Goal: Task Accomplishment & Management: Manage account settings

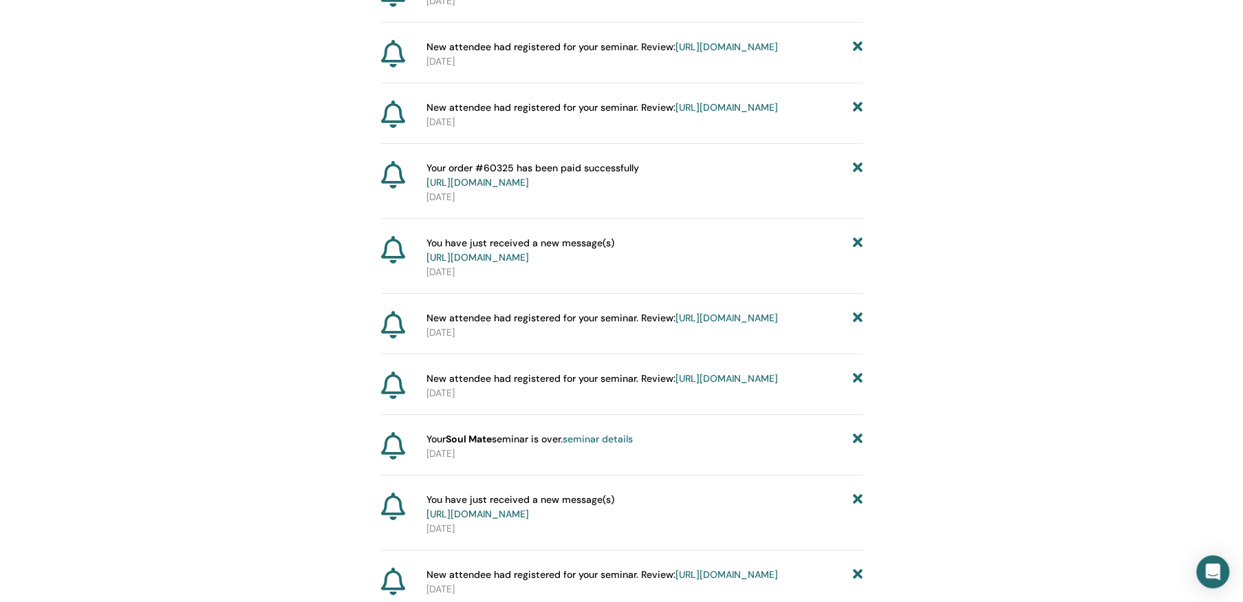
scroll to position [3471, 0]
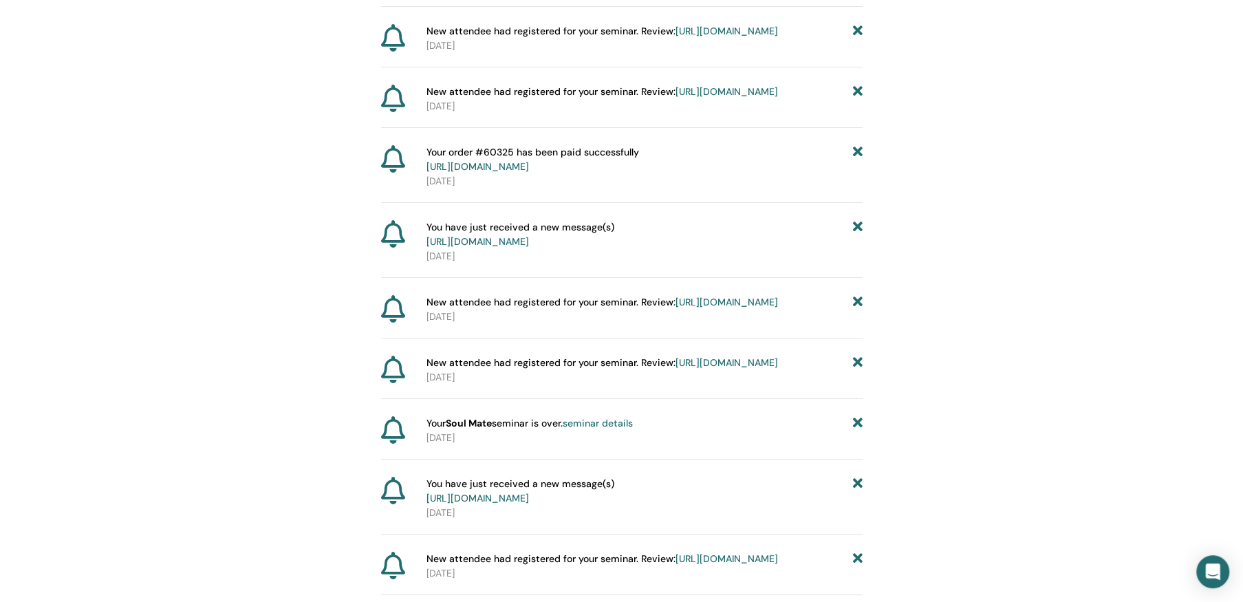
click at [858, 249] on icon at bounding box center [857, 234] width 10 height 29
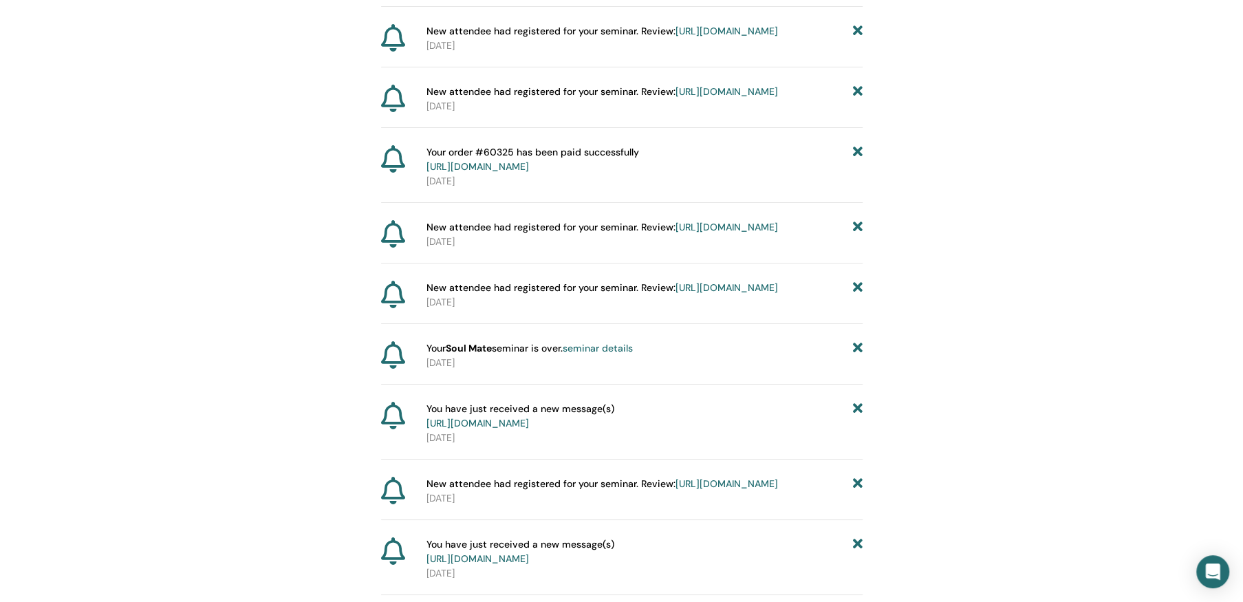
click at [856, 174] on icon at bounding box center [857, 159] width 10 height 29
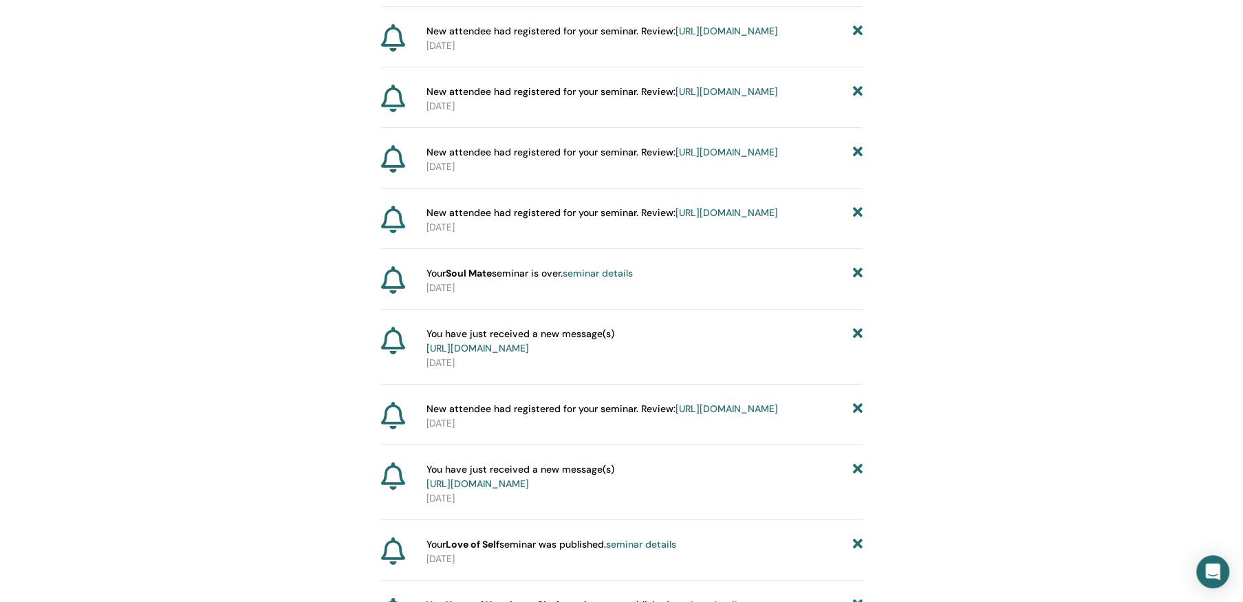
click at [860, 99] on icon at bounding box center [857, 92] width 10 height 14
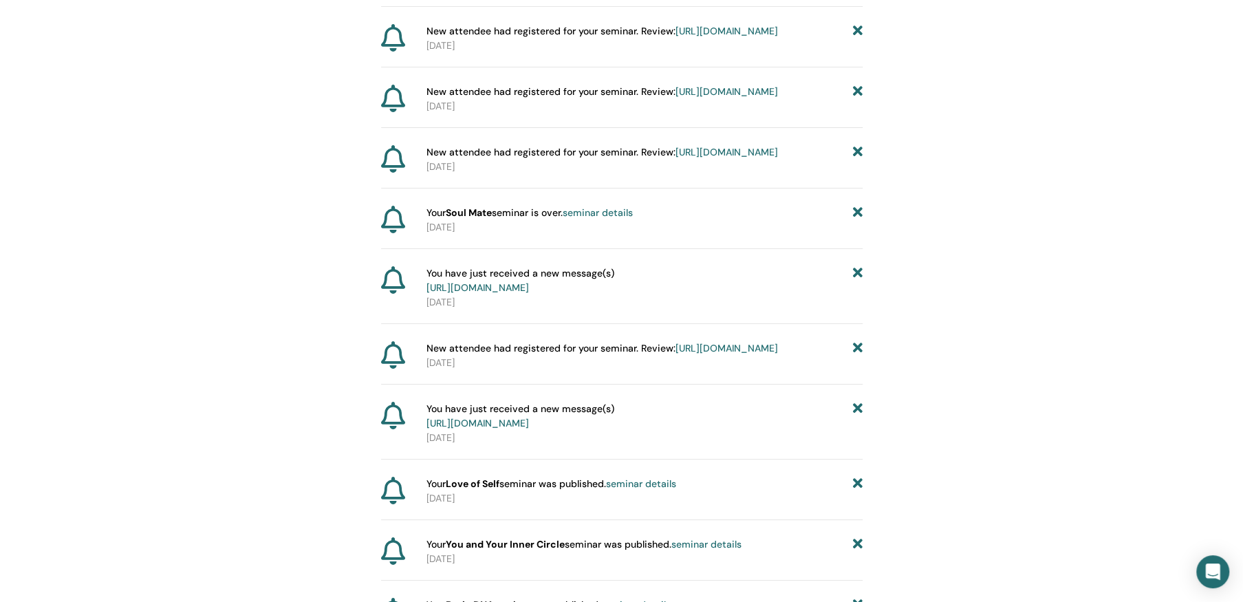
click at [858, 160] on icon at bounding box center [857, 152] width 10 height 14
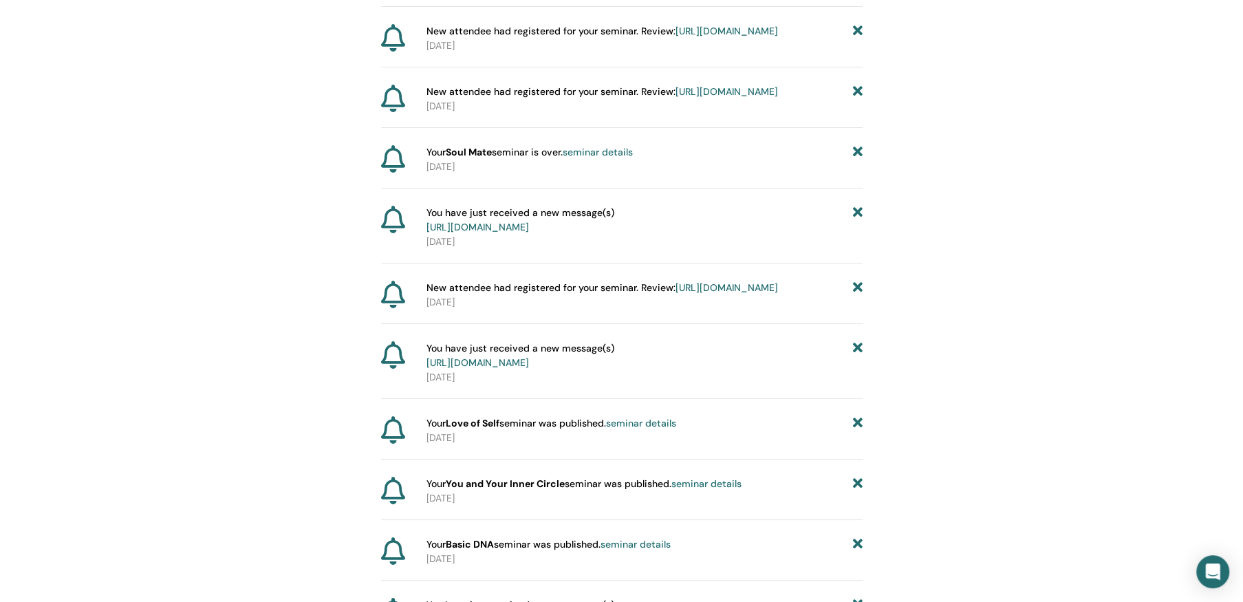
click at [855, 160] on icon at bounding box center [857, 152] width 10 height 14
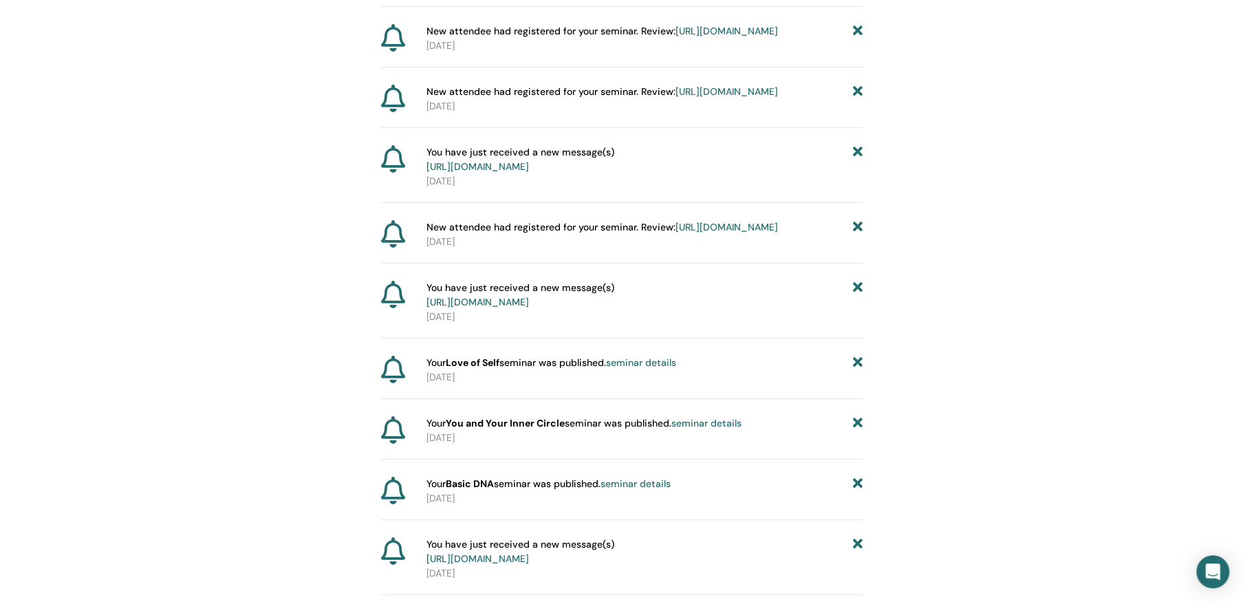
click at [860, 174] on icon at bounding box center [857, 159] width 10 height 29
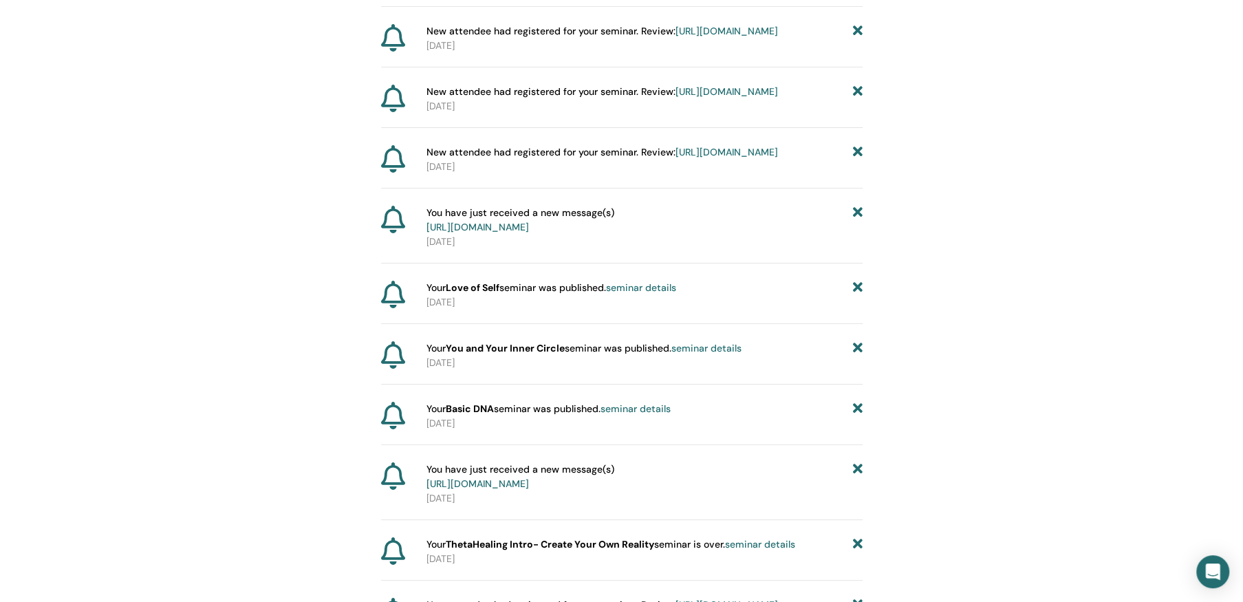
click at [857, 235] on icon at bounding box center [857, 220] width 10 height 29
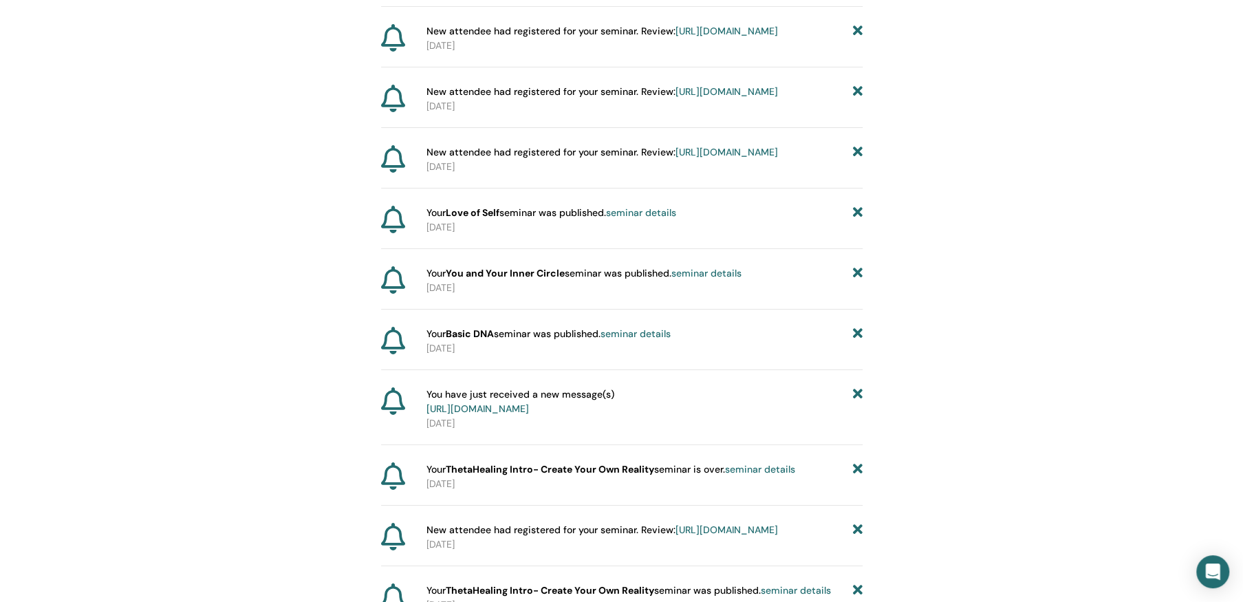
click at [855, 160] on icon at bounding box center [857, 152] width 10 height 14
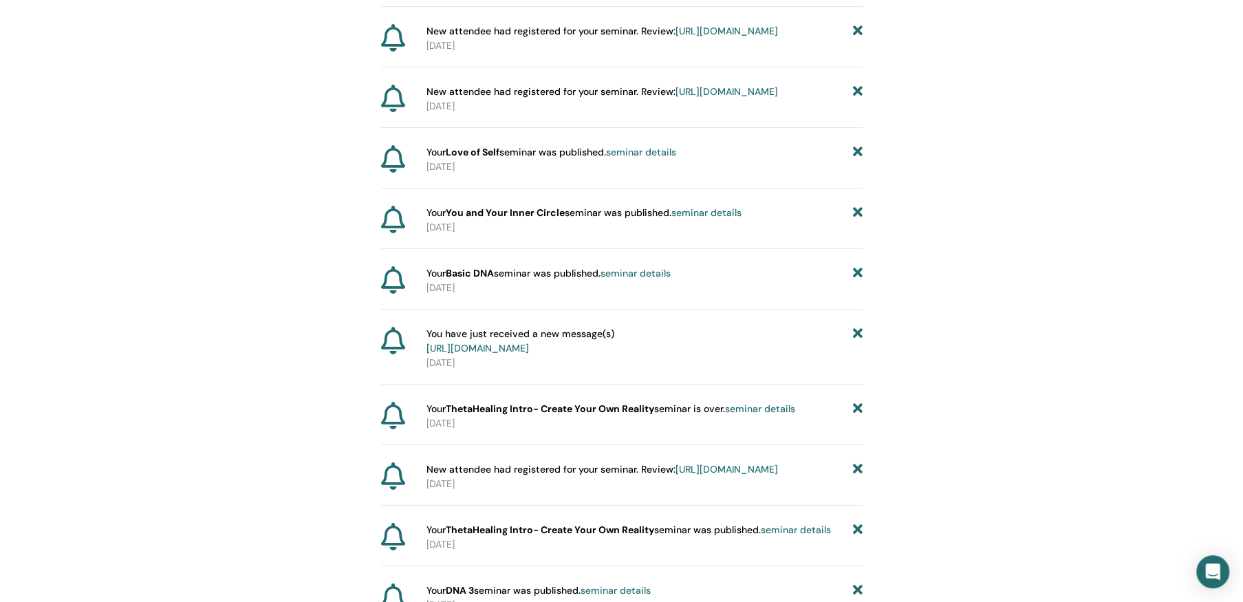
click at [856, 160] on icon at bounding box center [857, 152] width 10 height 14
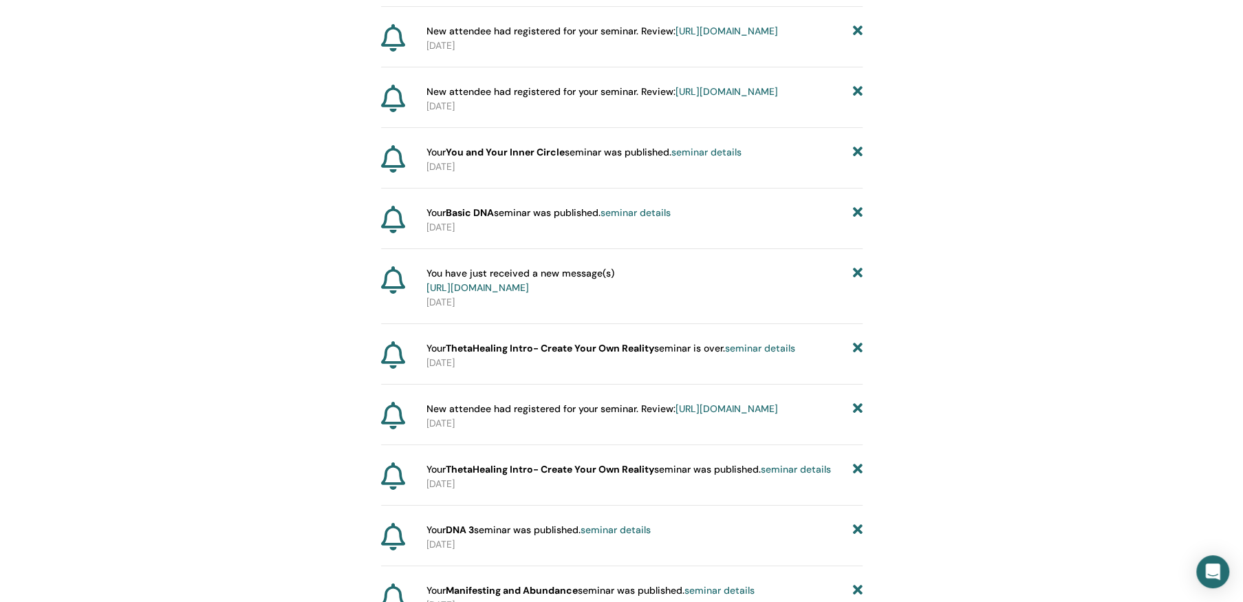
click at [858, 220] on icon at bounding box center [857, 213] width 10 height 14
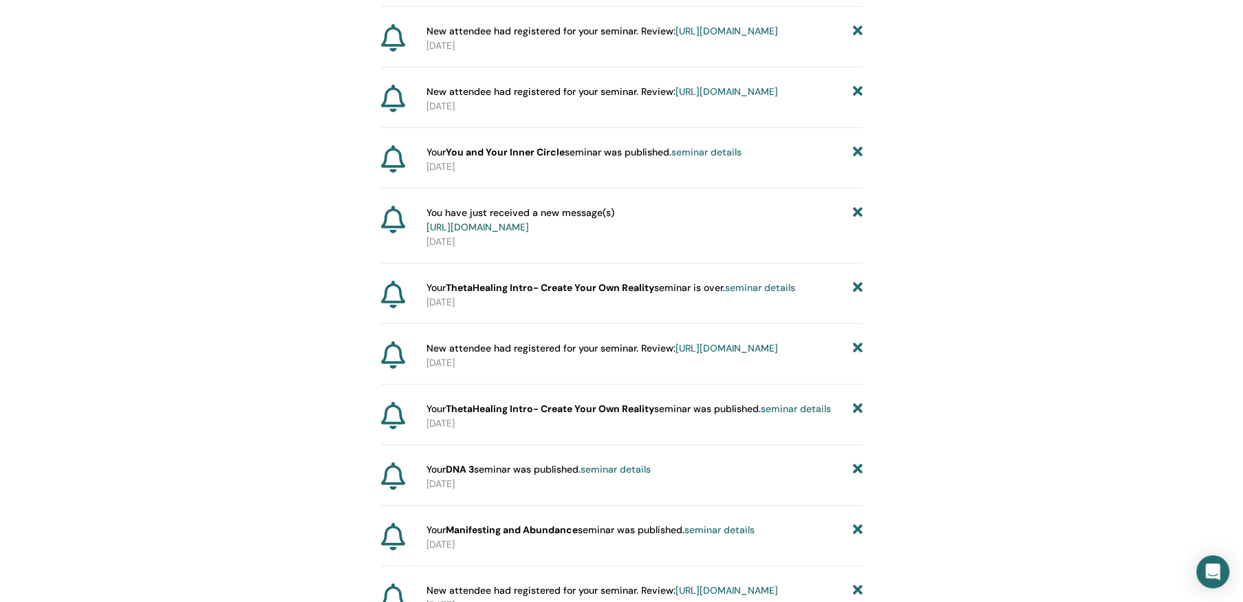
click at [855, 235] on icon at bounding box center [857, 220] width 10 height 29
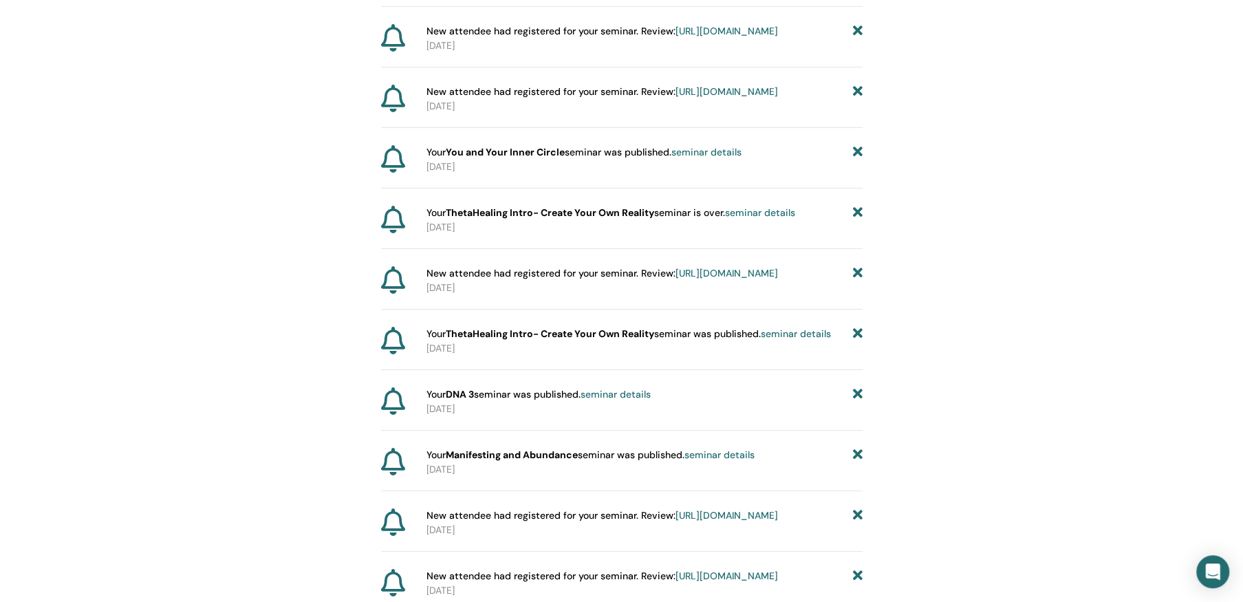
click at [856, 220] on icon at bounding box center [857, 213] width 10 height 14
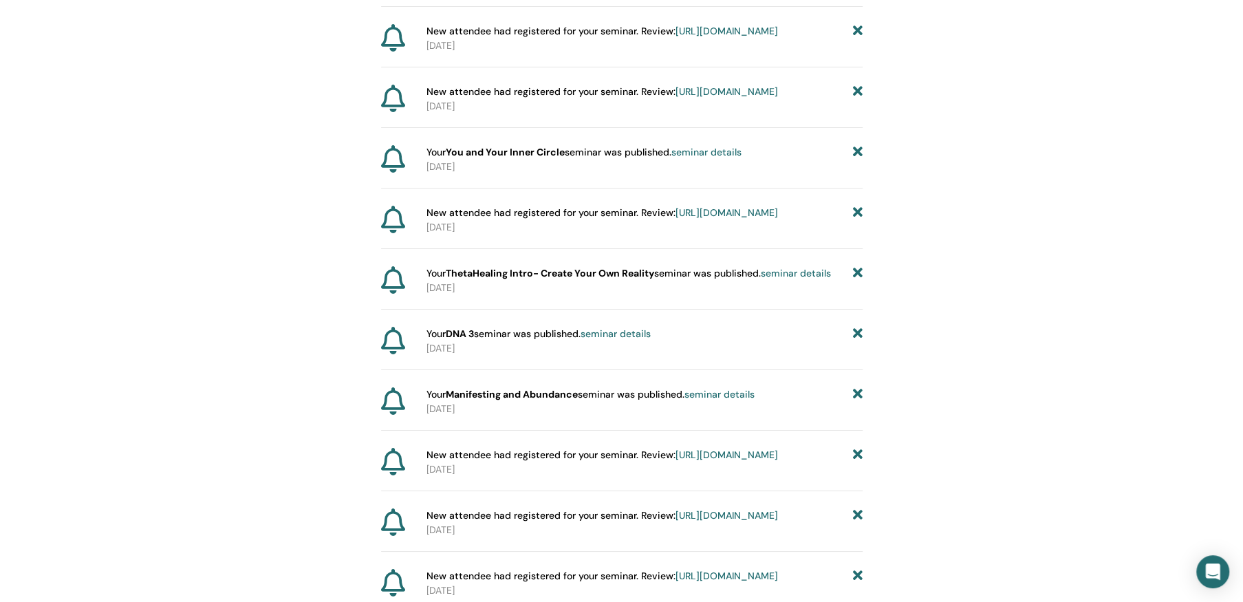
click at [858, 281] on icon at bounding box center [857, 273] width 10 height 14
click at [860, 220] on icon at bounding box center [857, 213] width 10 height 14
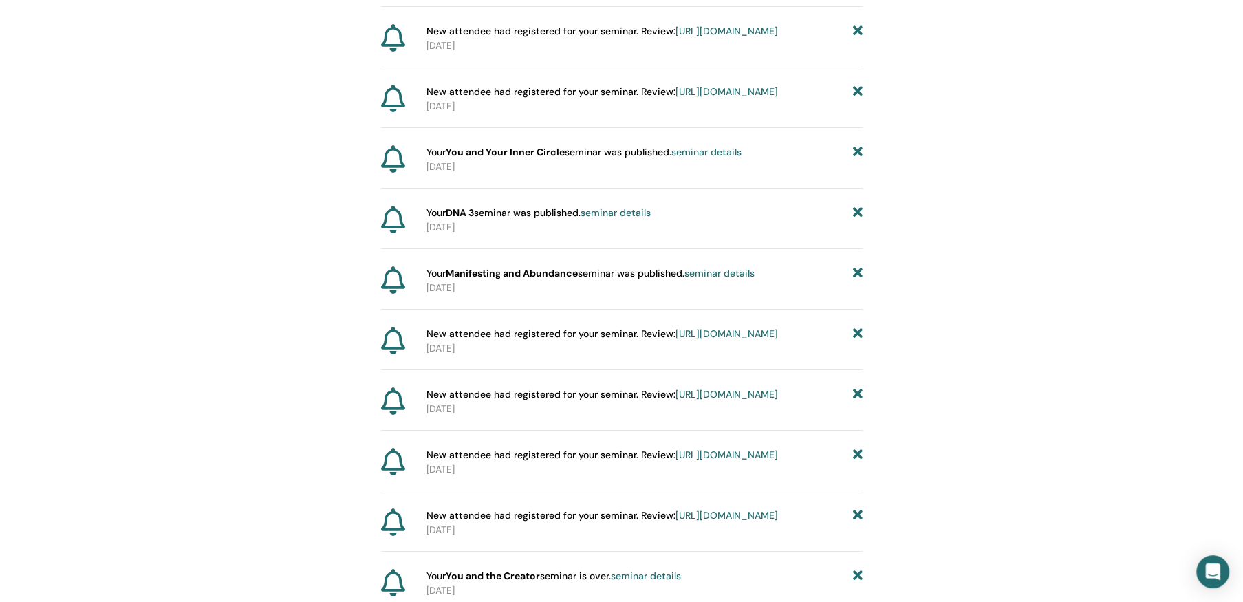
click at [854, 281] on icon at bounding box center [857, 273] width 10 height 14
click at [856, 220] on icon at bounding box center [857, 213] width 10 height 14
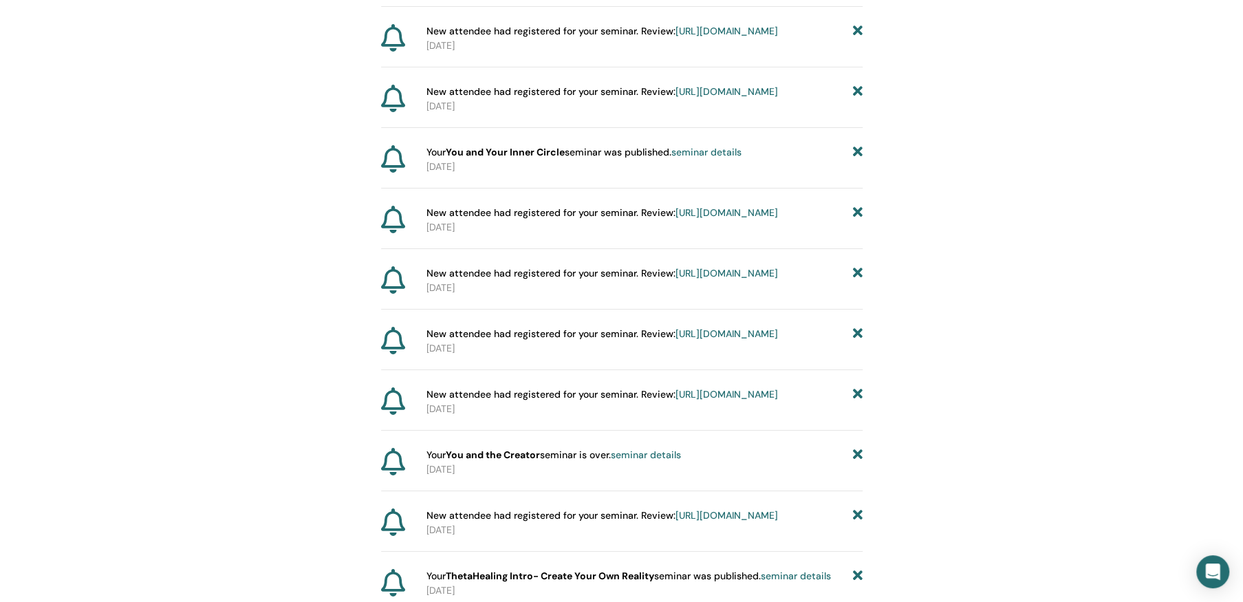
click at [857, 281] on icon at bounding box center [857, 273] width 10 height 14
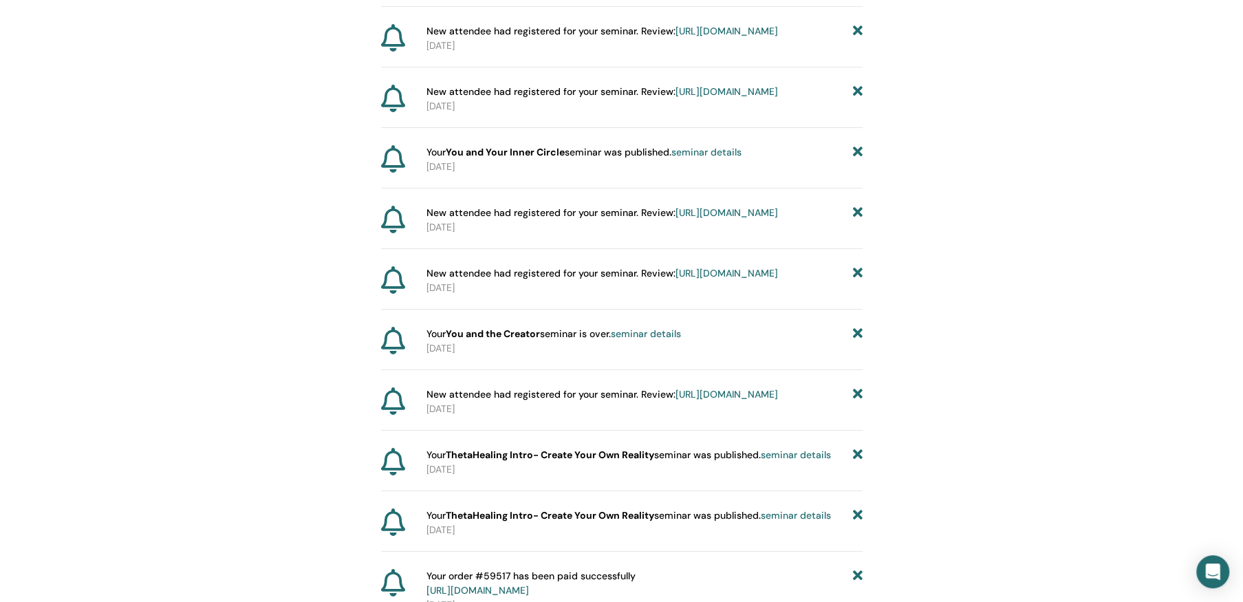
click at [857, 281] on icon at bounding box center [857, 273] width 10 height 14
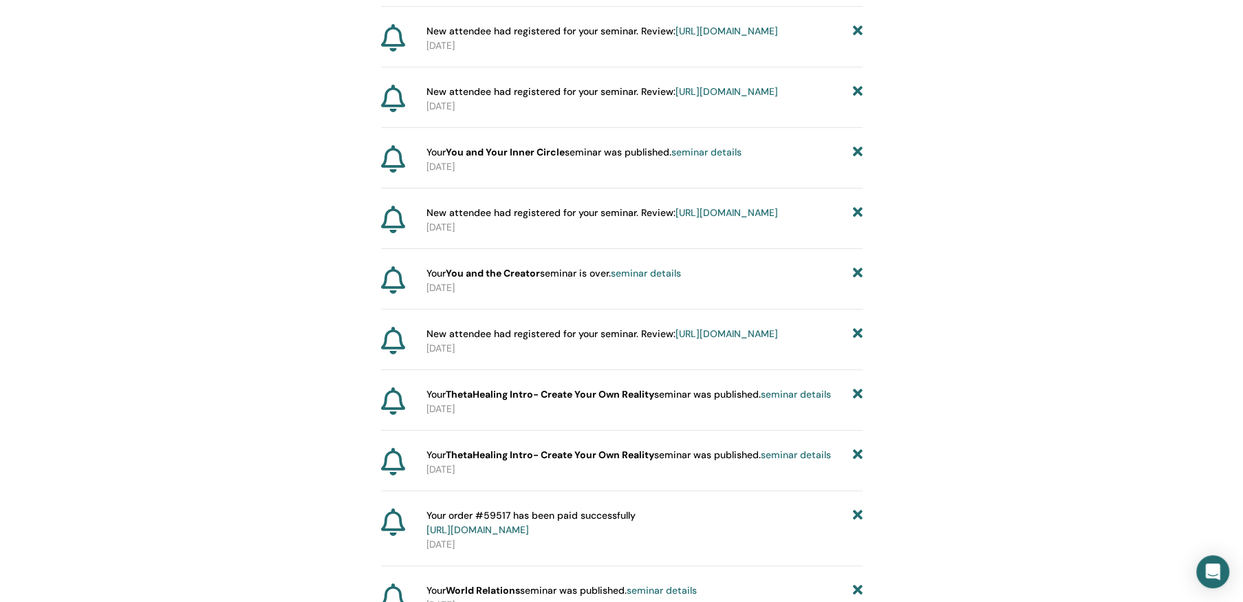
click at [857, 281] on icon at bounding box center [857, 273] width 10 height 14
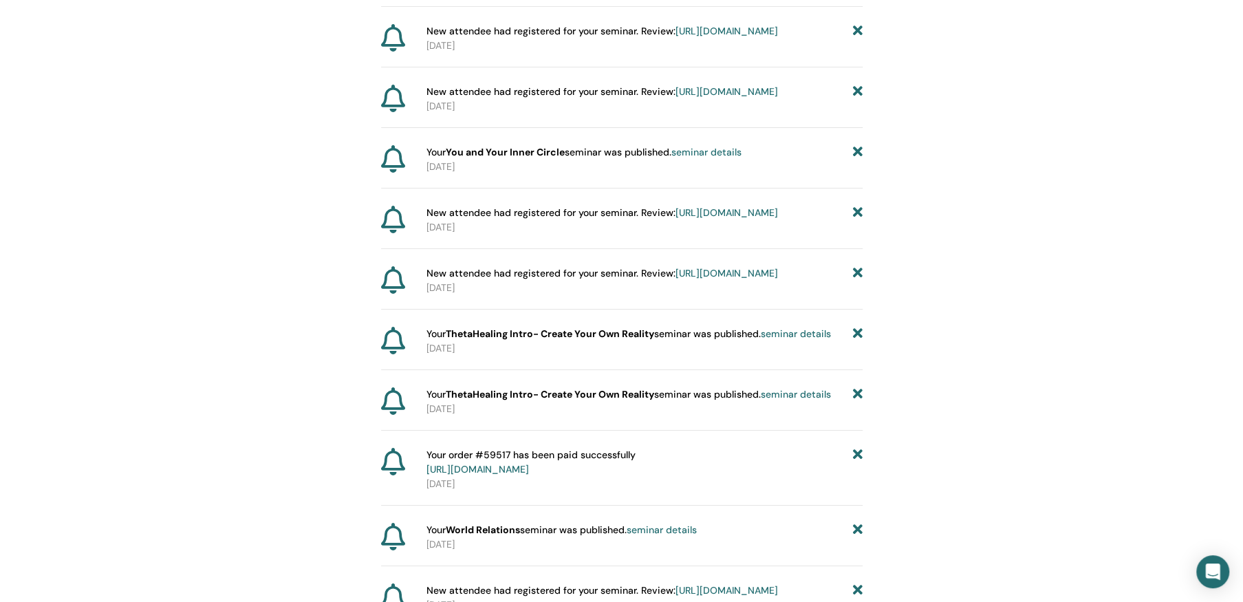
click at [857, 281] on icon at bounding box center [857, 273] width 10 height 14
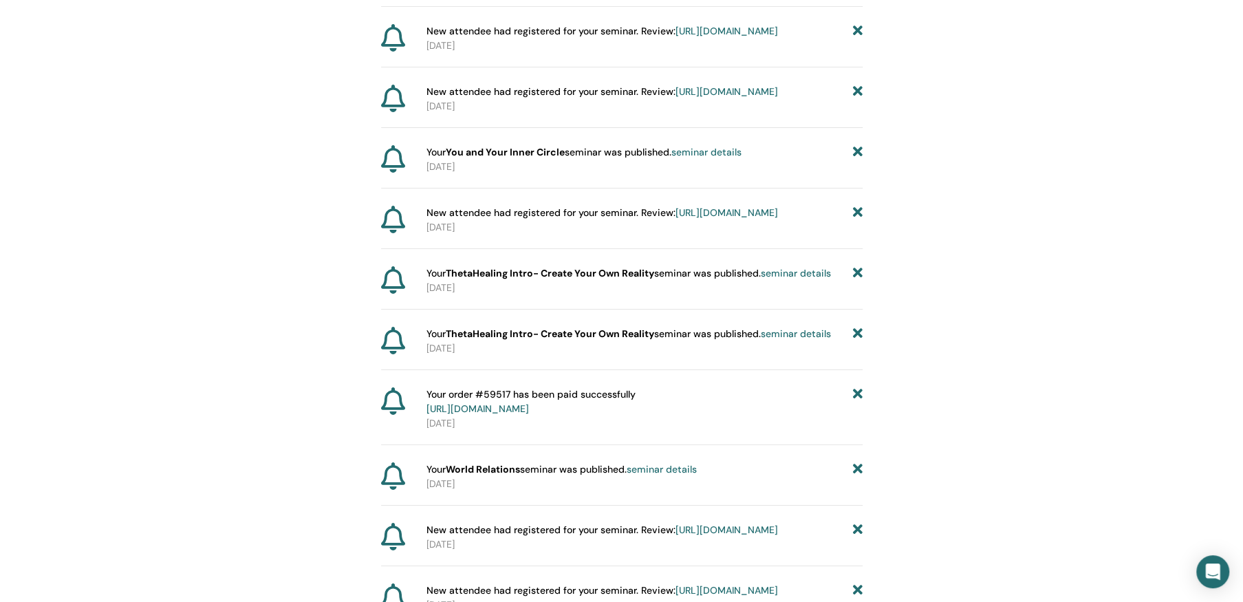
click at [857, 281] on icon at bounding box center [857, 273] width 10 height 14
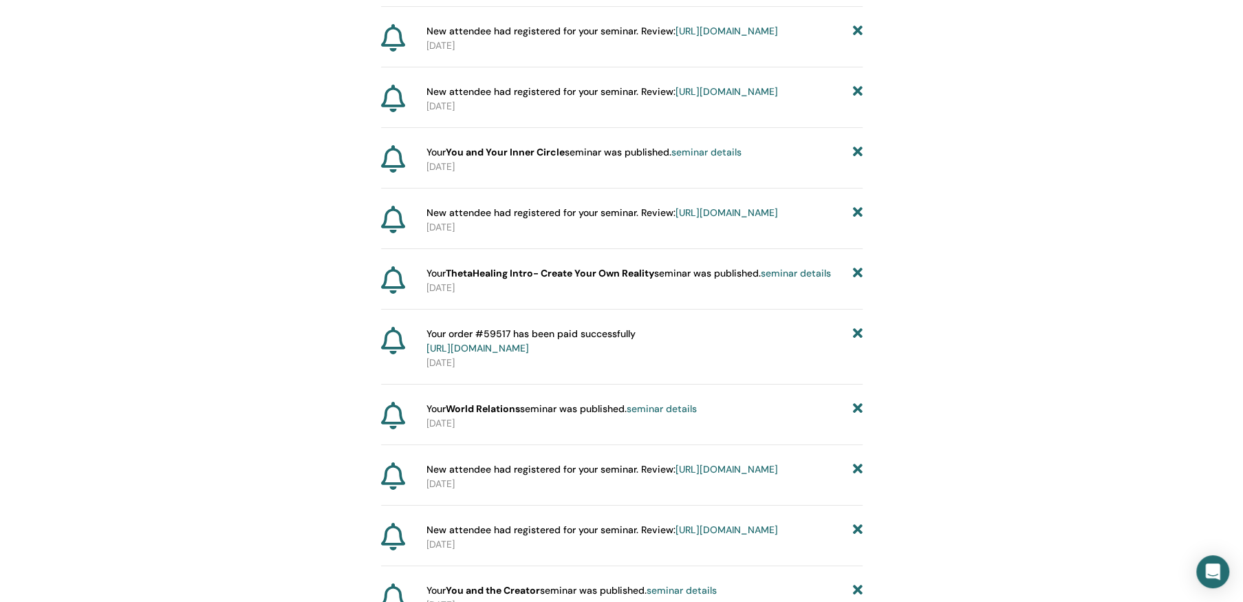
click at [857, 281] on icon at bounding box center [857, 273] width 10 height 14
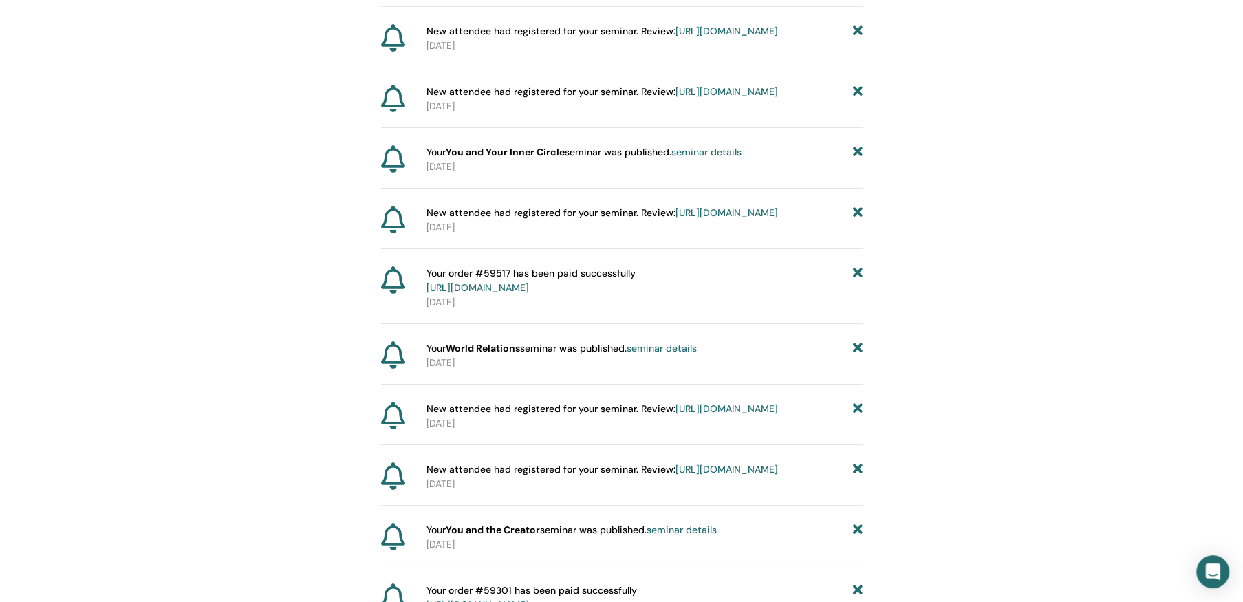
click at [857, 295] on icon at bounding box center [857, 280] width 10 height 29
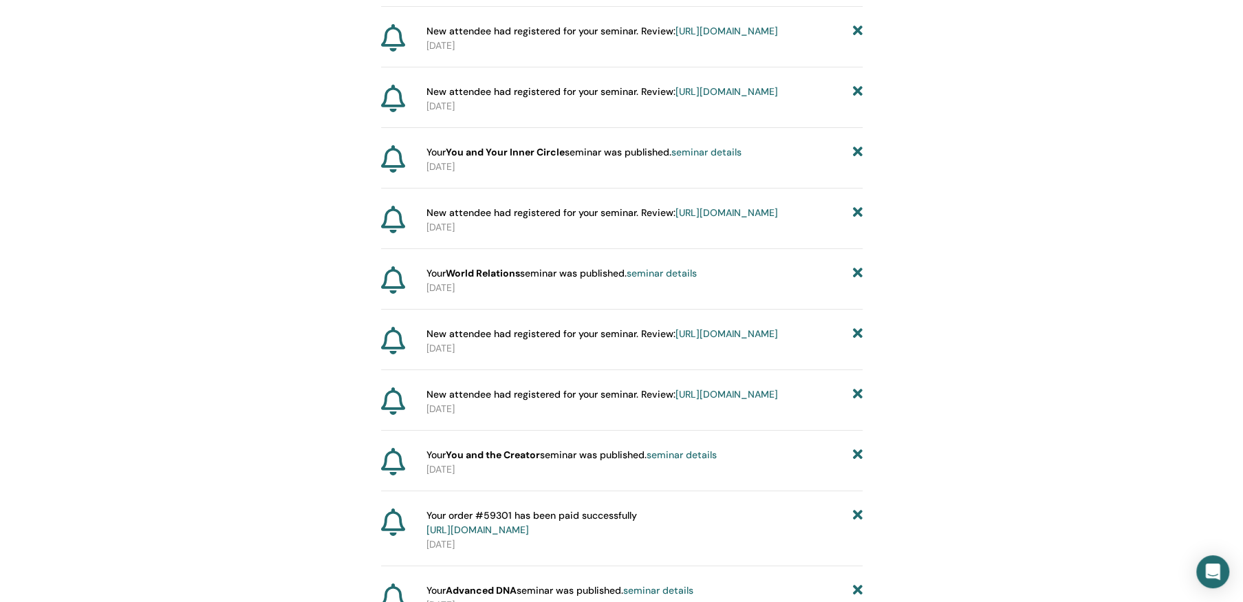
click at [857, 281] on icon at bounding box center [857, 273] width 10 height 14
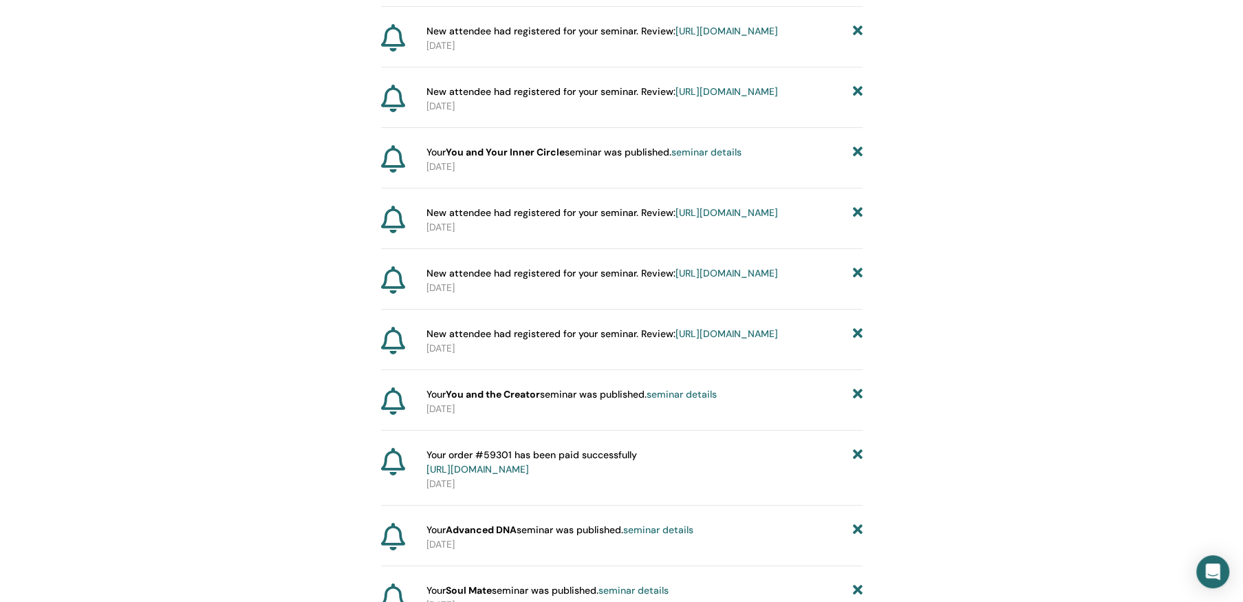
click at [857, 281] on icon at bounding box center [857, 273] width 10 height 14
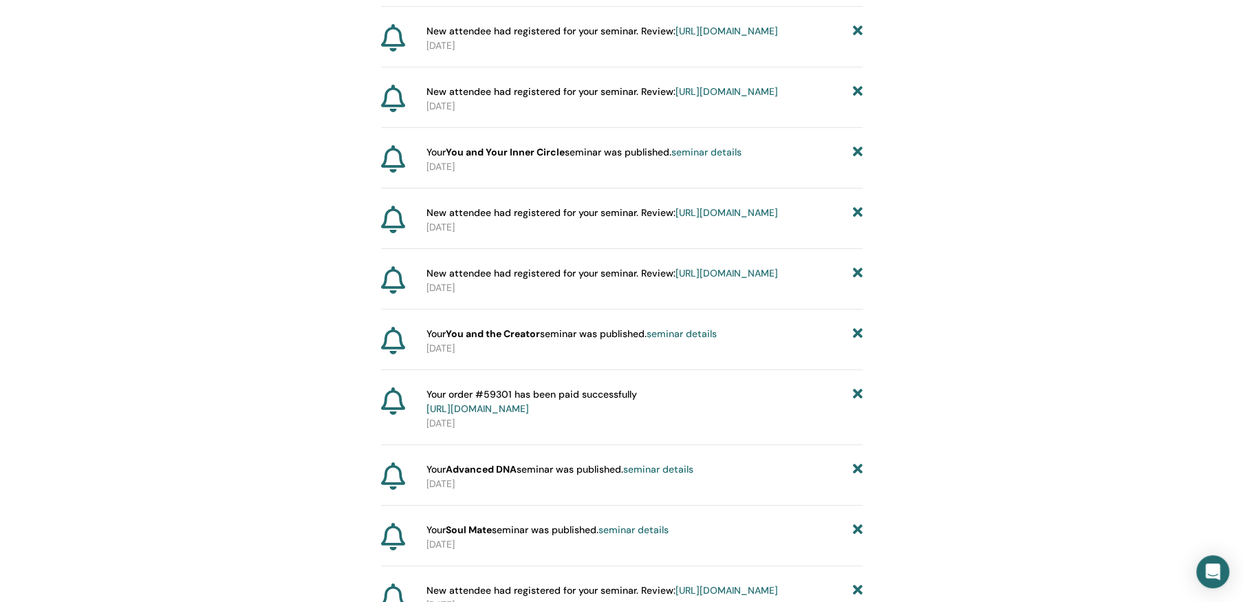
click at [857, 281] on icon at bounding box center [857, 273] width 10 height 14
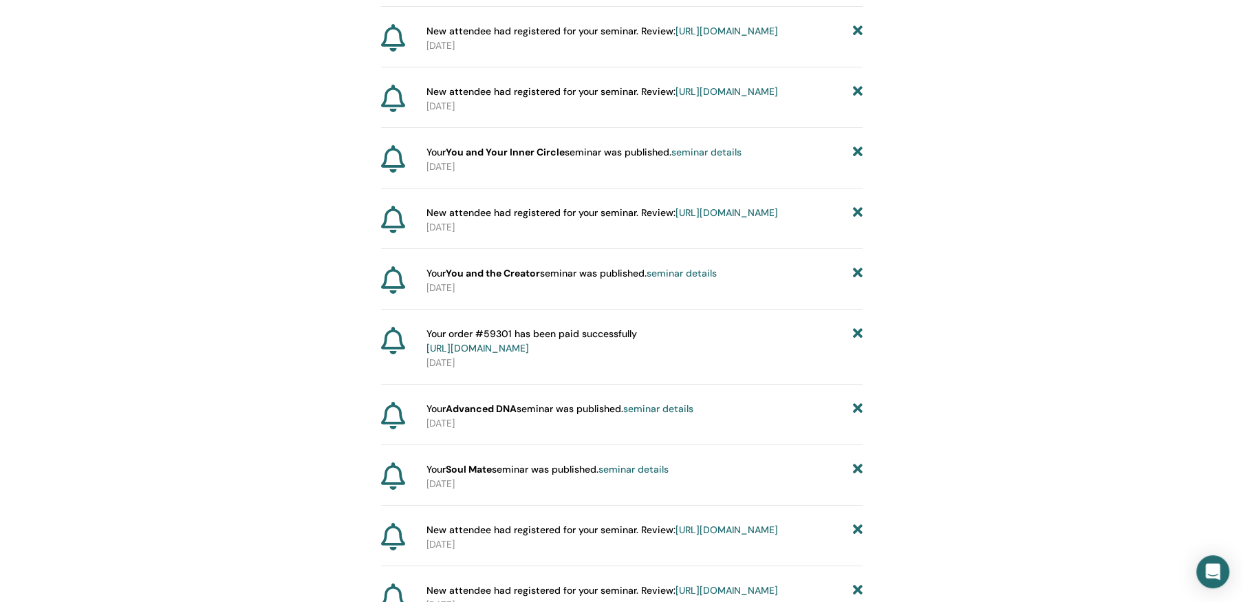
click at [857, 281] on icon at bounding box center [857, 273] width 10 height 14
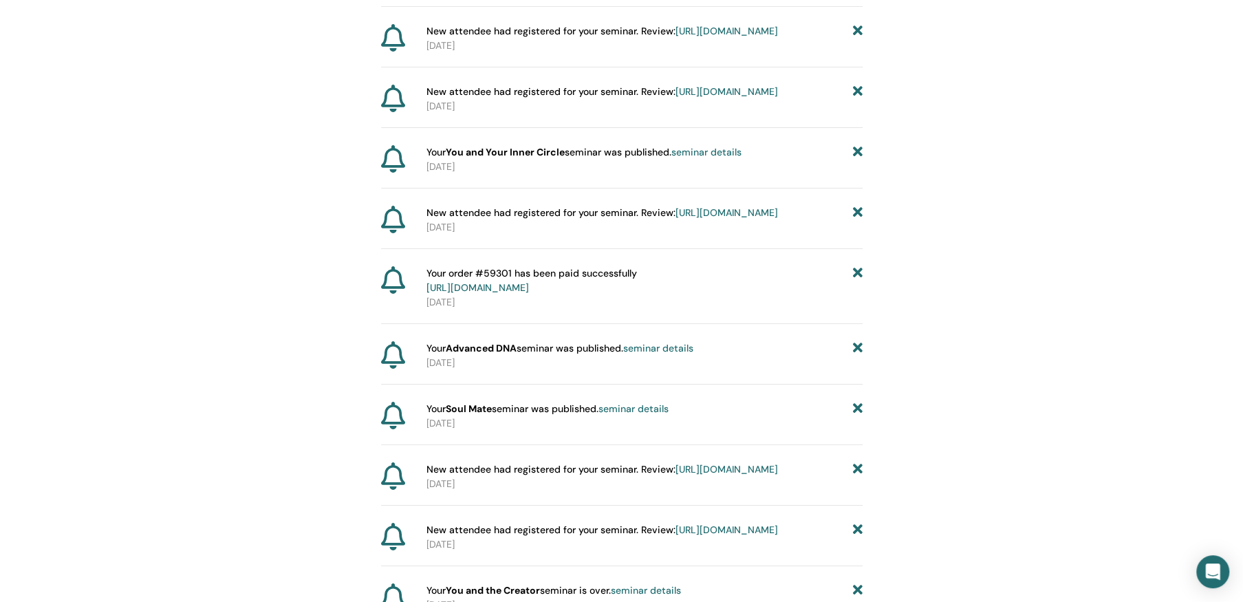
click at [857, 295] on icon at bounding box center [857, 280] width 10 height 29
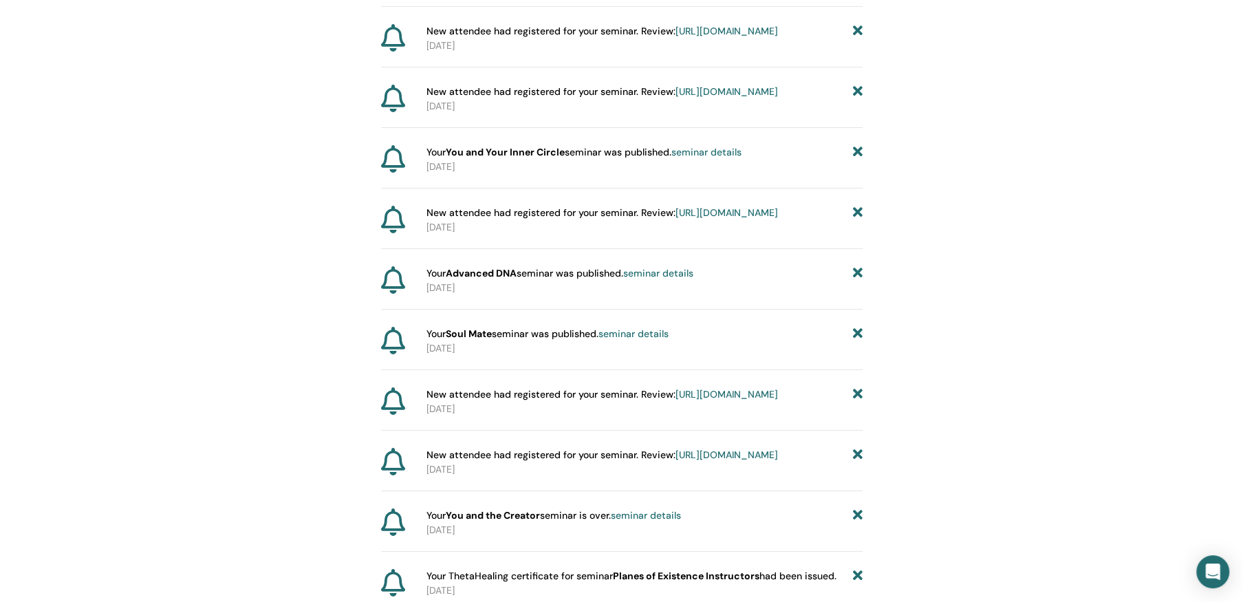
click at [857, 281] on icon at bounding box center [857, 273] width 10 height 14
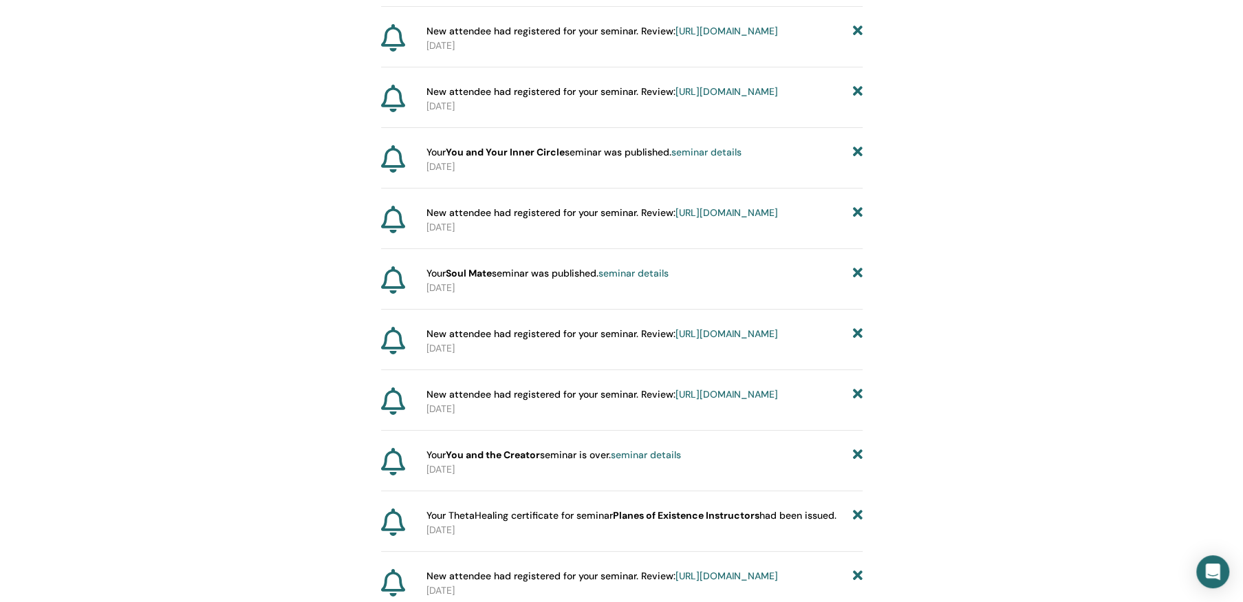
click at [857, 281] on icon at bounding box center [857, 273] width 10 height 14
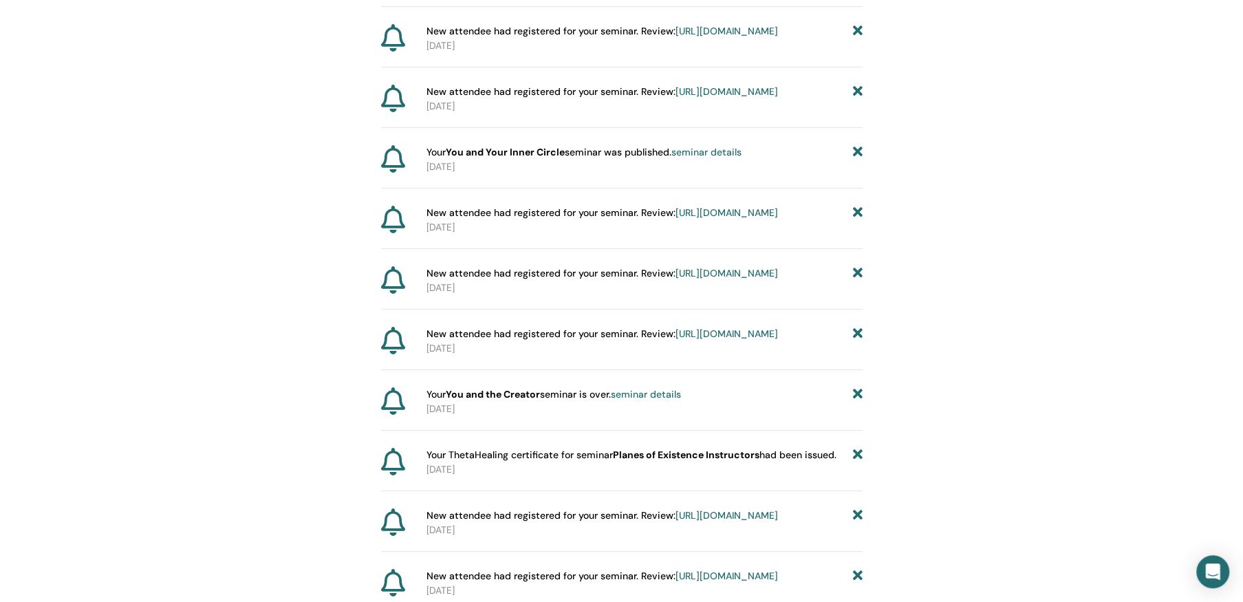
click at [857, 281] on icon at bounding box center [857, 273] width 10 height 14
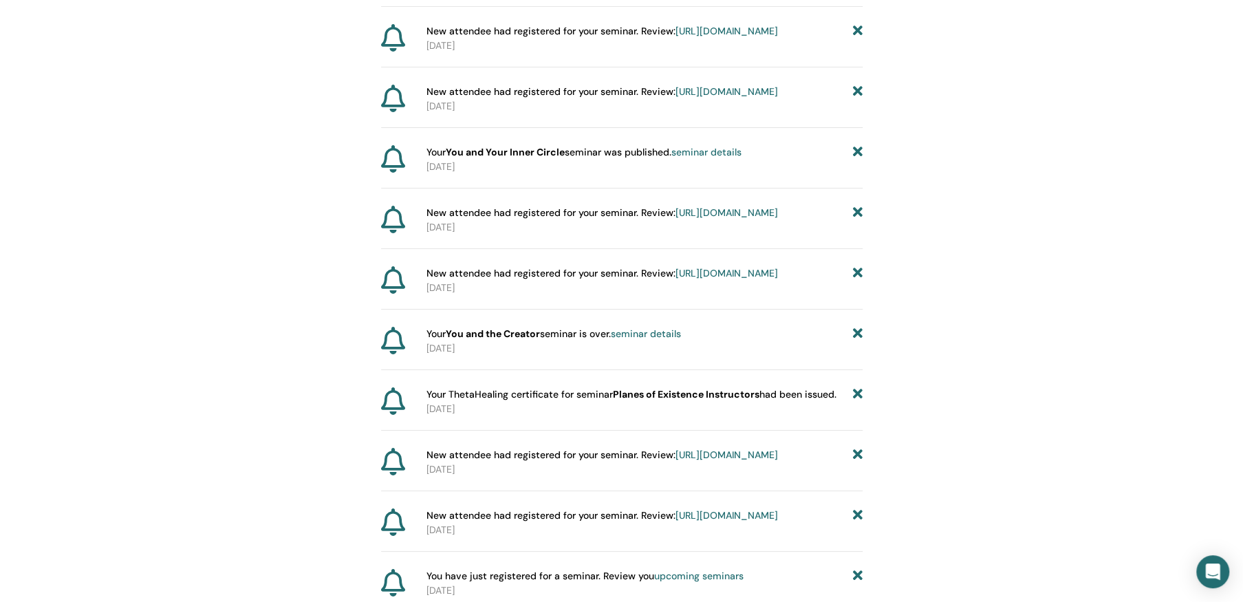
click at [857, 281] on icon at bounding box center [857, 273] width 10 height 14
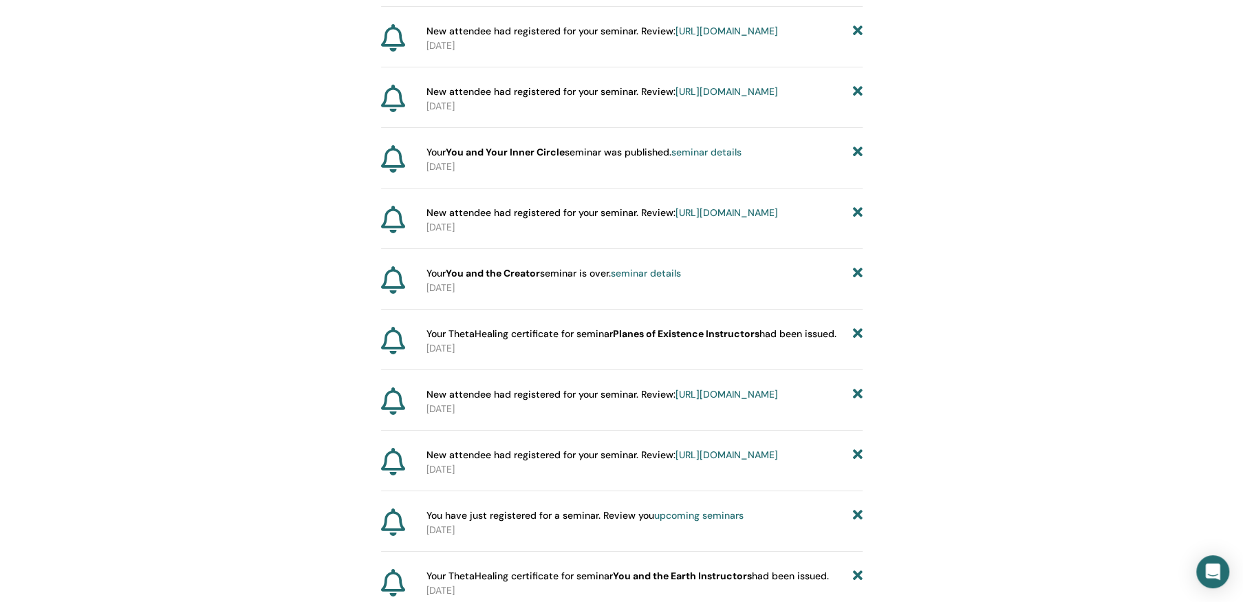
click at [857, 281] on icon at bounding box center [857, 273] width 10 height 14
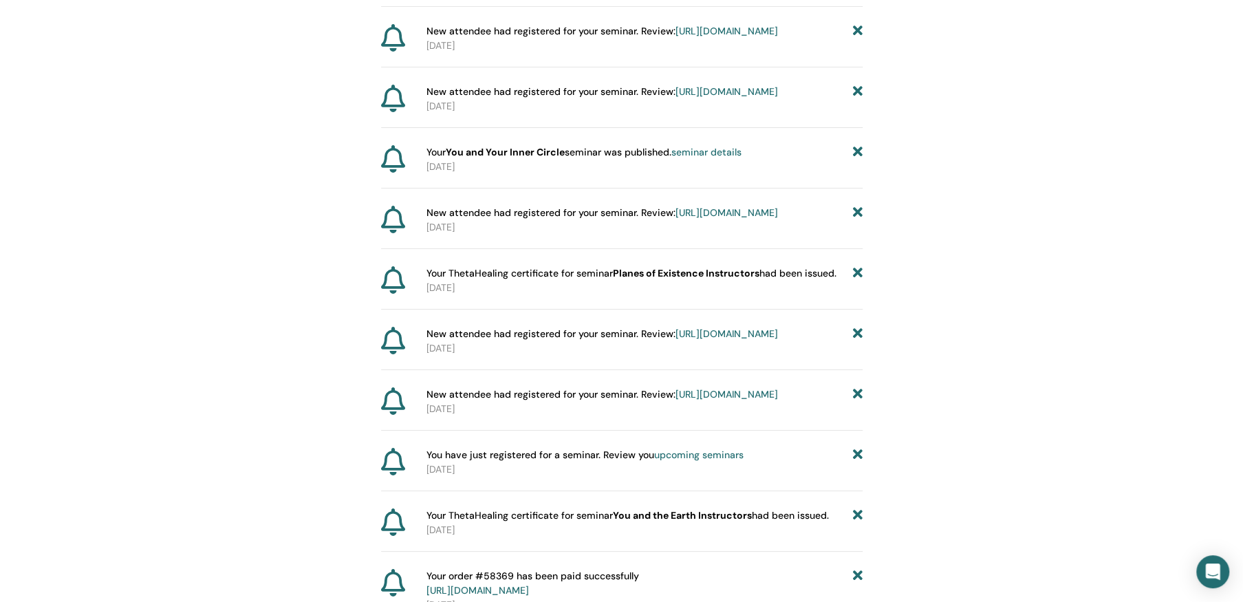
click at [857, 281] on icon at bounding box center [857, 273] width 10 height 14
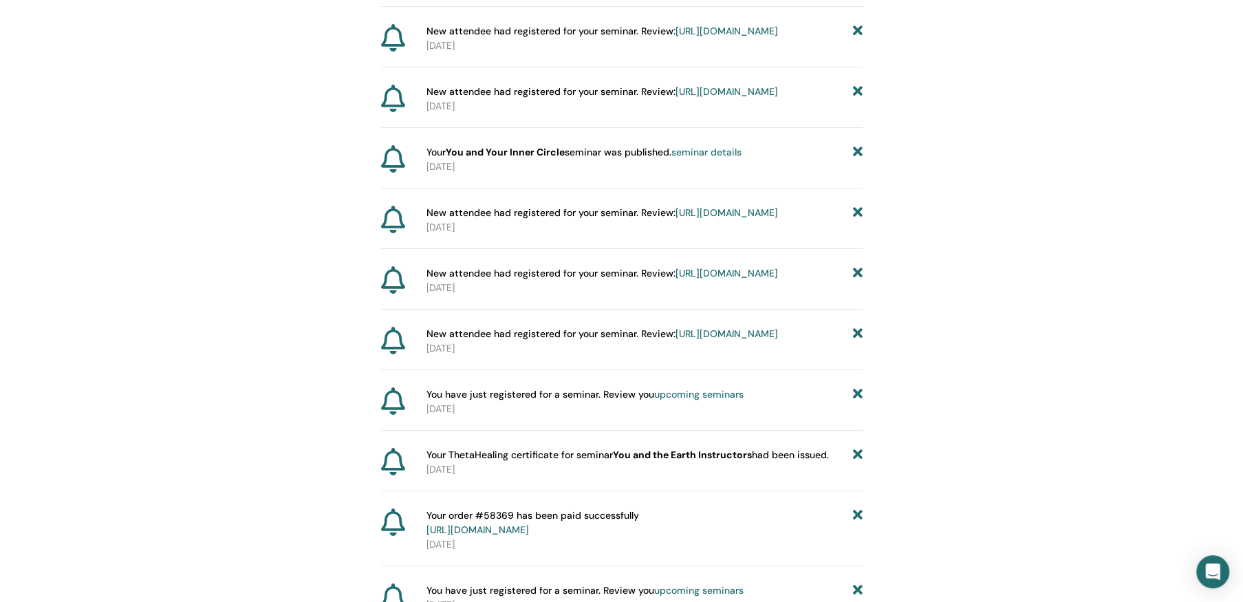
click at [857, 281] on icon at bounding box center [857, 273] width 10 height 14
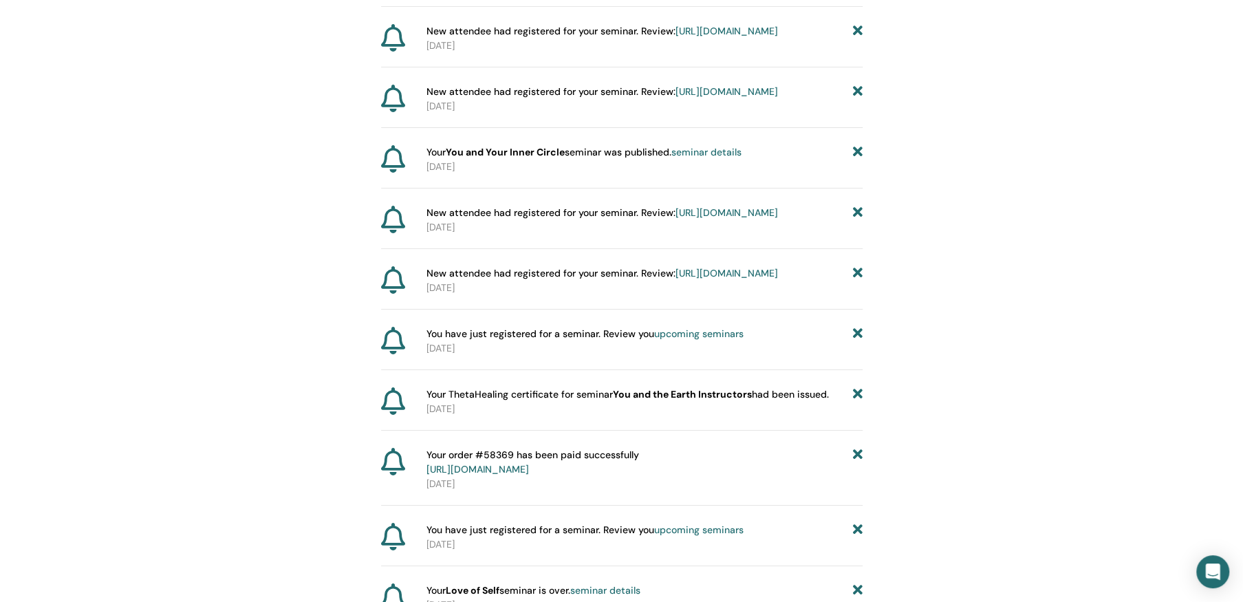
click at [857, 281] on icon at bounding box center [857, 273] width 10 height 14
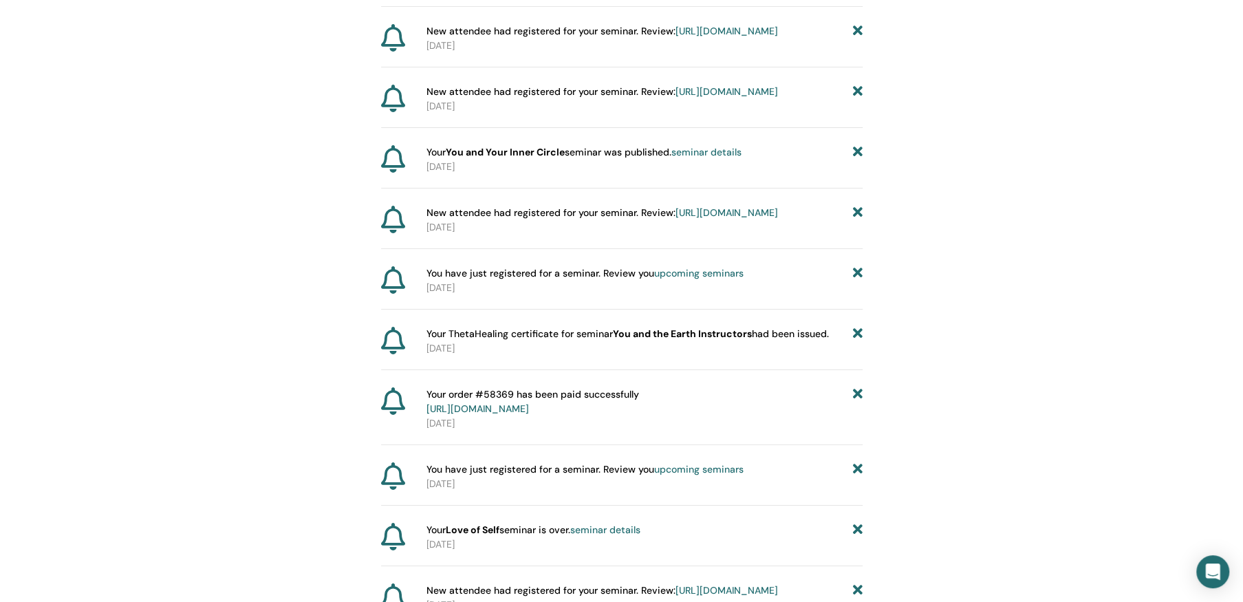
click at [857, 281] on icon at bounding box center [857, 273] width 10 height 14
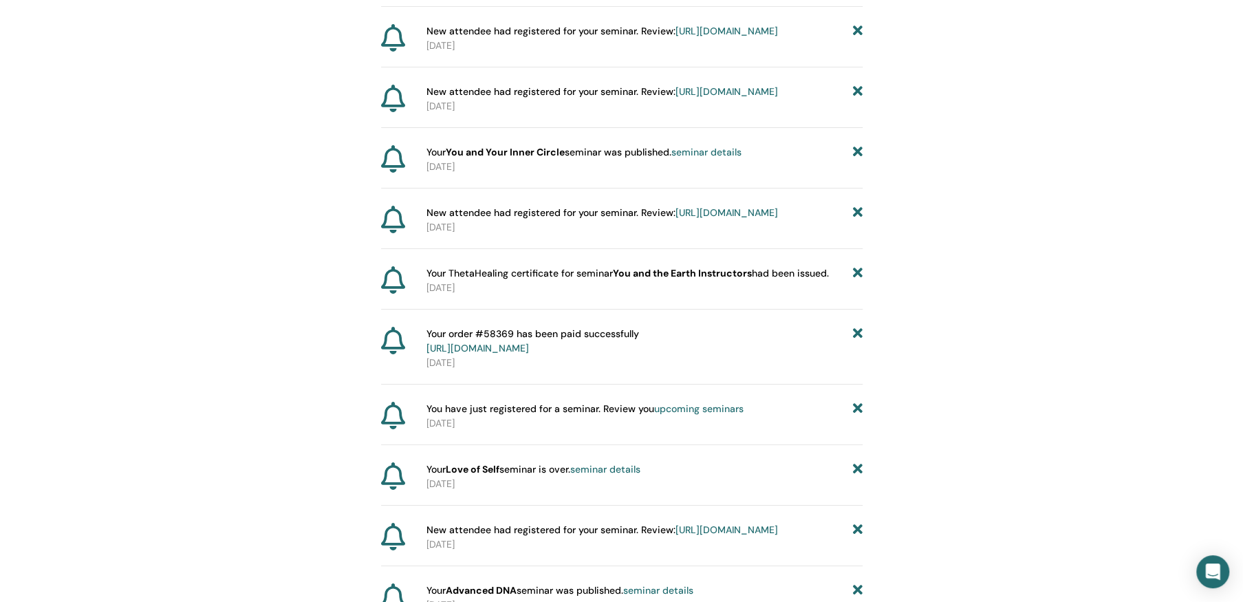
click at [857, 281] on icon at bounding box center [857, 273] width 10 height 14
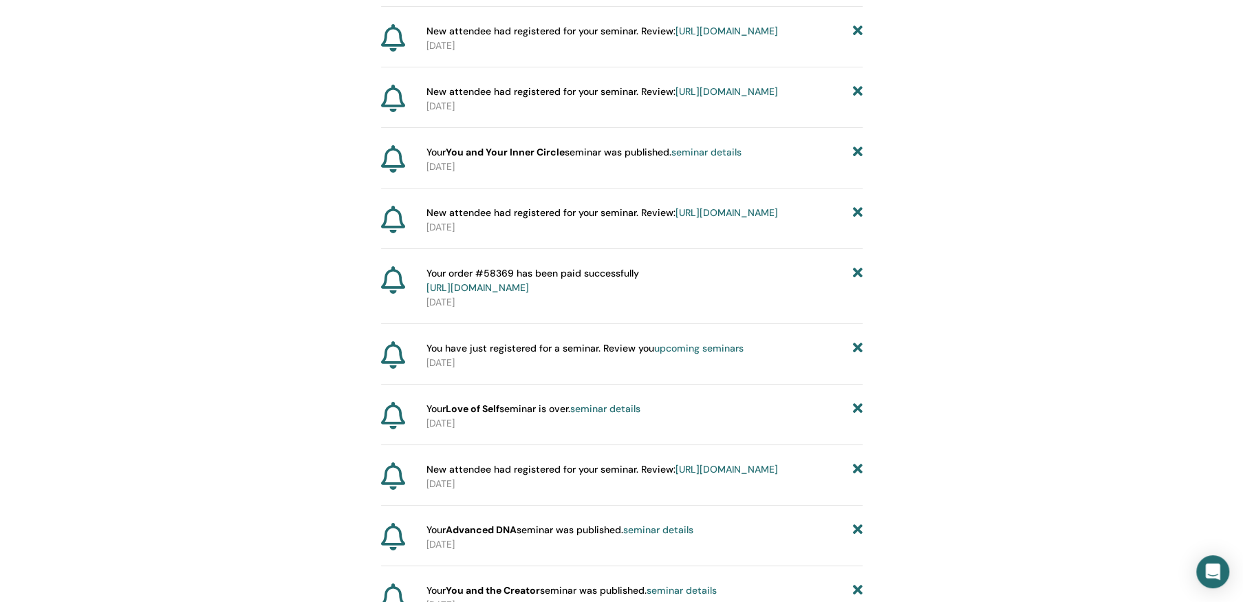
click at [857, 295] on icon at bounding box center [857, 280] width 10 height 29
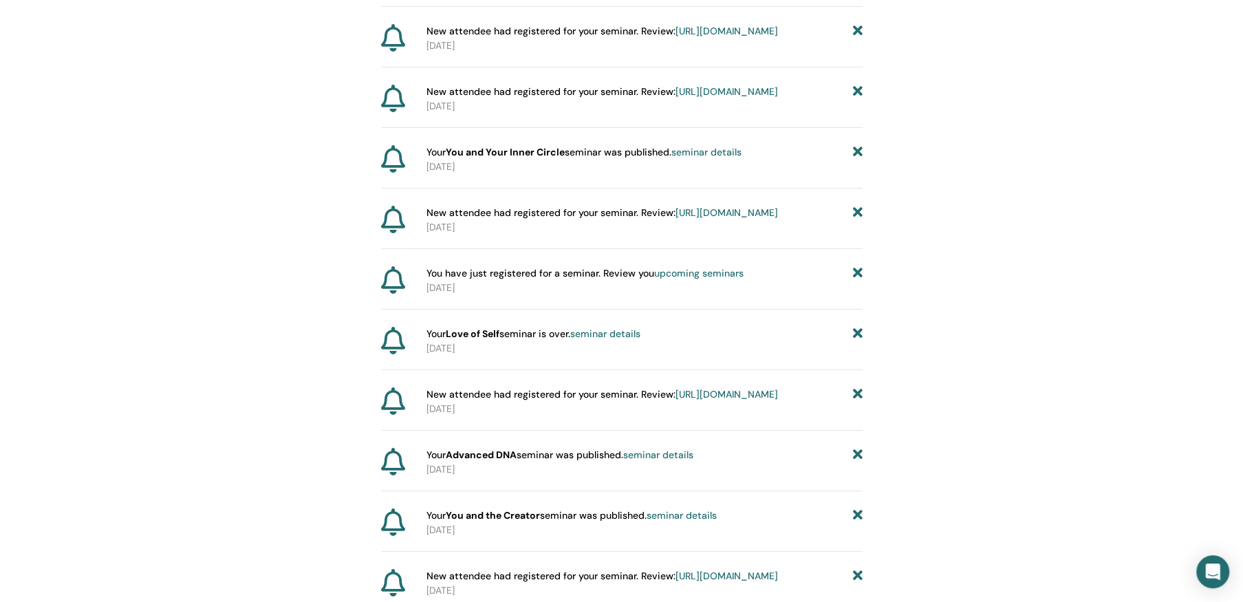
click at [857, 281] on icon at bounding box center [857, 273] width 10 height 14
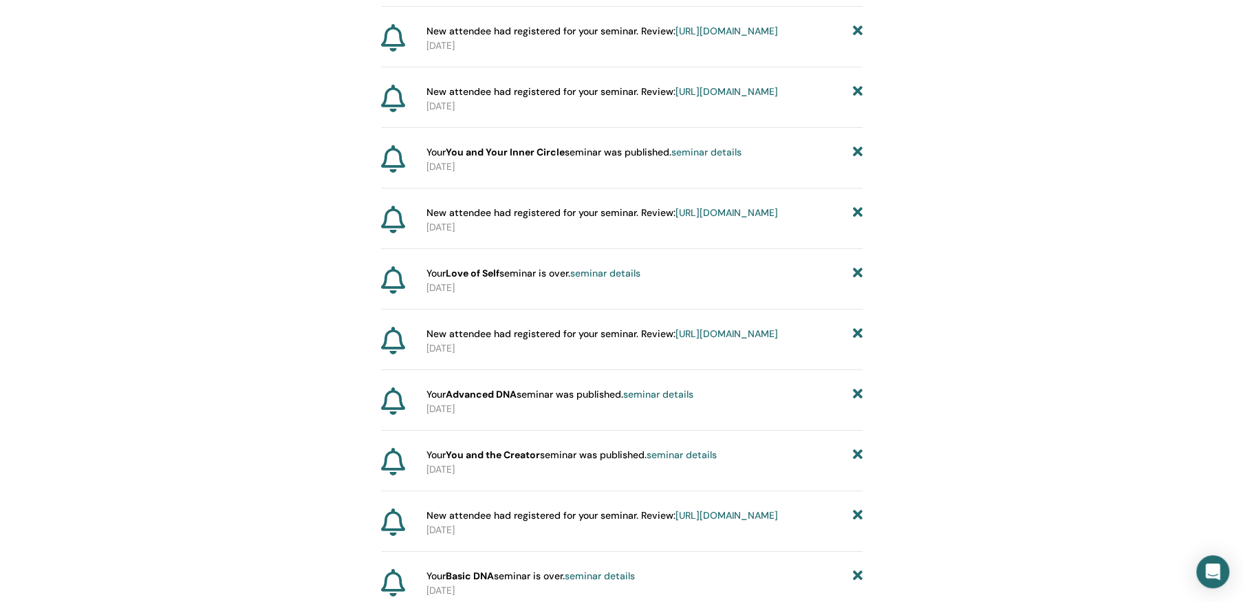
click at [857, 281] on icon at bounding box center [857, 273] width 10 height 14
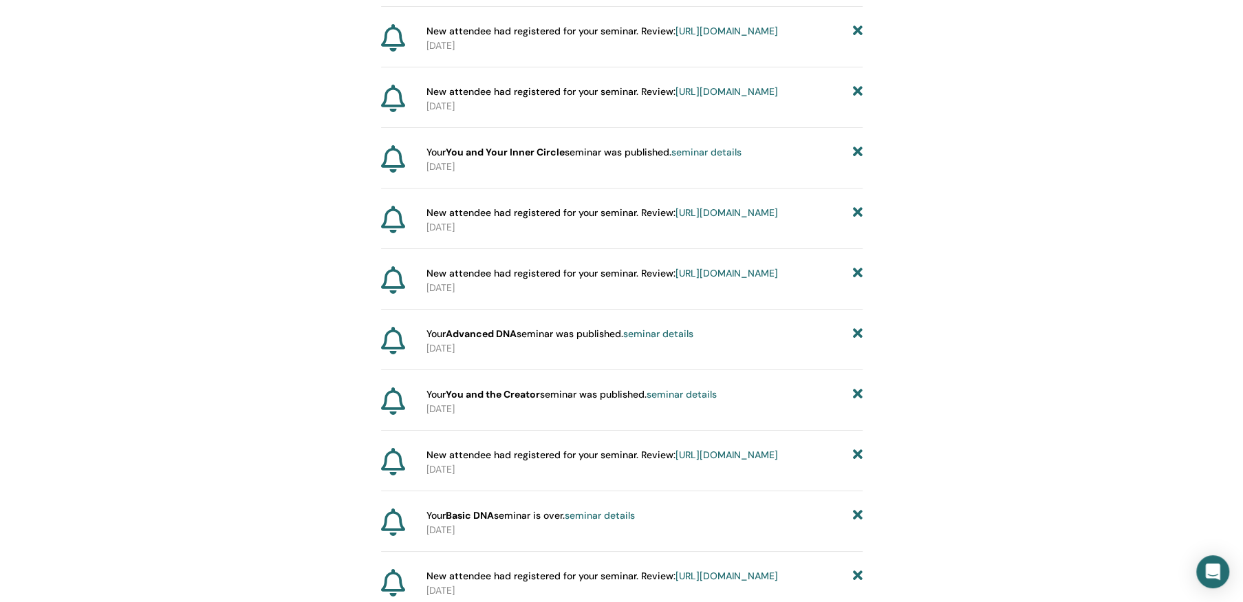
click at [857, 281] on icon at bounding box center [857, 273] width 10 height 14
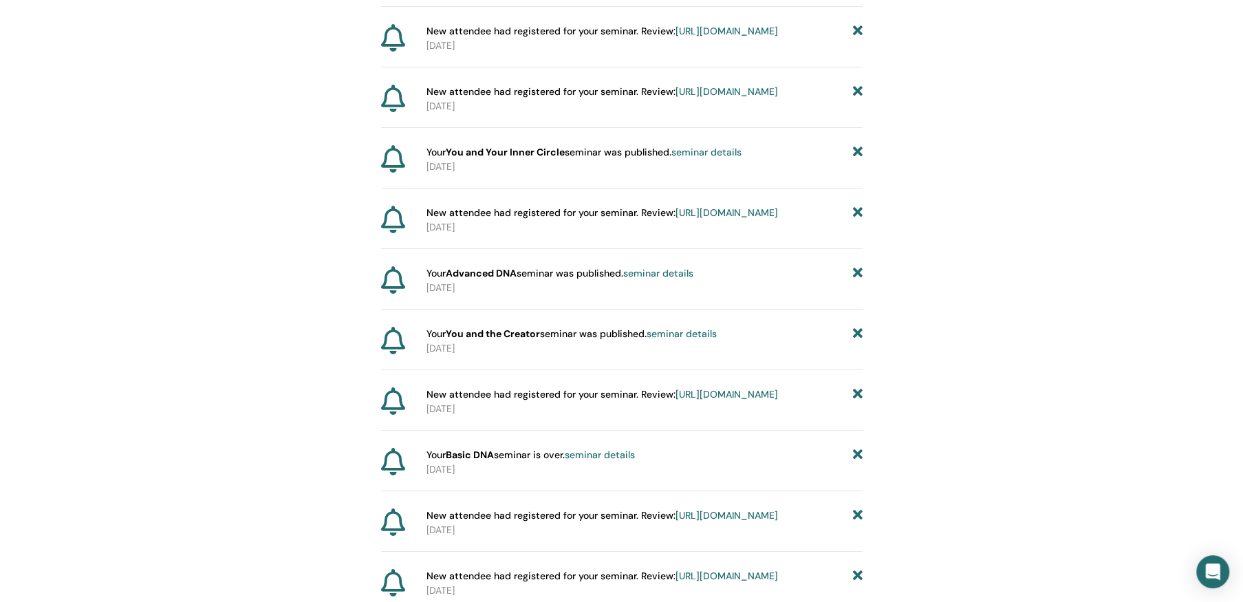
click at [857, 281] on icon at bounding box center [857, 273] width 10 height 14
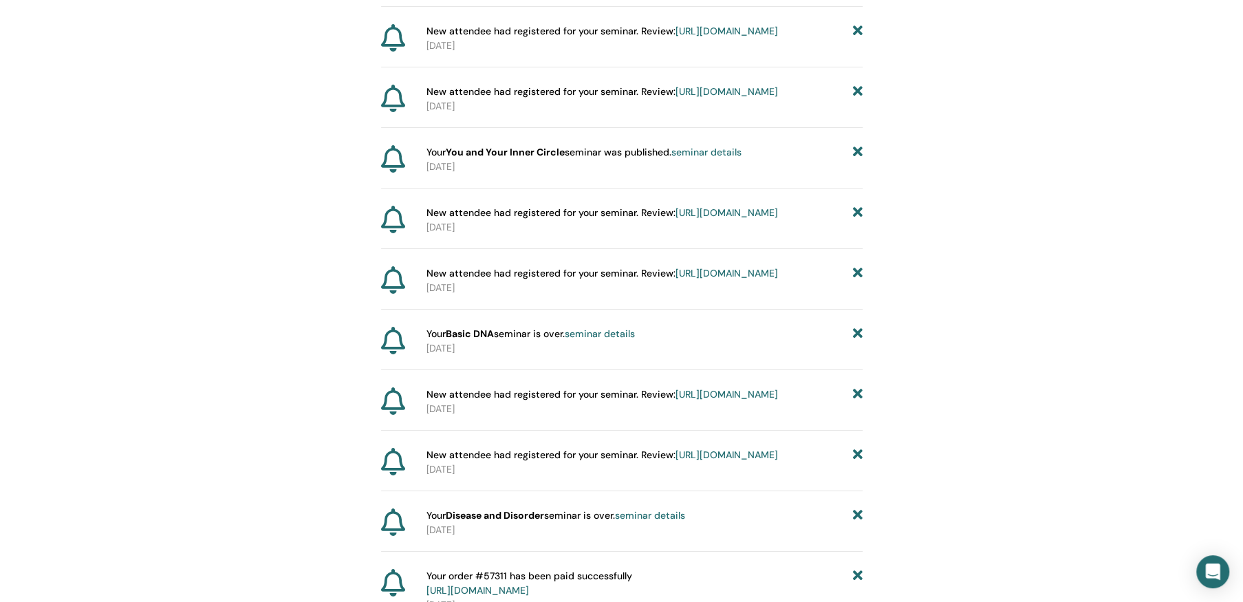
click at [857, 281] on icon at bounding box center [857, 273] width 10 height 14
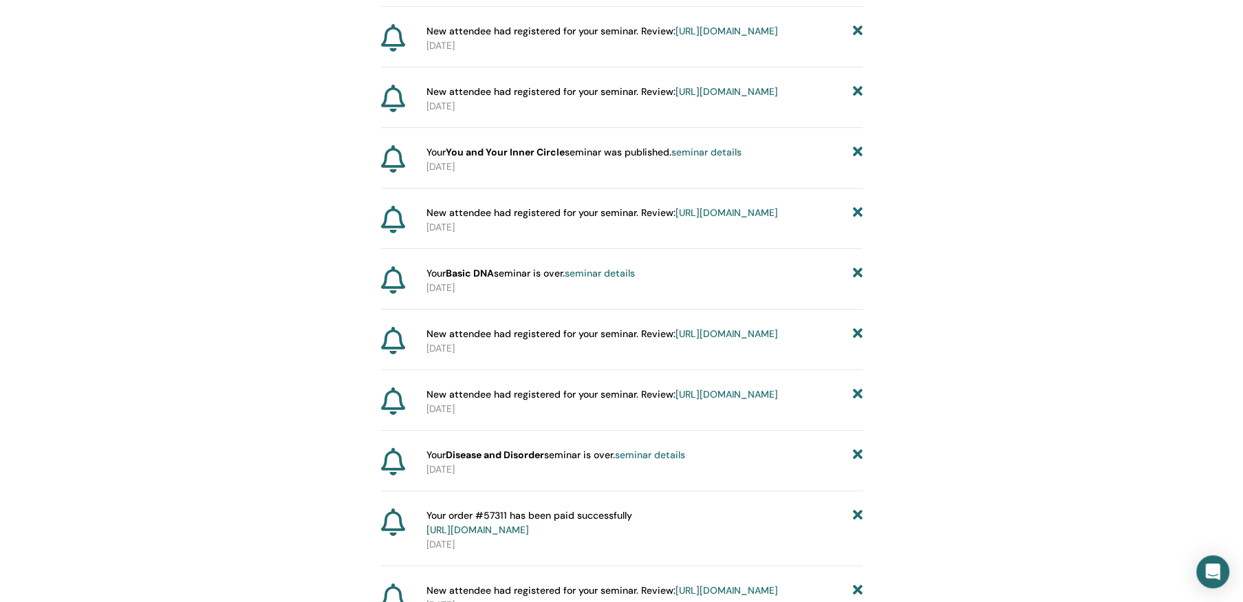
click at [857, 281] on icon at bounding box center [857, 273] width 10 height 14
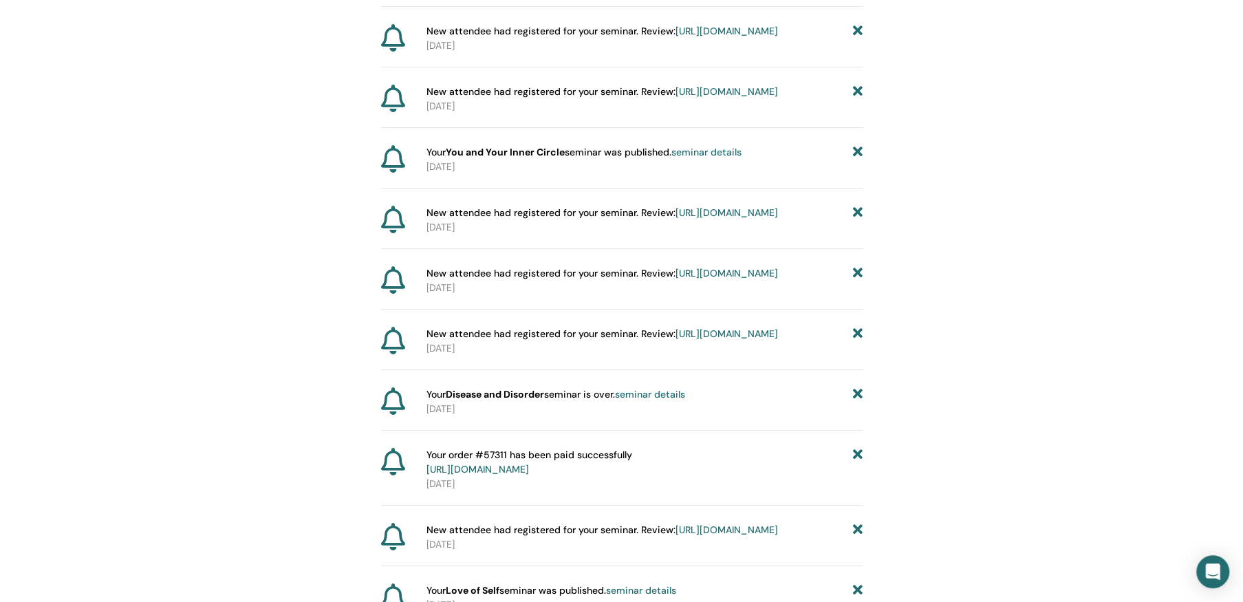
click at [857, 281] on icon at bounding box center [857, 273] width 10 height 14
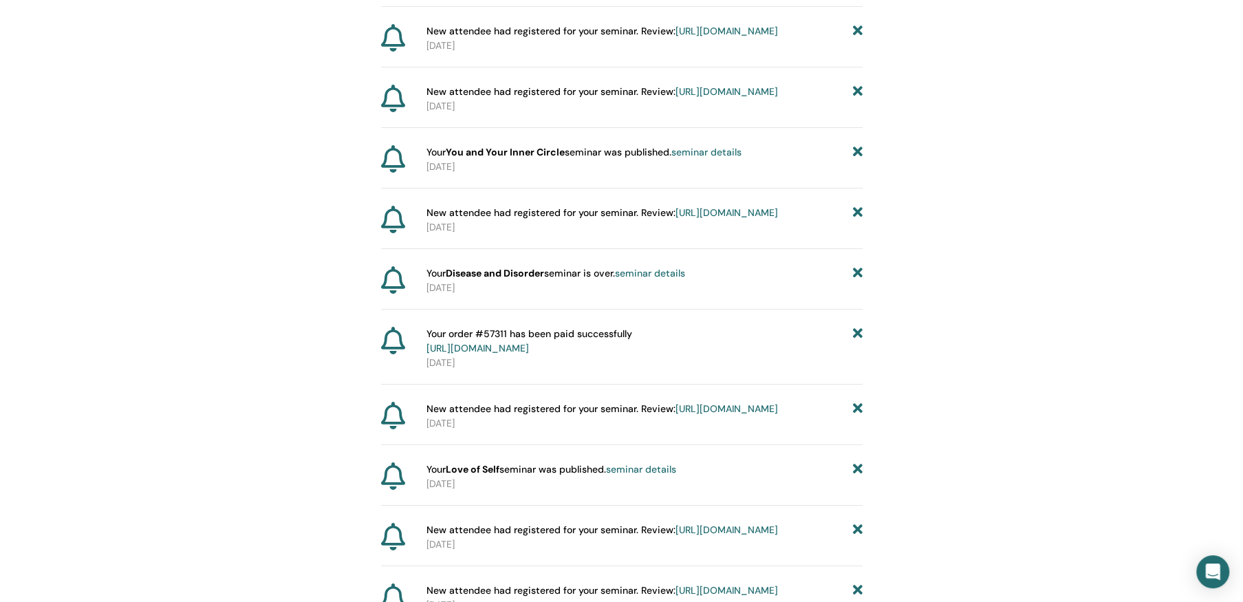
click at [857, 281] on icon at bounding box center [857, 273] width 10 height 14
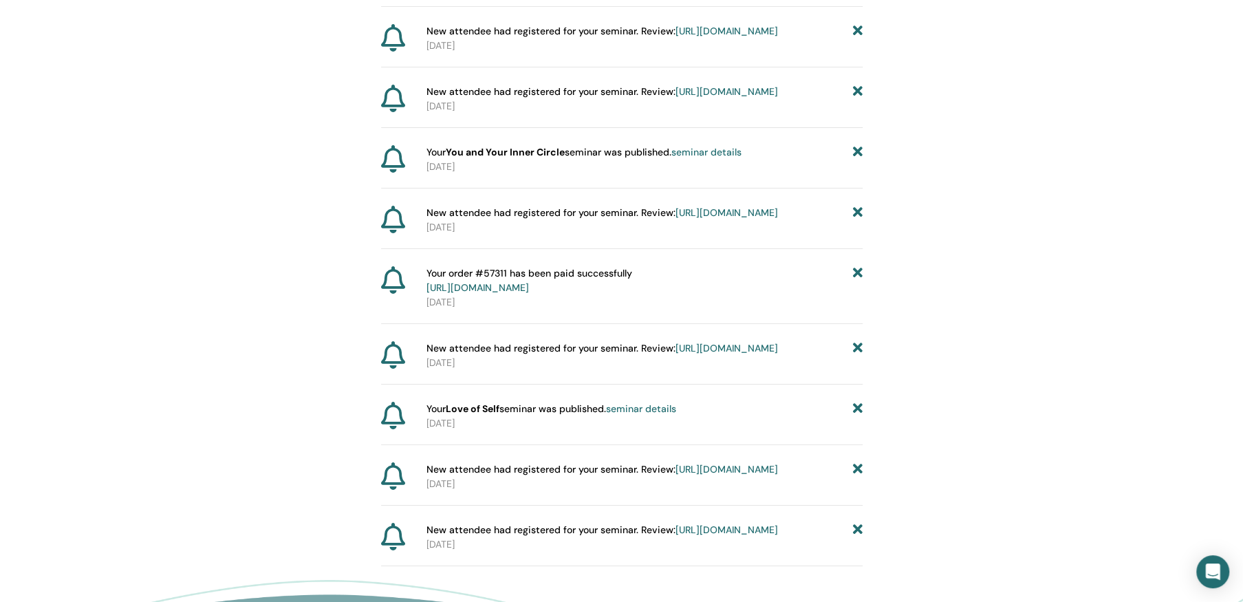
click at [857, 295] on icon at bounding box center [857, 280] width 10 height 29
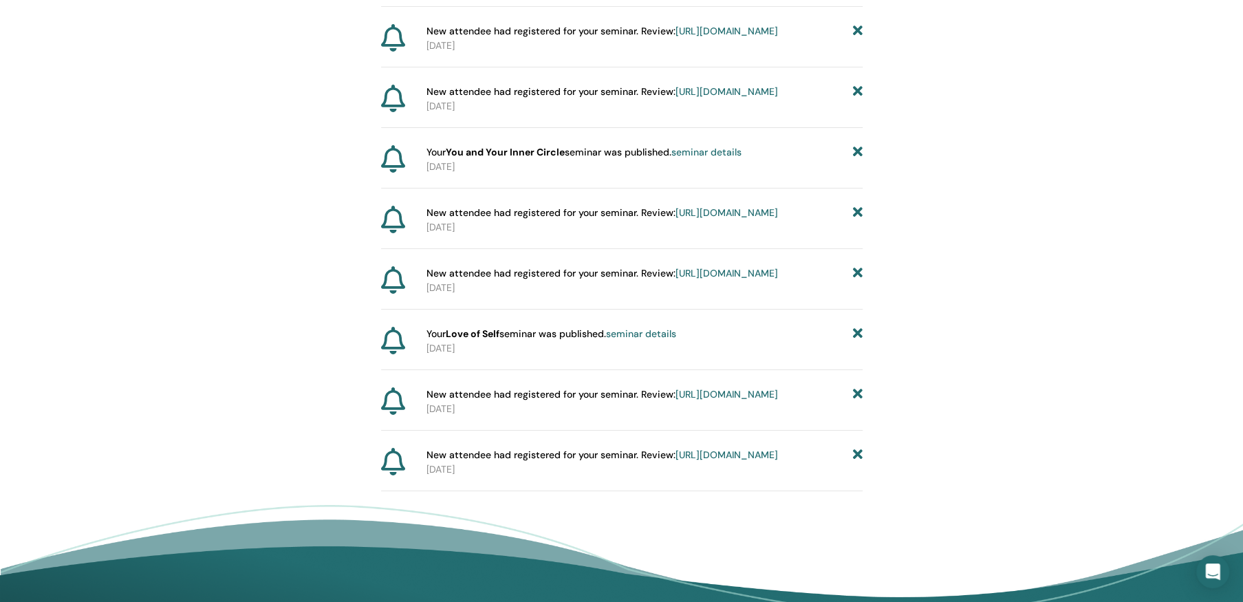
click at [857, 281] on icon at bounding box center [857, 273] width 10 height 14
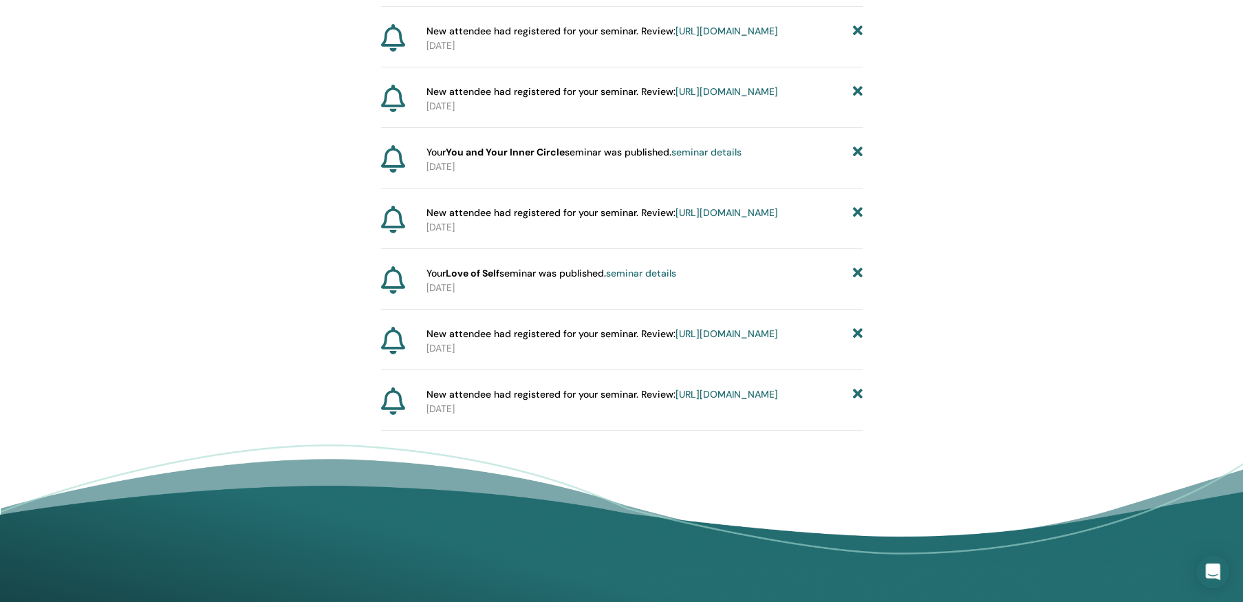
click at [857, 281] on icon at bounding box center [857, 273] width 10 height 14
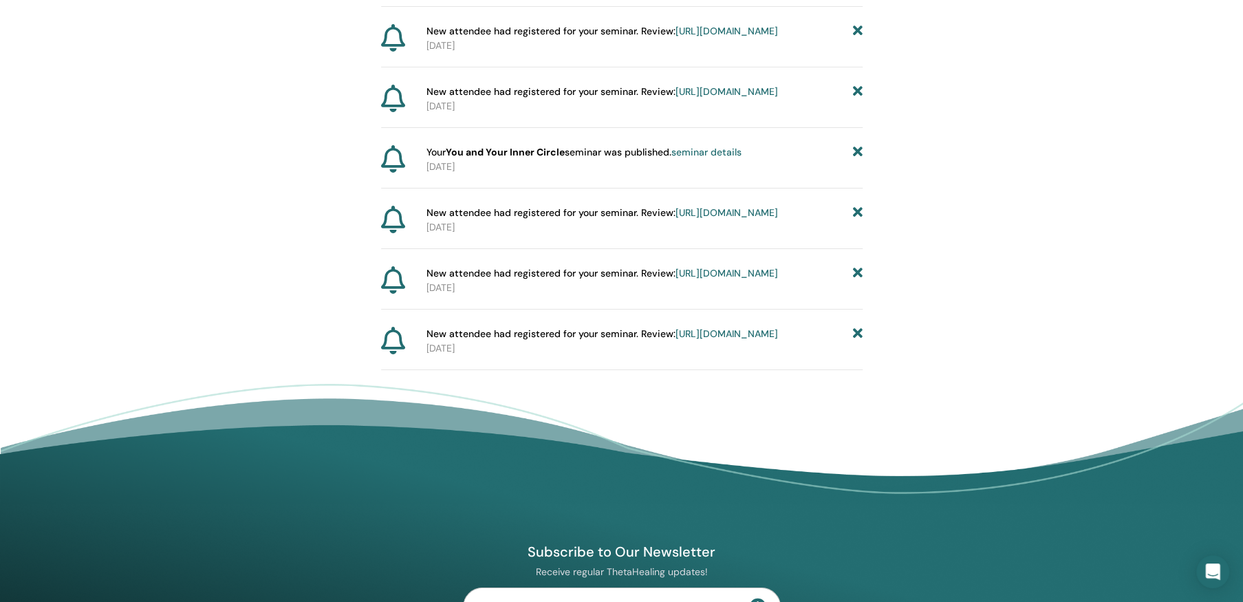
click at [857, 281] on icon at bounding box center [857, 273] width 10 height 14
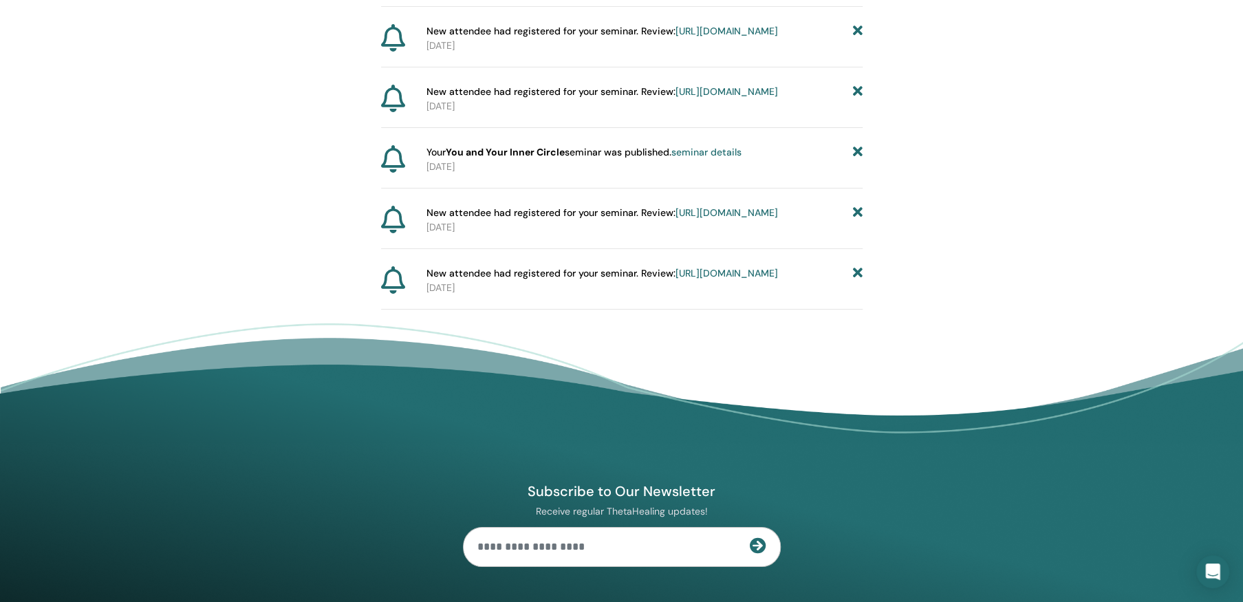
click at [857, 281] on icon at bounding box center [857, 273] width 10 height 14
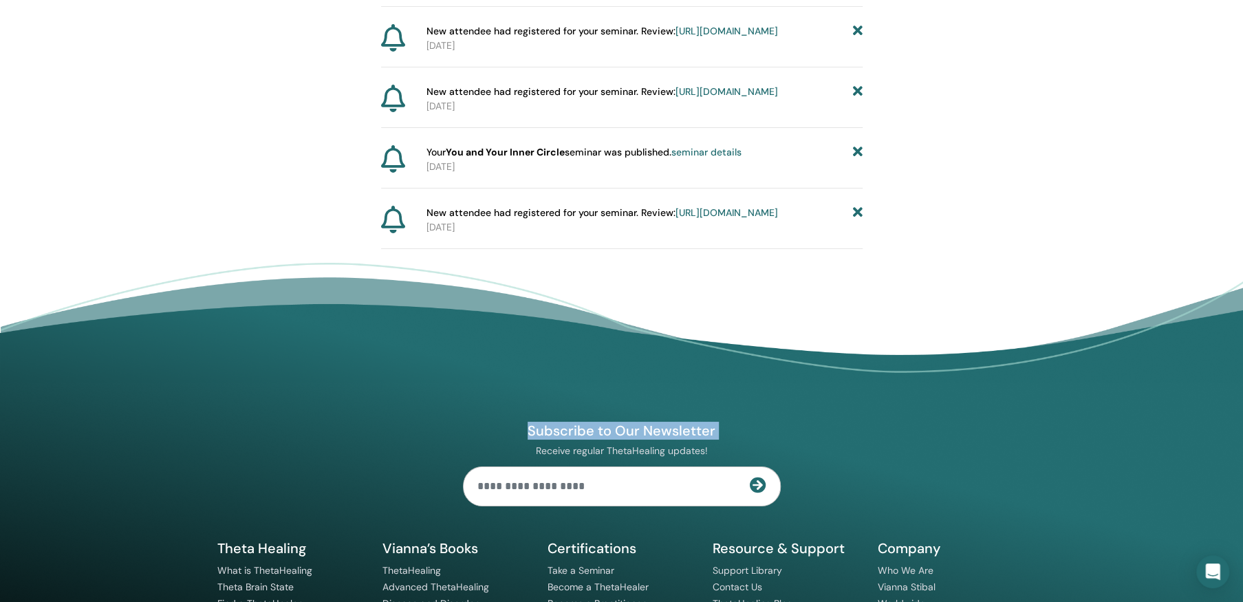
click at [857, 583] on footer "Subscribe to Our Newsletter Receive regular ThetaHealing updates! Theta Healing…" at bounding box center [621, 490] width 1243 height 455
click at [855, 39] on icon at bounding box center [857, 31] width 10 height 14
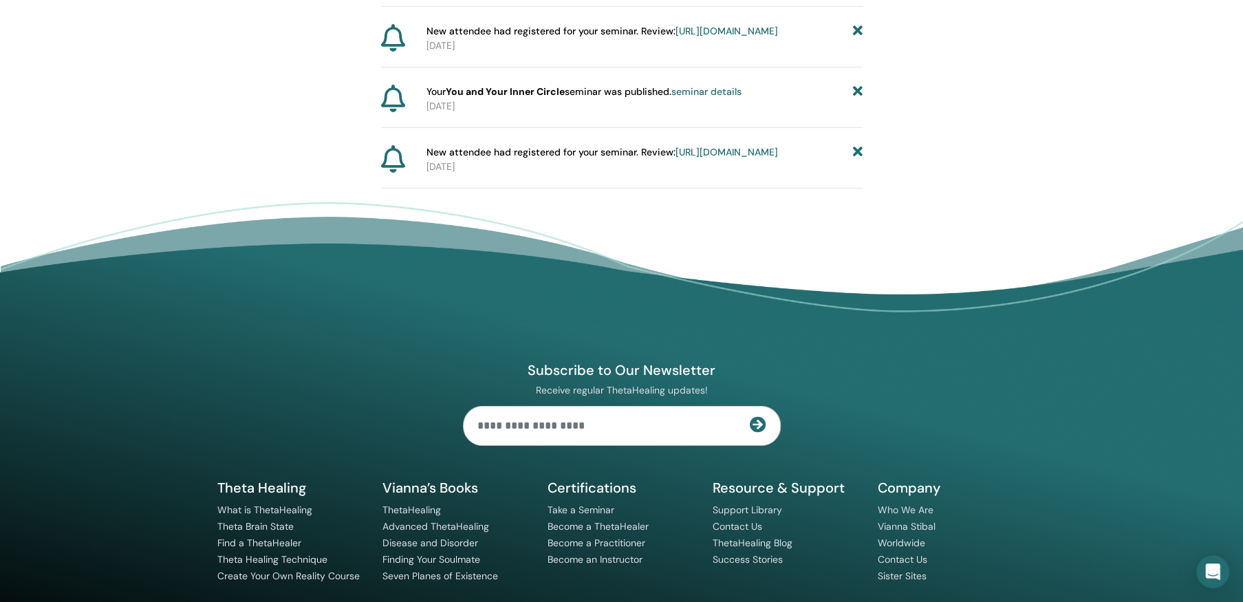
click at [856, 160] on icon at bounding box center [857, 152] width 10 height 14
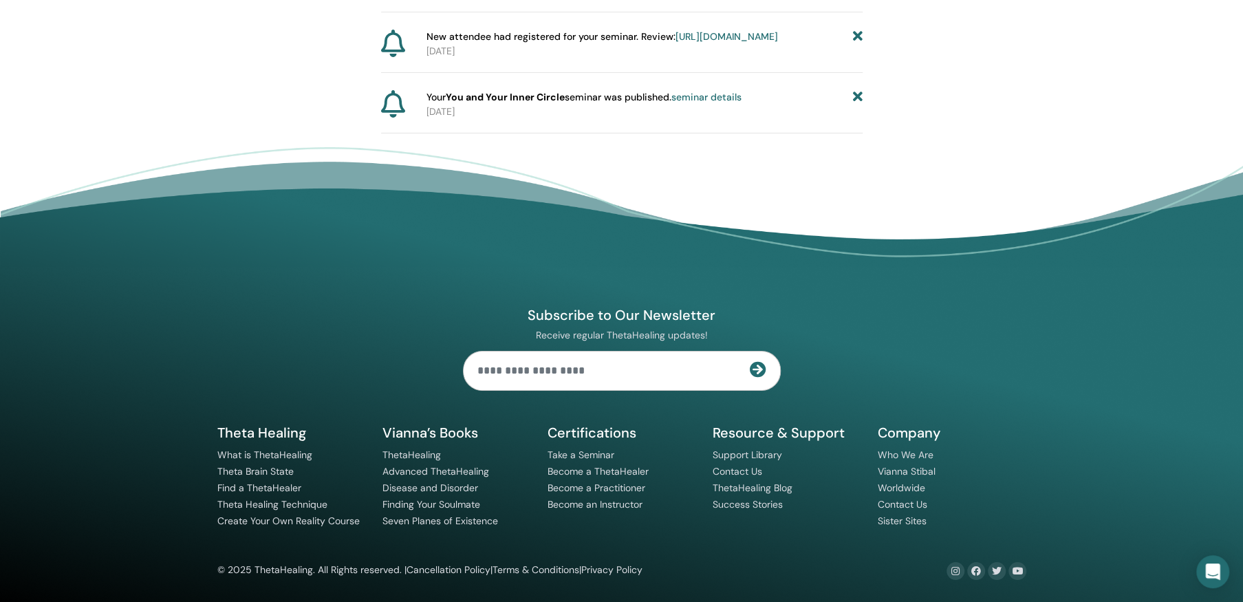
click at [857, 105] on icon at bounding box center [857, 97] width 10 height 14
click at [859, 44] on icon at bounding box center [857, 37] width 10 height 14
click at [856, 105] on icon at bounding box center [857, 97] width 10 height 14
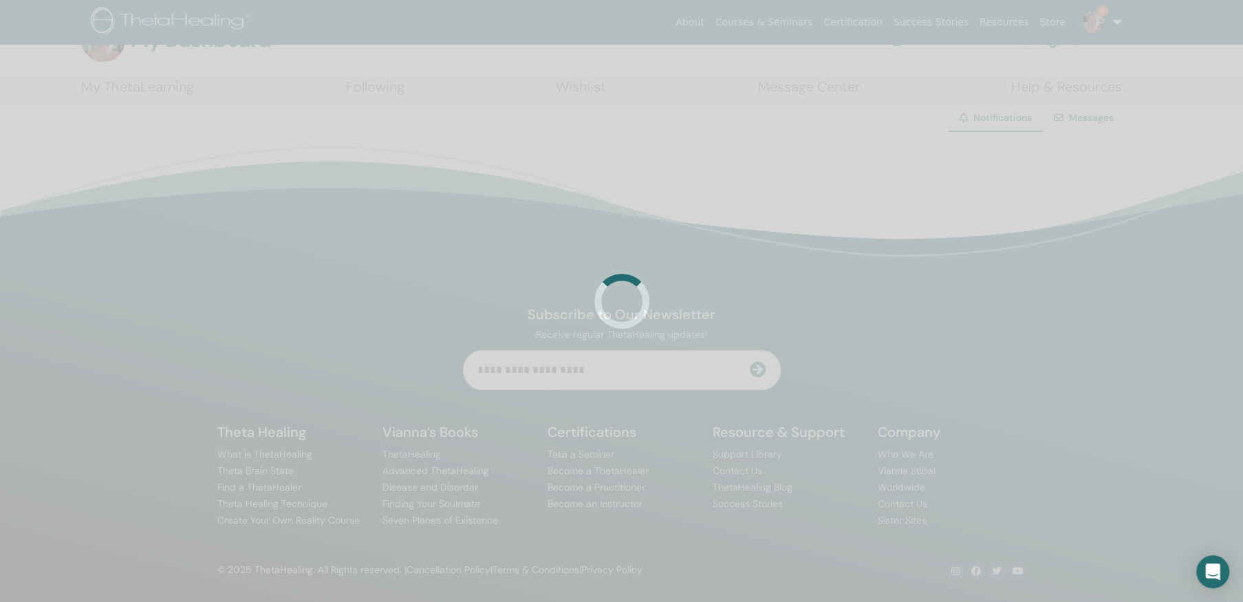
scroll to position [3469, 0]
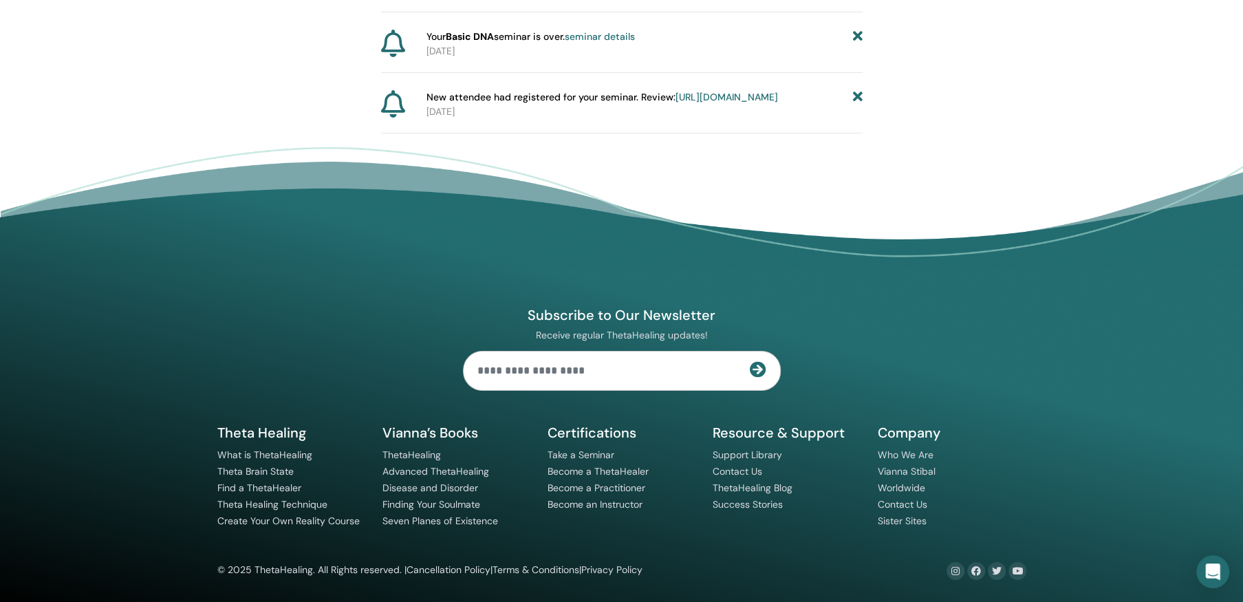
click at [855, 90] on icon at bounding box center [857, 97] width 10 height 14
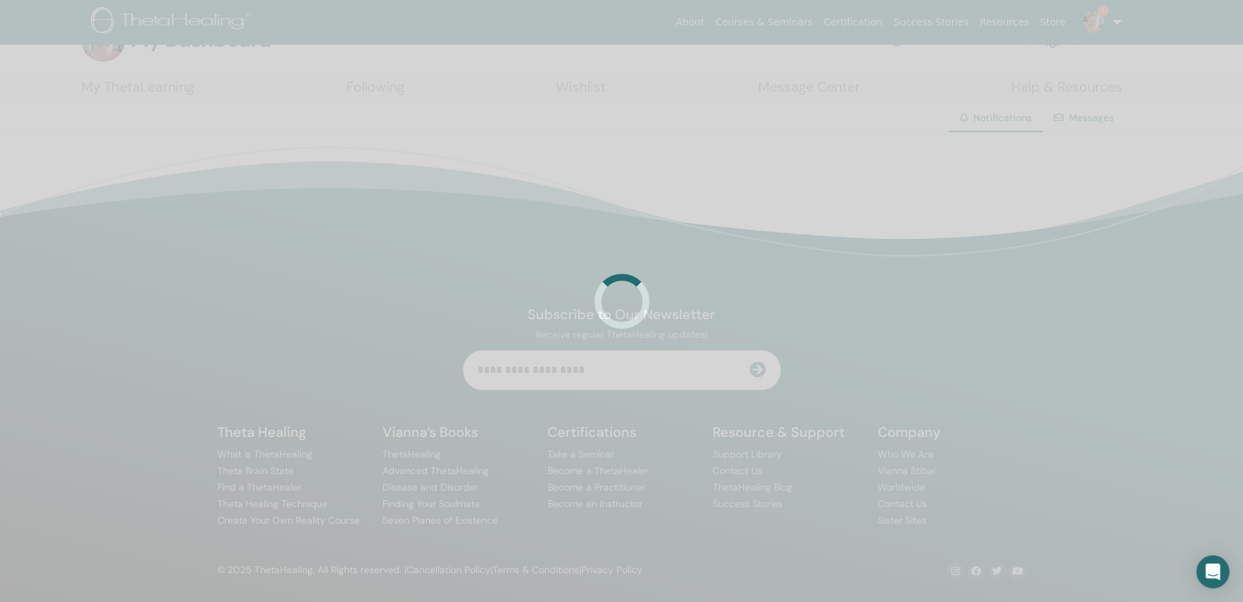
scroll to position [3395, 0]
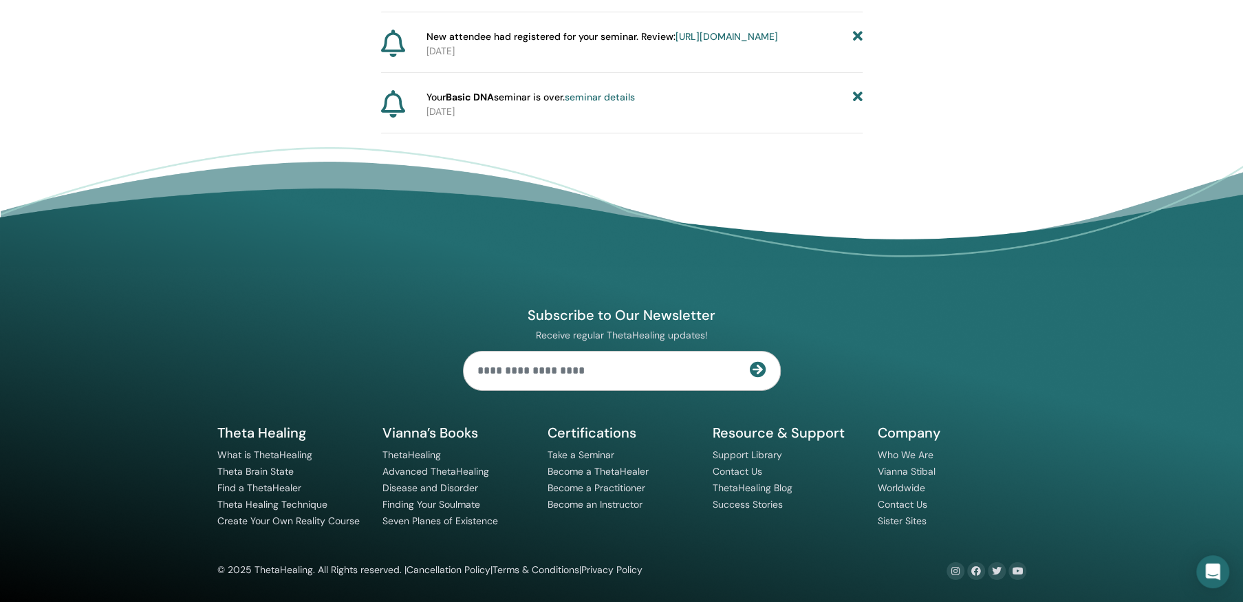
click at [858, 90] on icon at bounding box center [857, 97] width 10 height 14
click at [856, 90] on icon at bounding box center [857, 97] width 10 height 14
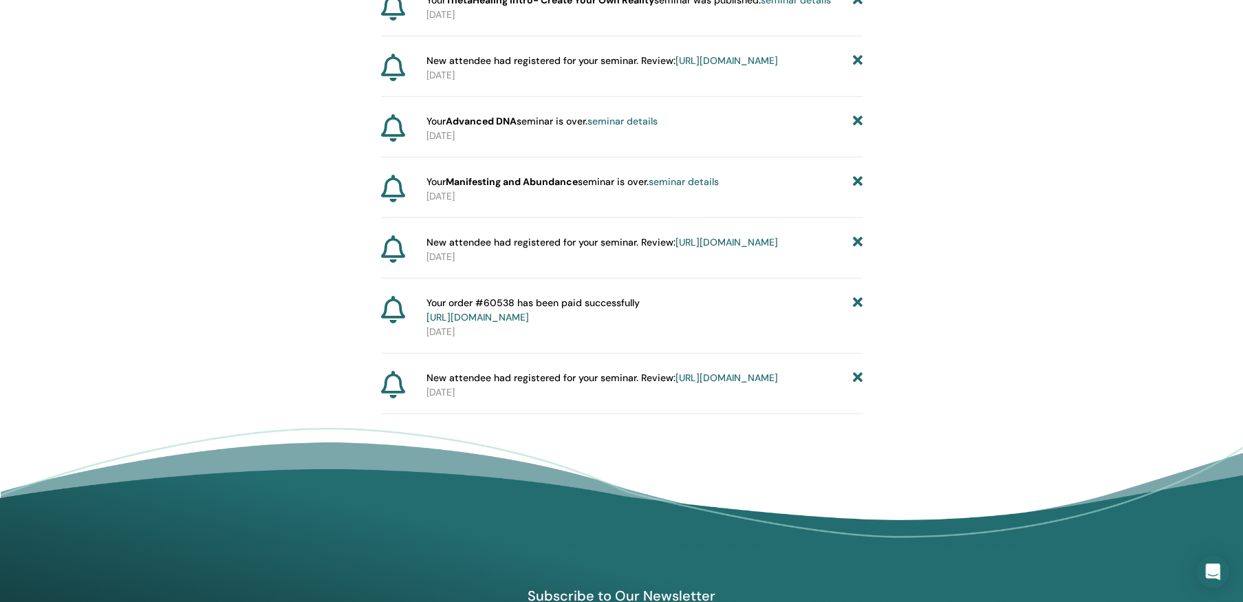
scroll to position [2565, 0]
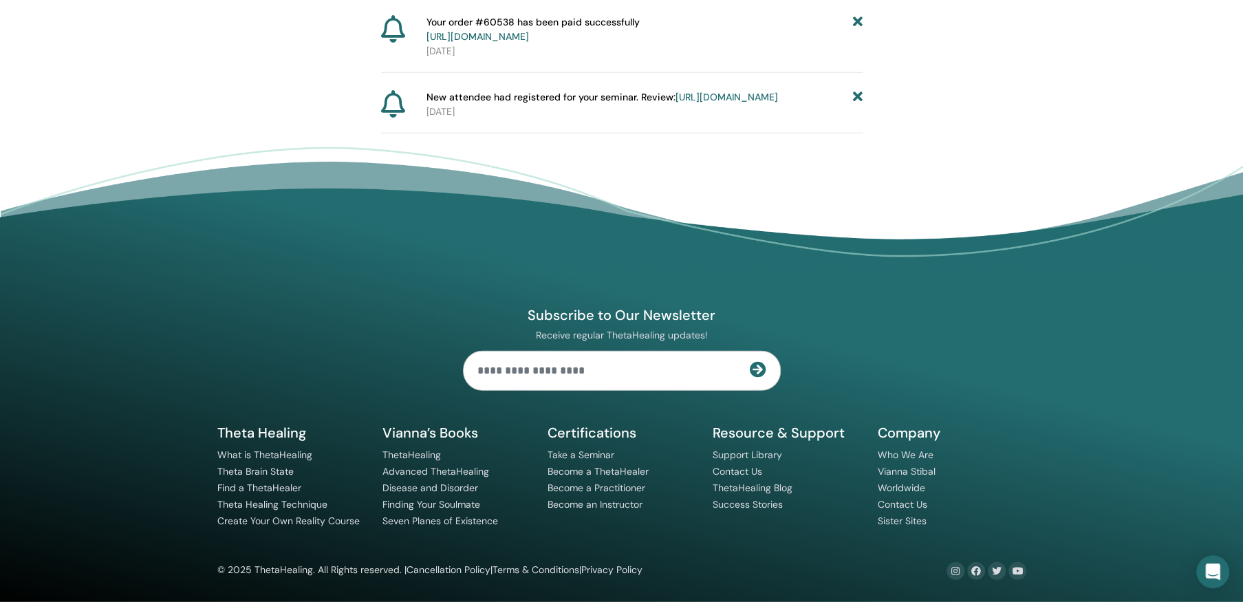
click at [855, 44] on icon at bounding box center [857, 29] width 10 height 29
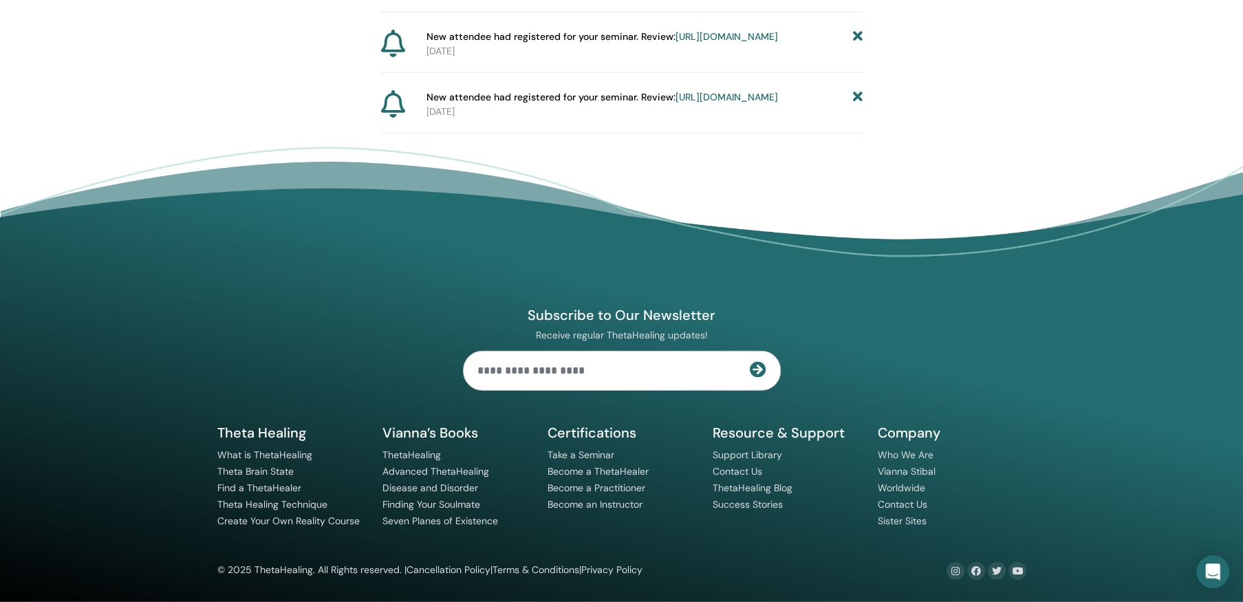
click at [855, 96] on icon at bounding box center [857, 97] width 10 height 14
click at [856, 90] on icon at bounding box center [857, 97] width 10 height 14
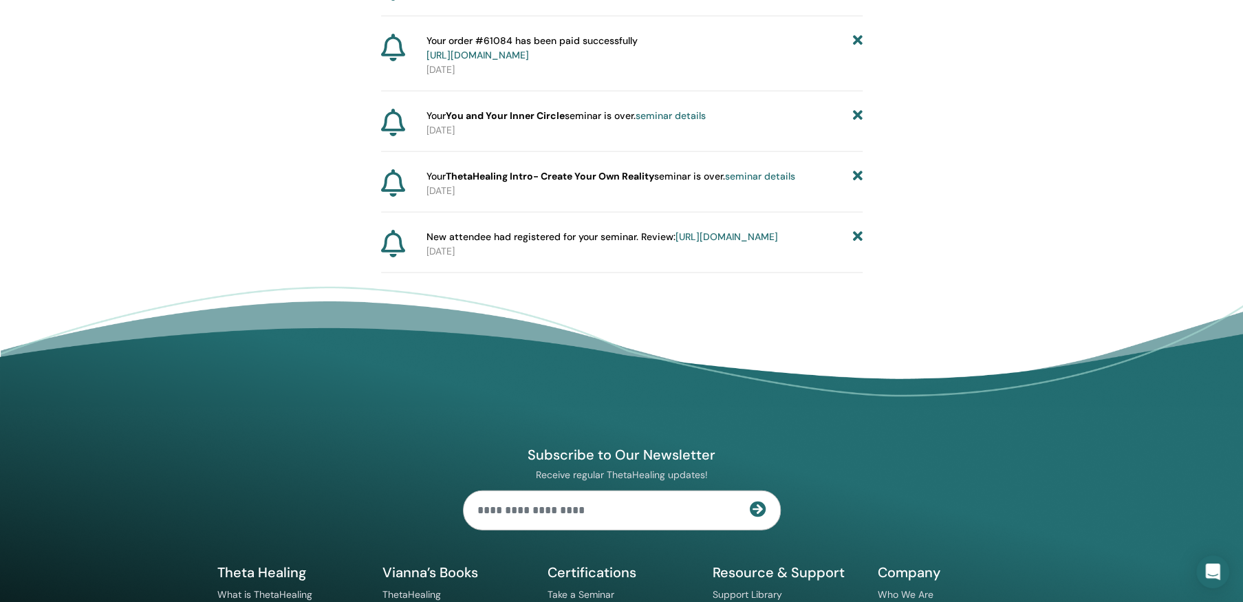
scroll to position [2157, 0]
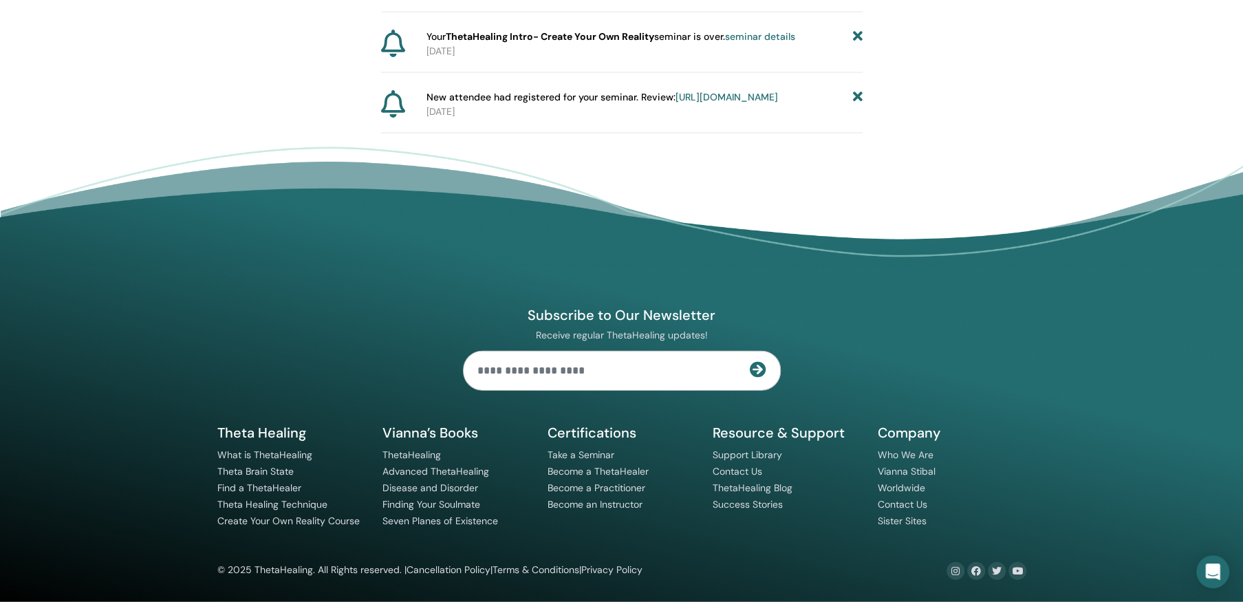
click at [856, 44] on icon at bounding box center [857, 37] width 10 height 14
click at [856, 96] on icon at bounding box center [857, 97] width 10 height 14
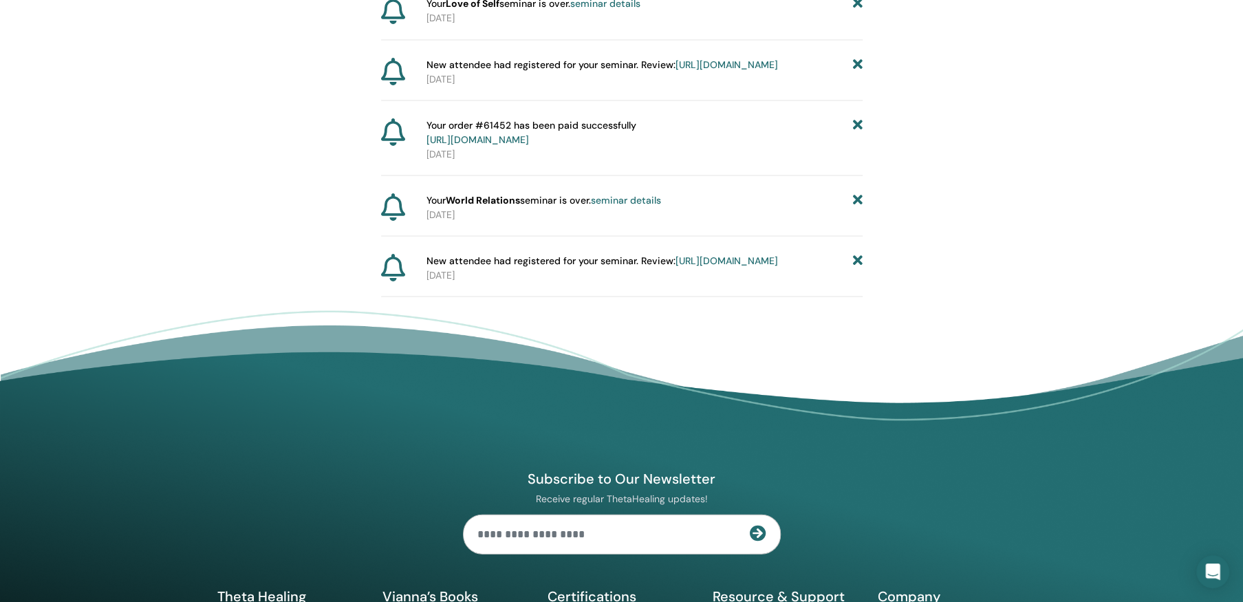
scroll to position [1756, 0]
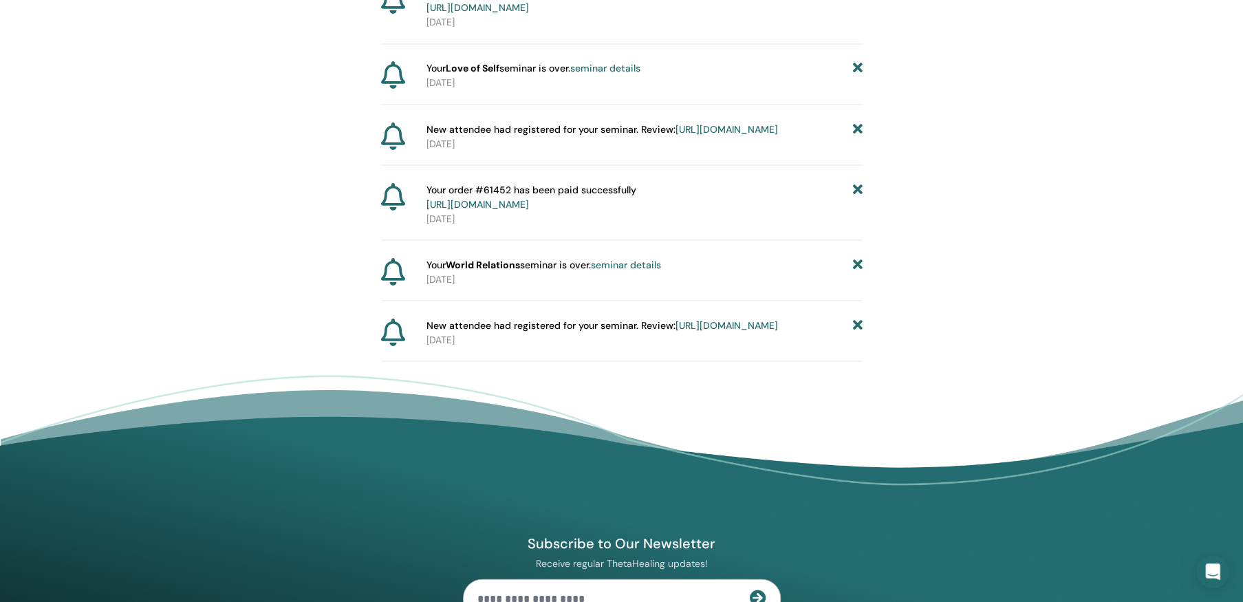
click at [856, 15] on icon at bounding box center [857, 0] width 10 height 29
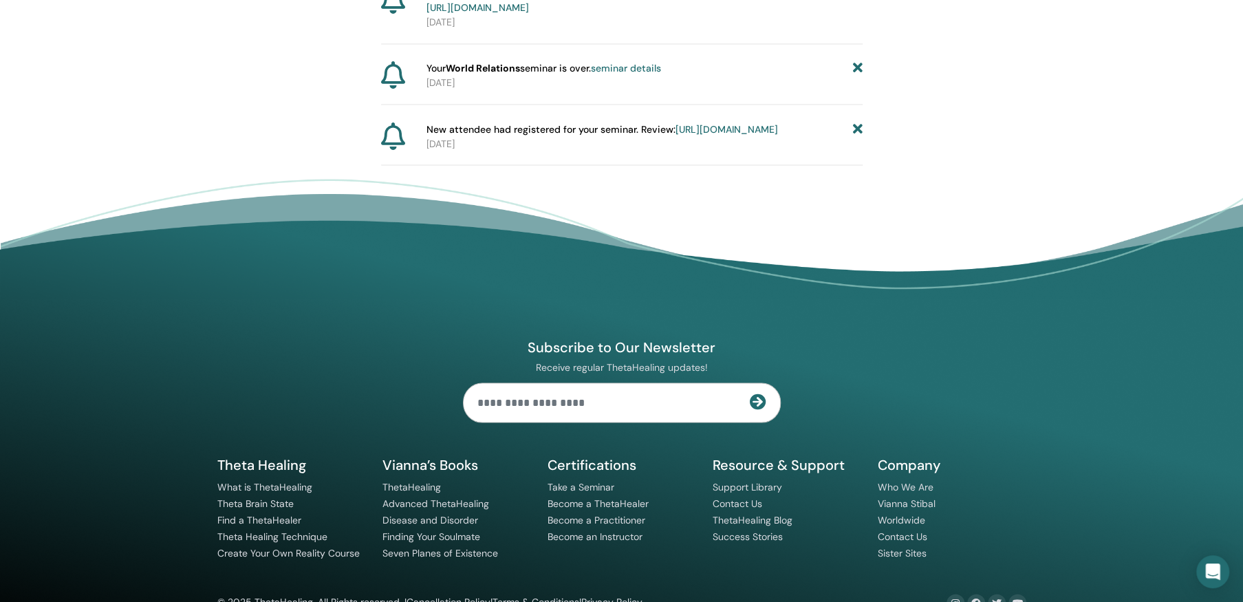
click at [856, 15] on icon at bounding box center [857, 0] width 10 height 29
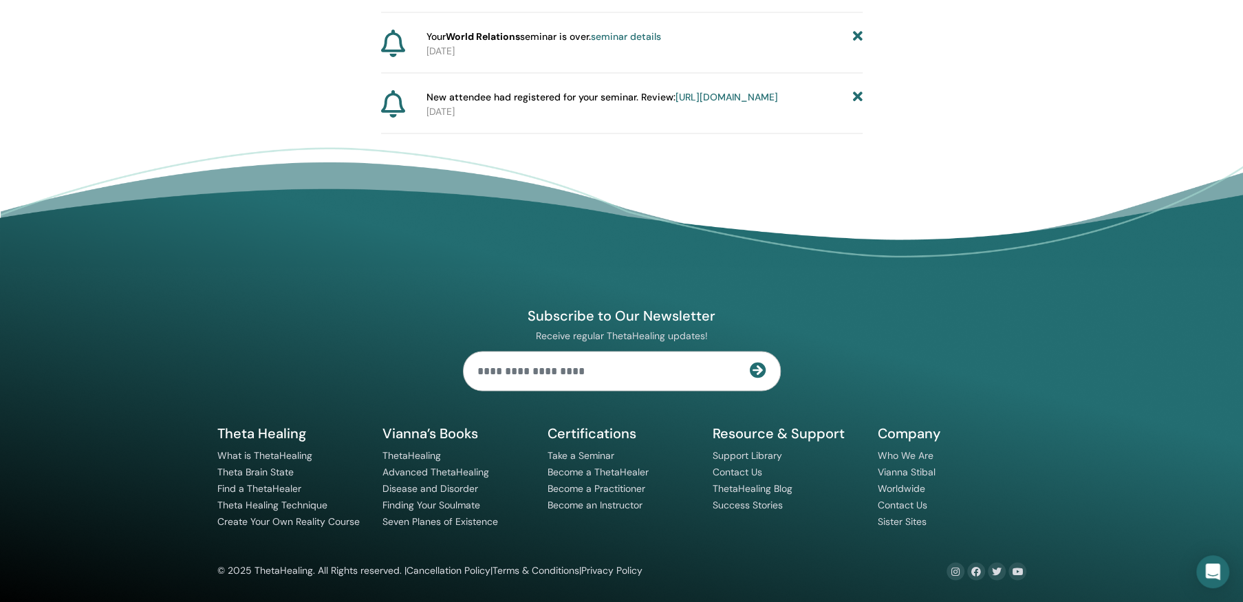
click at [856, 44] on icon at bounding box center [857, 37] width 10 height 14
click at [856, 90] on icon at bounding box center [857, 97] width 10 height 14
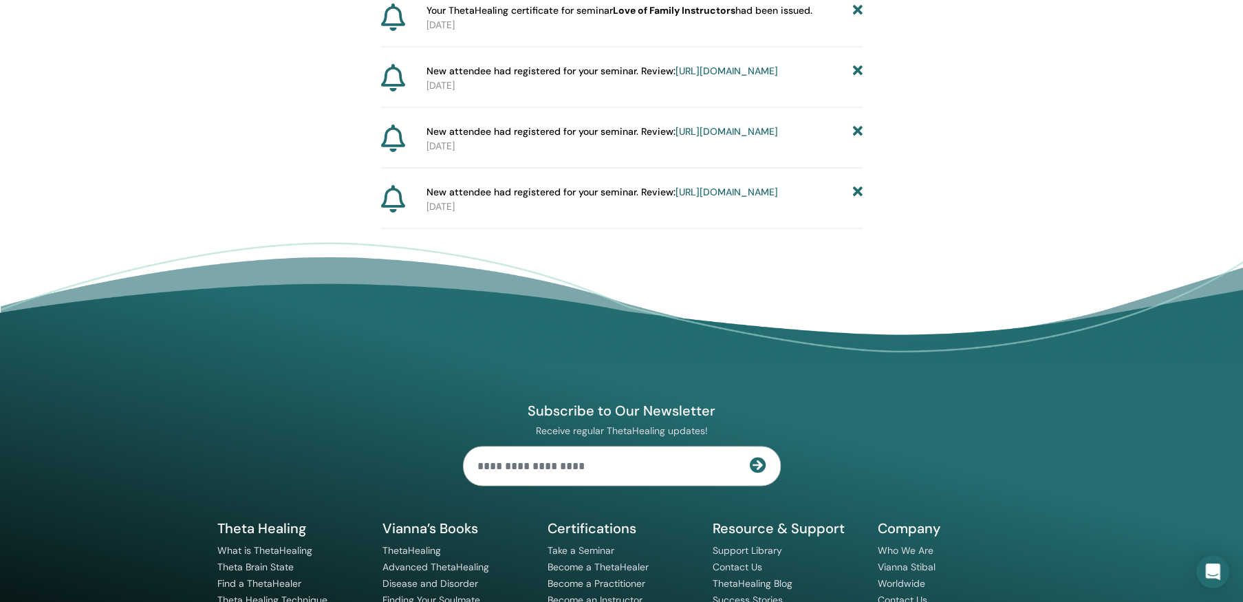
scroll to position [1473, 0]
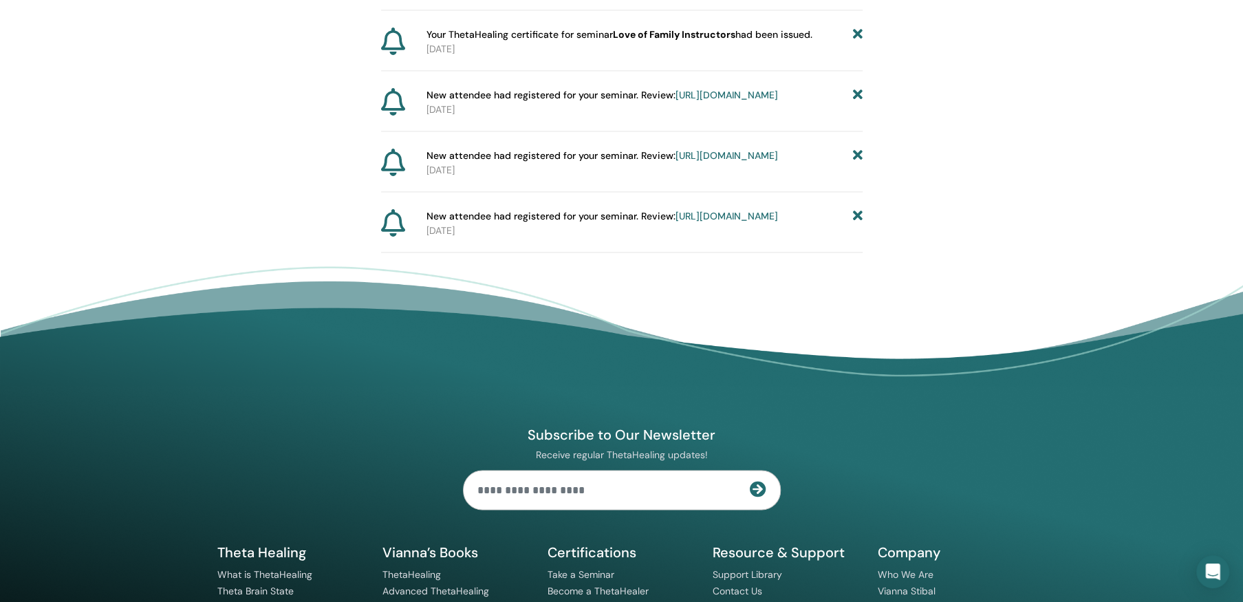
click at [856, 42] on icon at bounding box center [857, 35] width 10 height 14
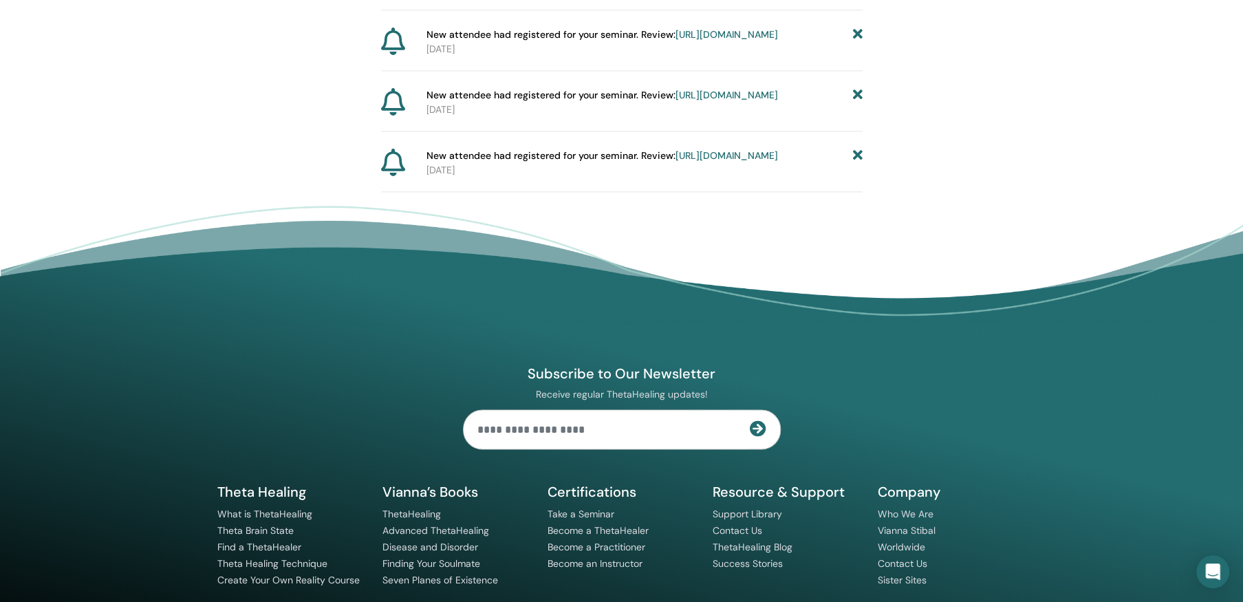
click at [856, 42] on icon at bounding box center [857, 35] width 10 height 14
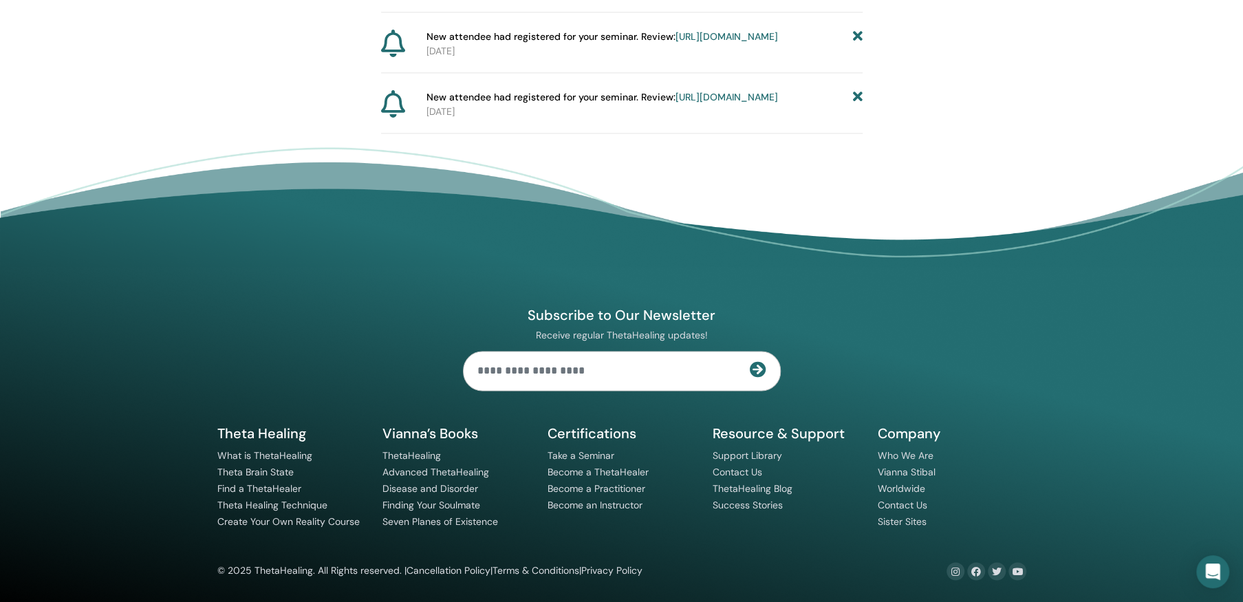
click at [856, 44] on icon at bounding box center [857, 37] width 10 height 14
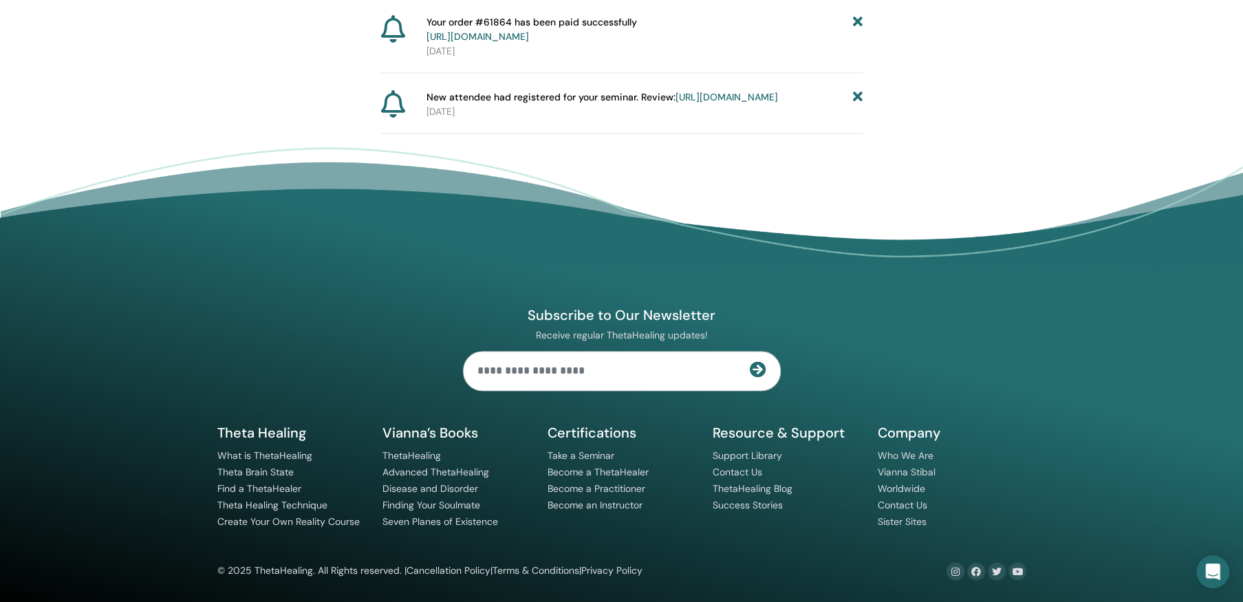
click at [856, 90] on icon at bounding box center [857, 97] width 10 height 14
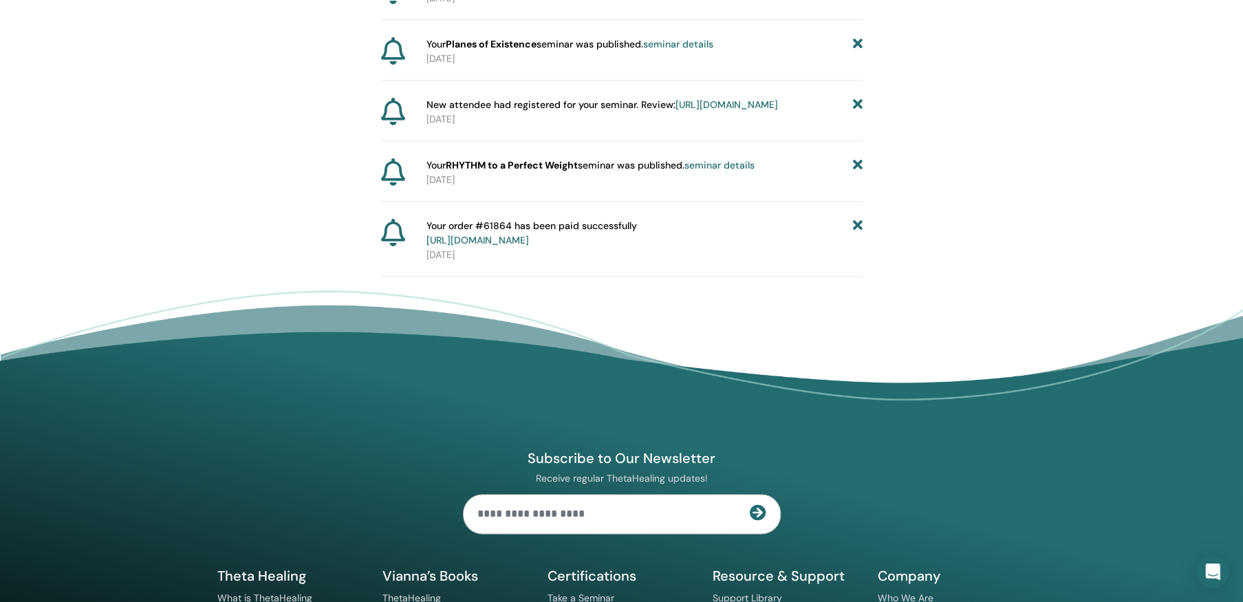
scroll to position [1188, 0]
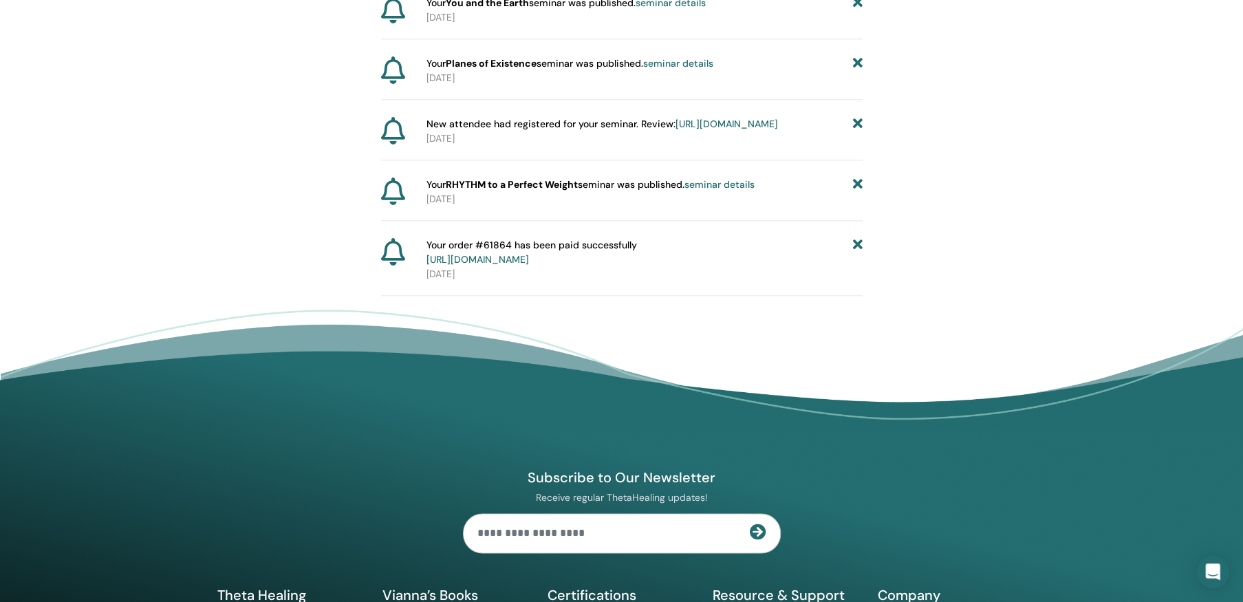
click at [859, 10] on icon at bounding box center [857, 3] width 10 height 14
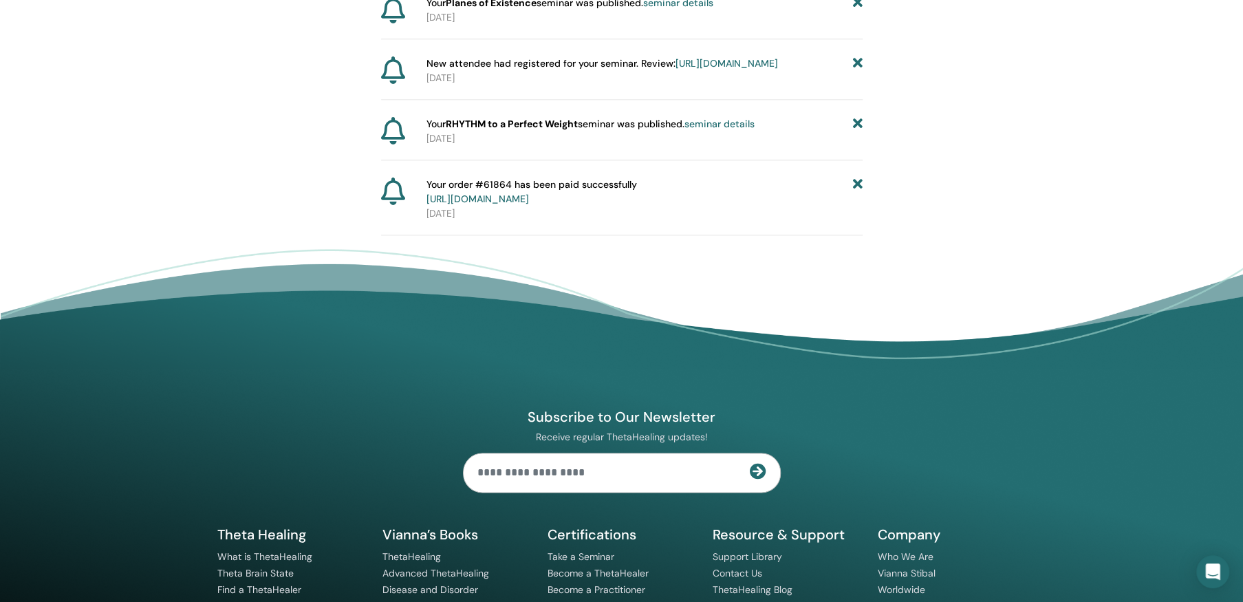
click at [856, 10] on icon at bounding box center [857, 3] width 10 height 14
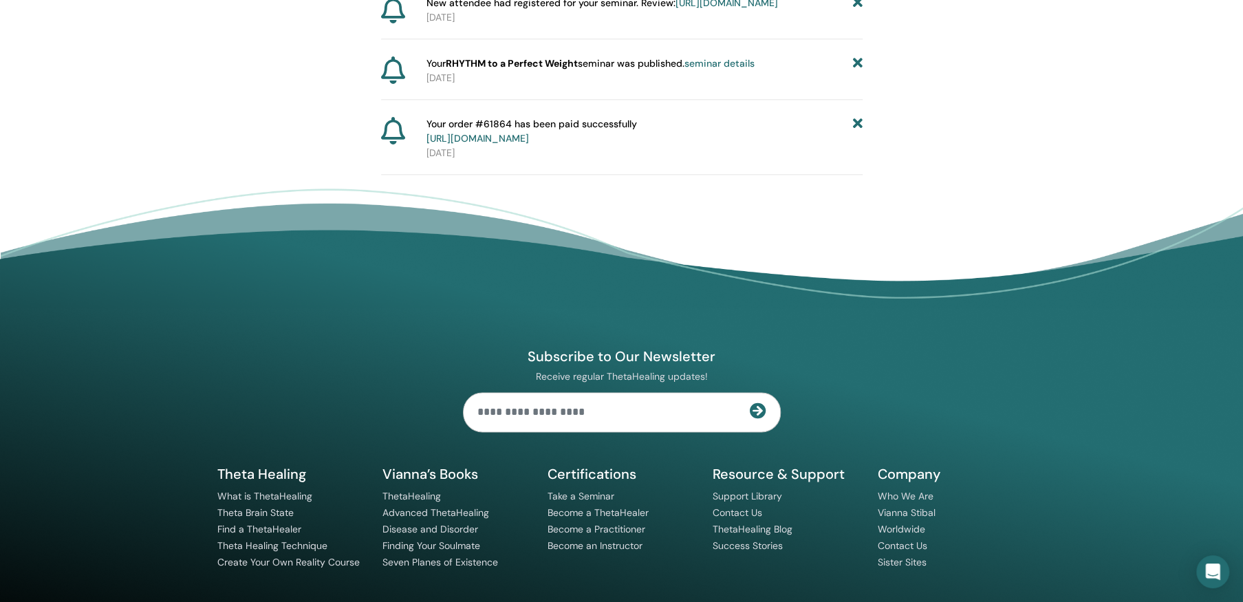
click at [856, 10] on icon at bounding box center [857, 3] width 10 height 14
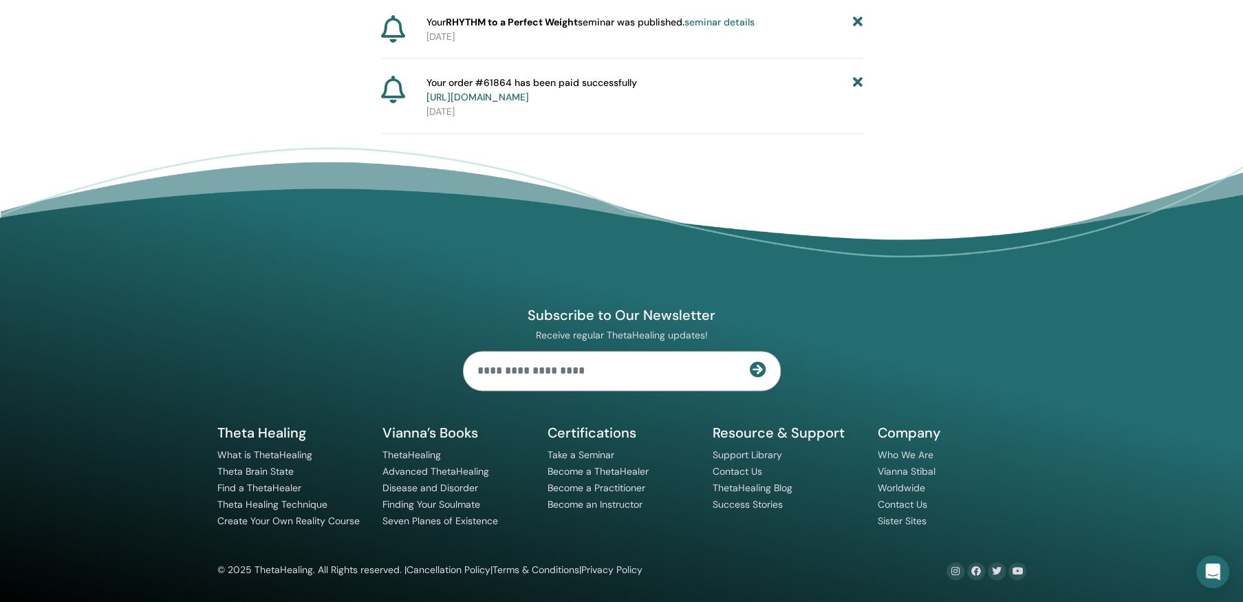
click at [856, 30] on icon at bounding box center [857, 22] width 10 height 14
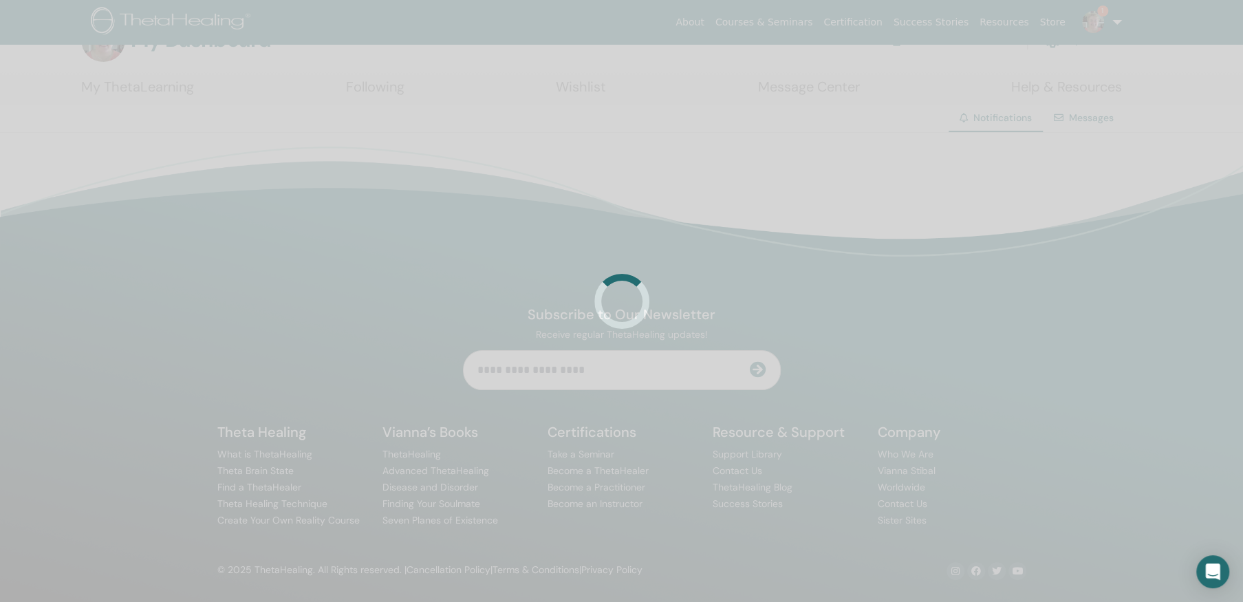
scroll to position [1138, 0]
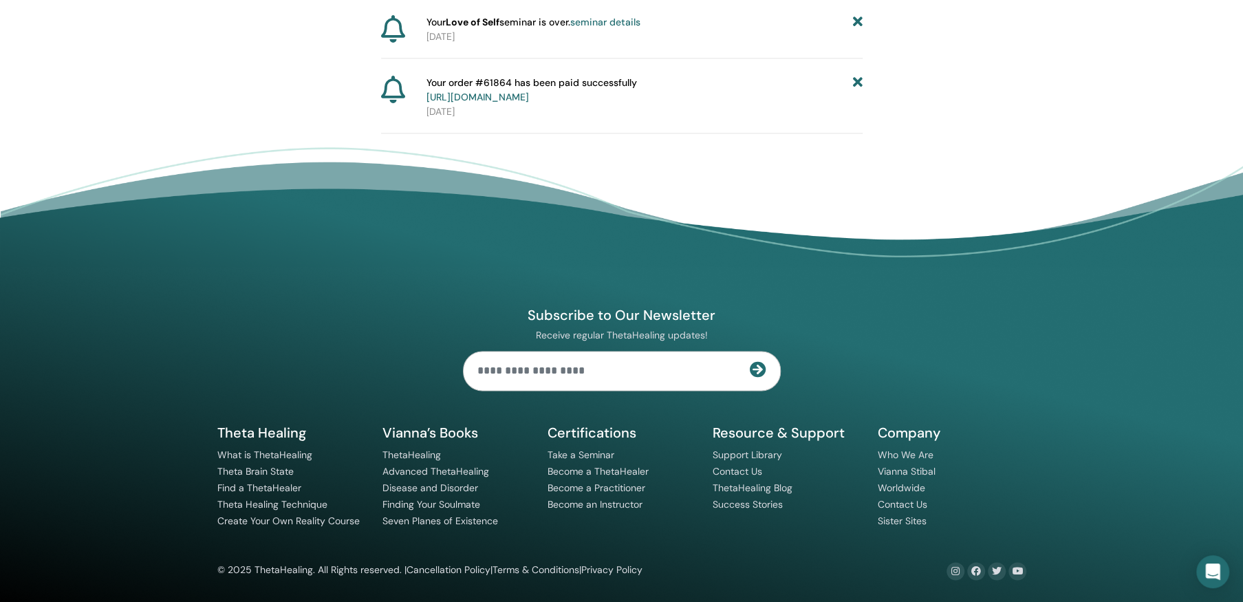
click at [856, 30] on p "[DATE]" at bounding box center [644, 37] width 436 height 14
click at [857, 17] on icon at bounding box center [857, 22] width 10 height 14
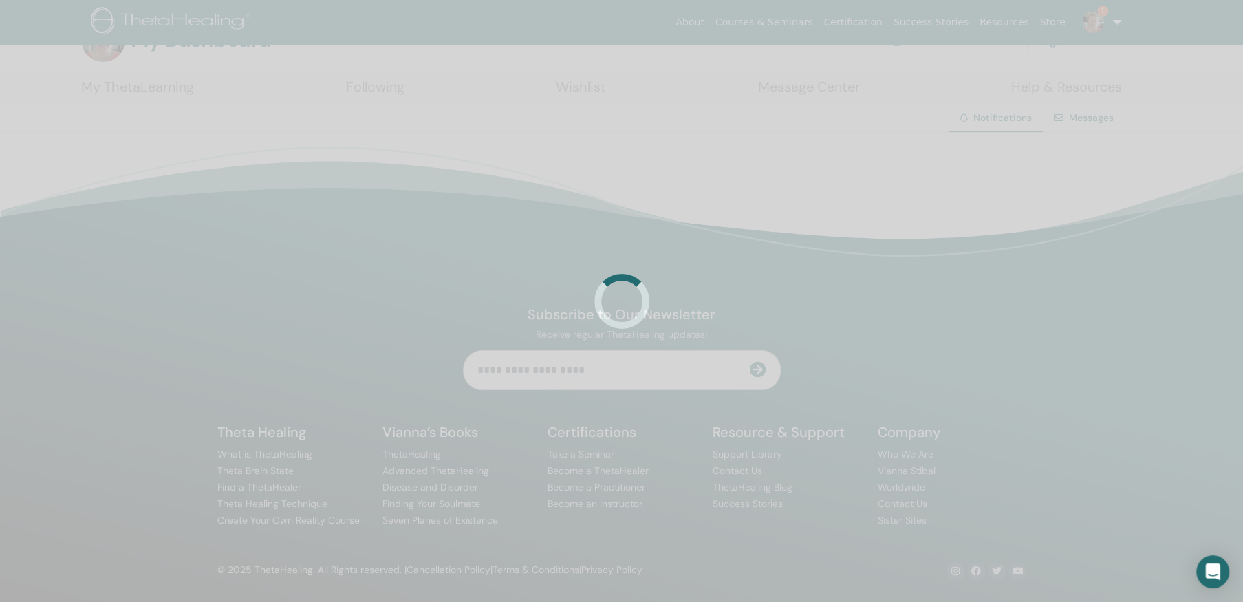
scroll to position [1017, 0]
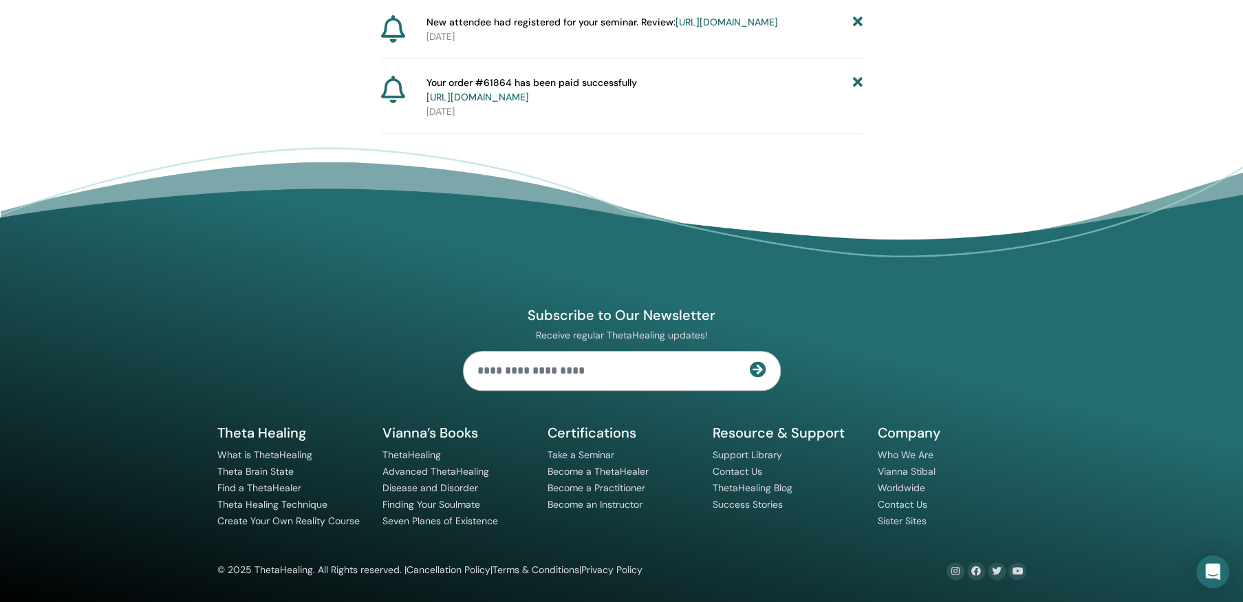
click at [856, 15] on icon at bounding box center [857, 22] width 10 height 14
click at [854, 15] on icon at bounding box center [857, 22] width 10 height 14
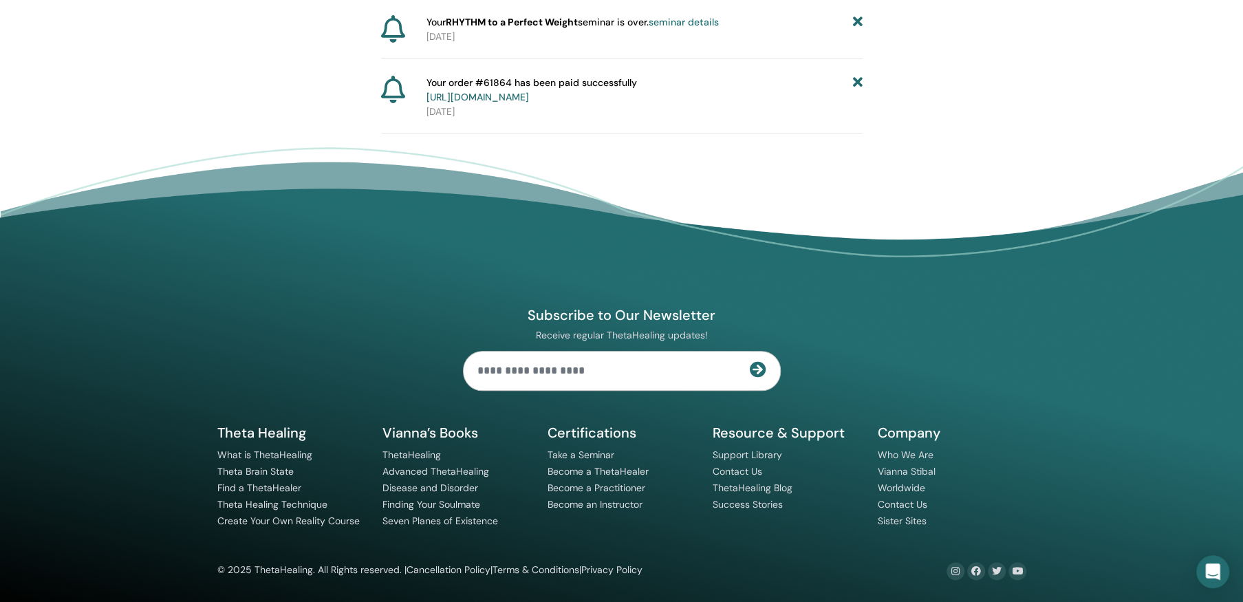
click at [860, 83] on icon at bounding box center [857, 90] width 10 height 29
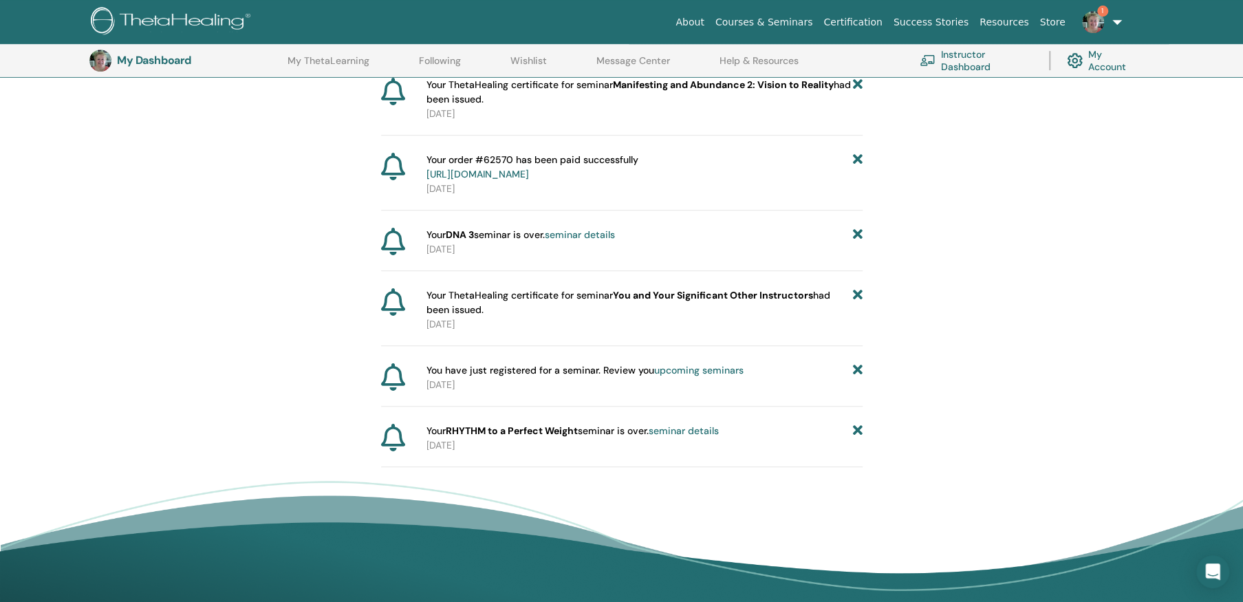
scroll to position [448, 0]
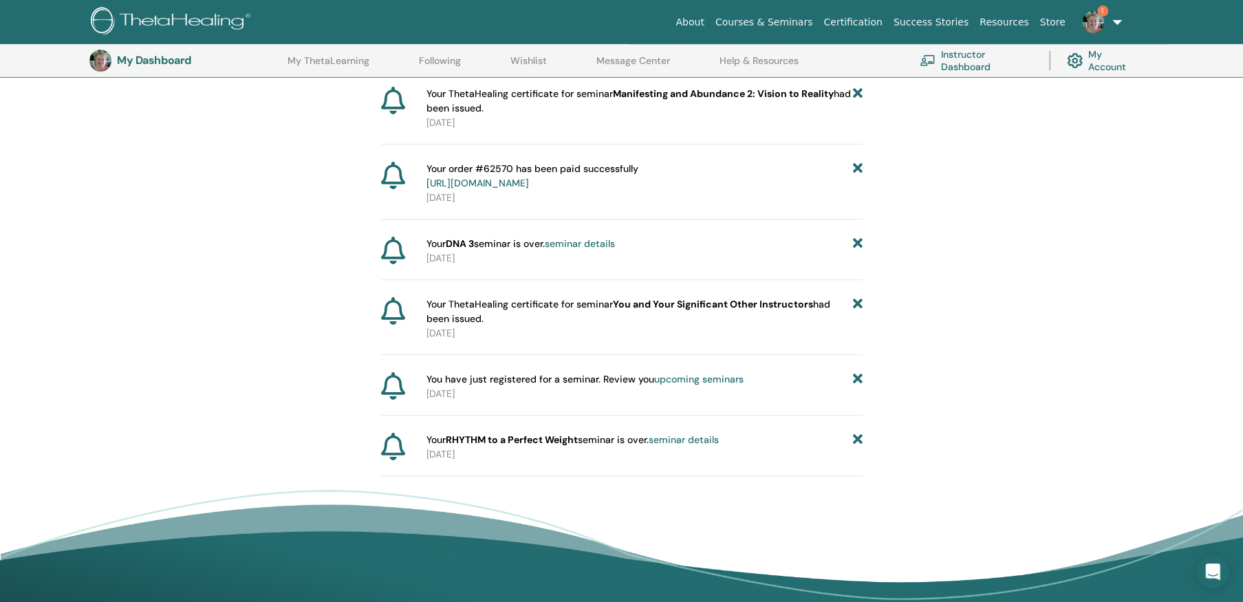
click at [857, 164] on icon at bounding box center [857, 176] width 10 height 29
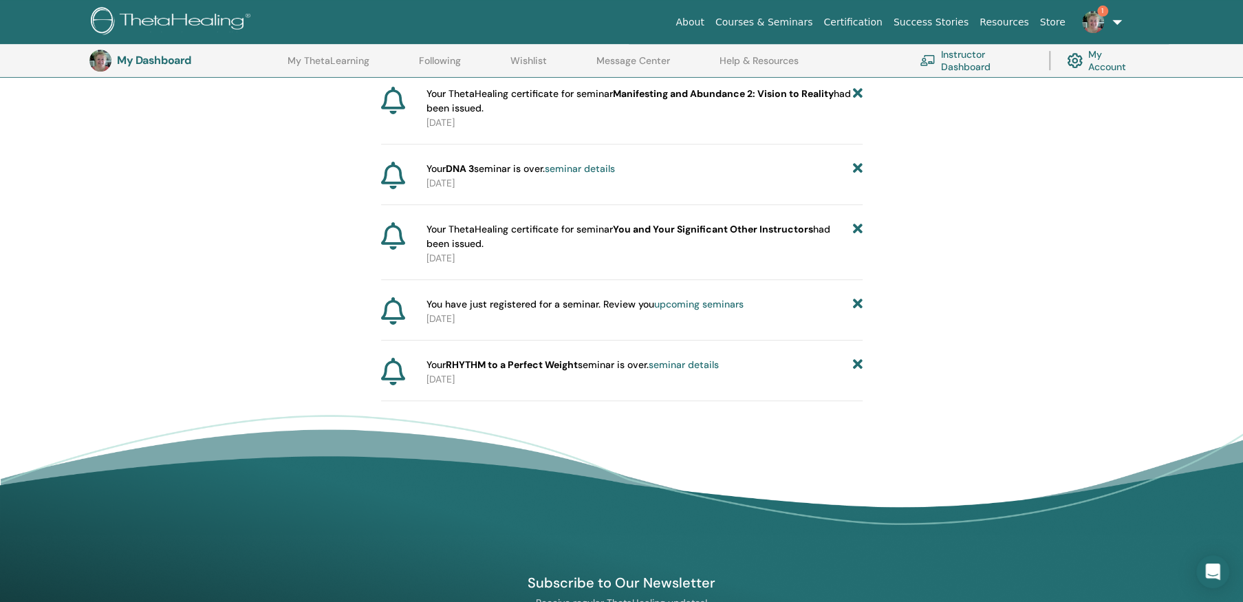
click at [857, 164] on icon at bounding box center [857, 169] width 10 height 14
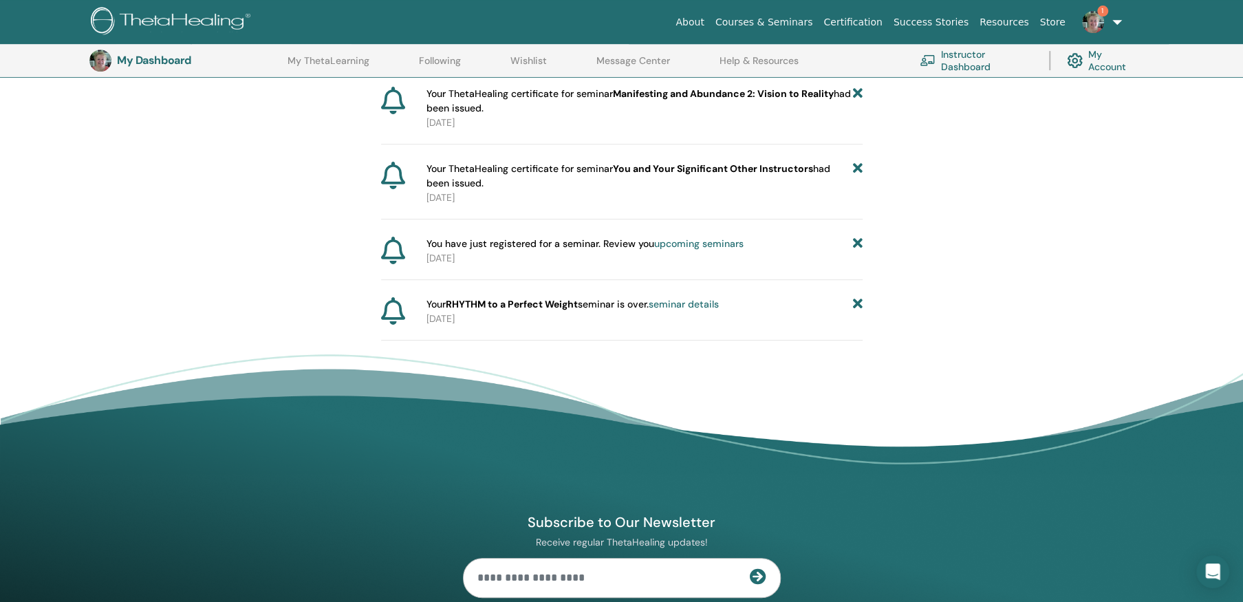
click at [857, 164] on icon at bounding box center [857, 176] width 10 height 29
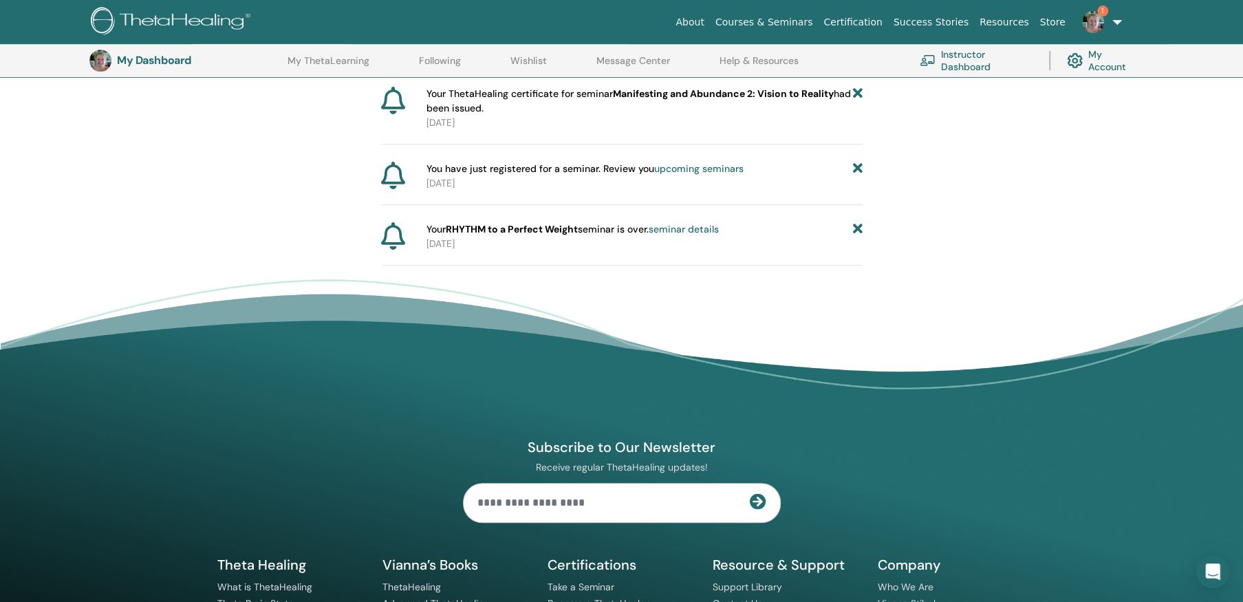
click at [856, 91] on icon at bounding box center [857, 101] width 10 height 29
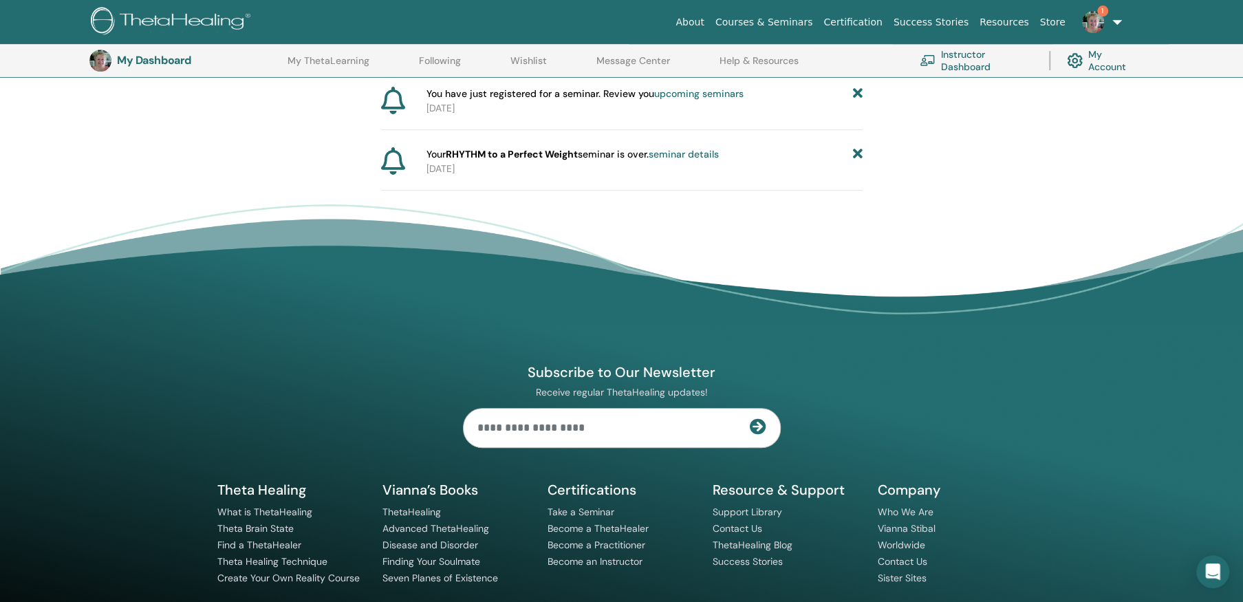
click at [856, 91] on icon at bounding box center [857, 94] width 10 height 14
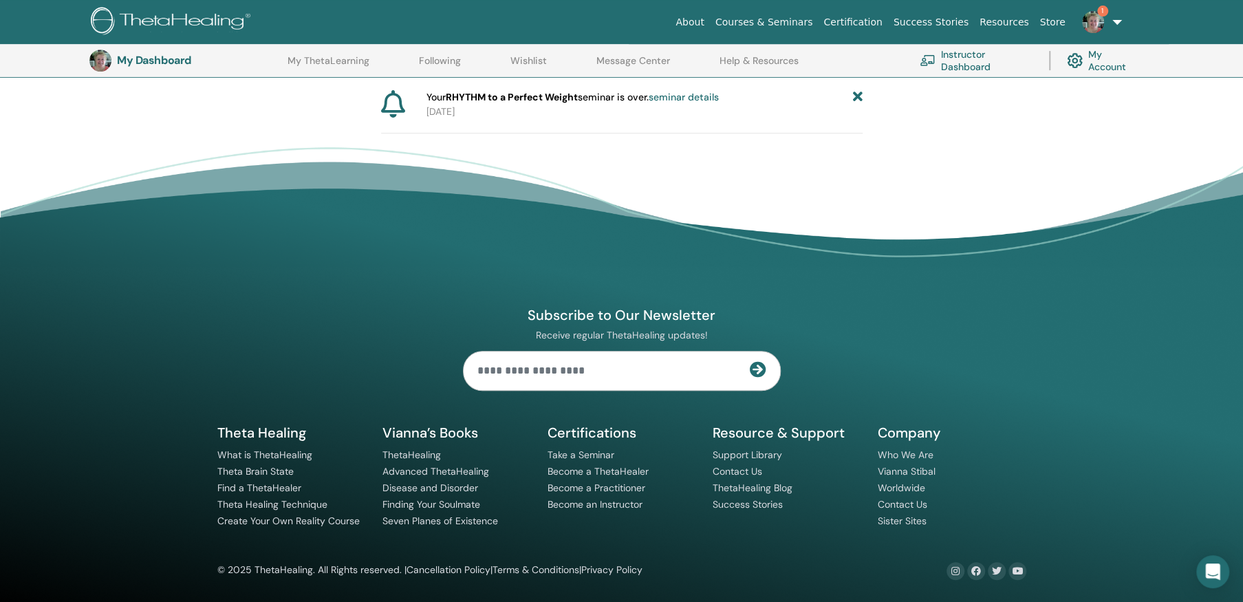
click at [855, 94] on icon at bounding box center [857, 97] width 10 height 14
click at [1098, 19] on img at bounding box center [1093, 22] width 22 height 22
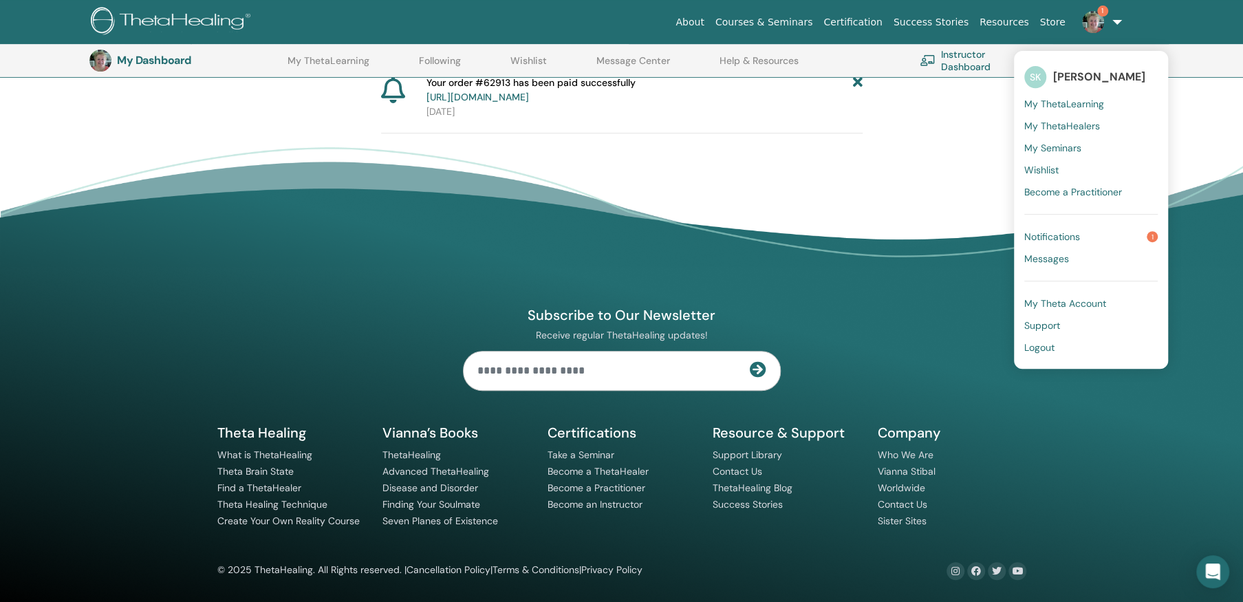
click at [1058, 231] on span "Notifications" at bounding box center [1052, 236] width 56 height 12
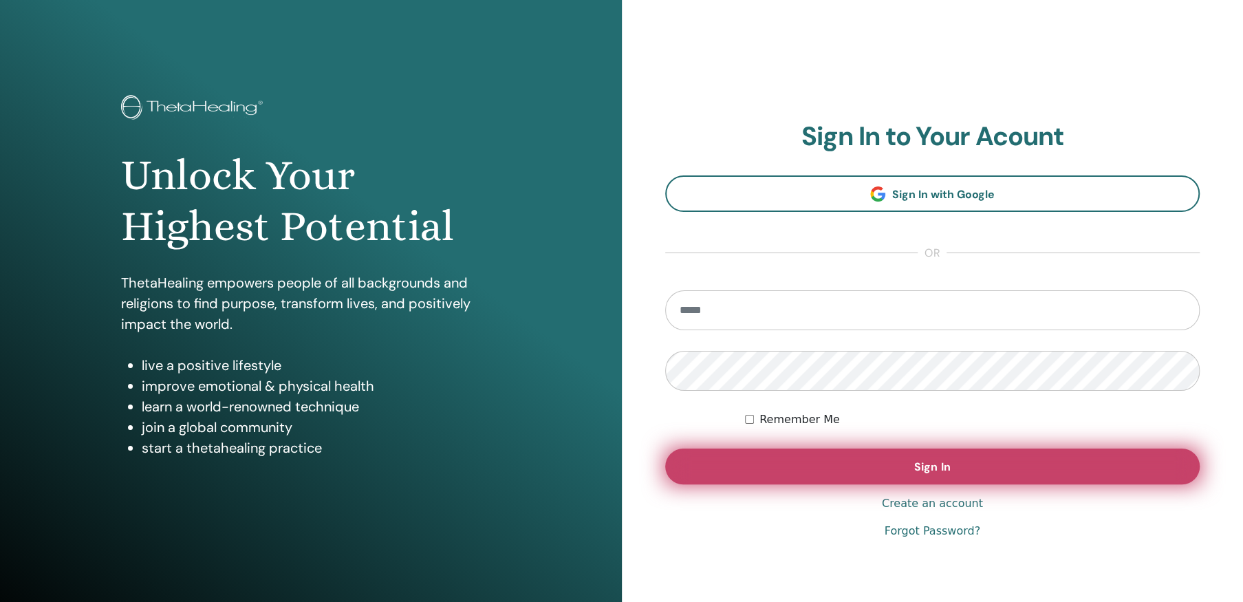
type input "**********"
click at [933, 467] on span "Sign In" at bounding box center [932, 466] width 36 height 14
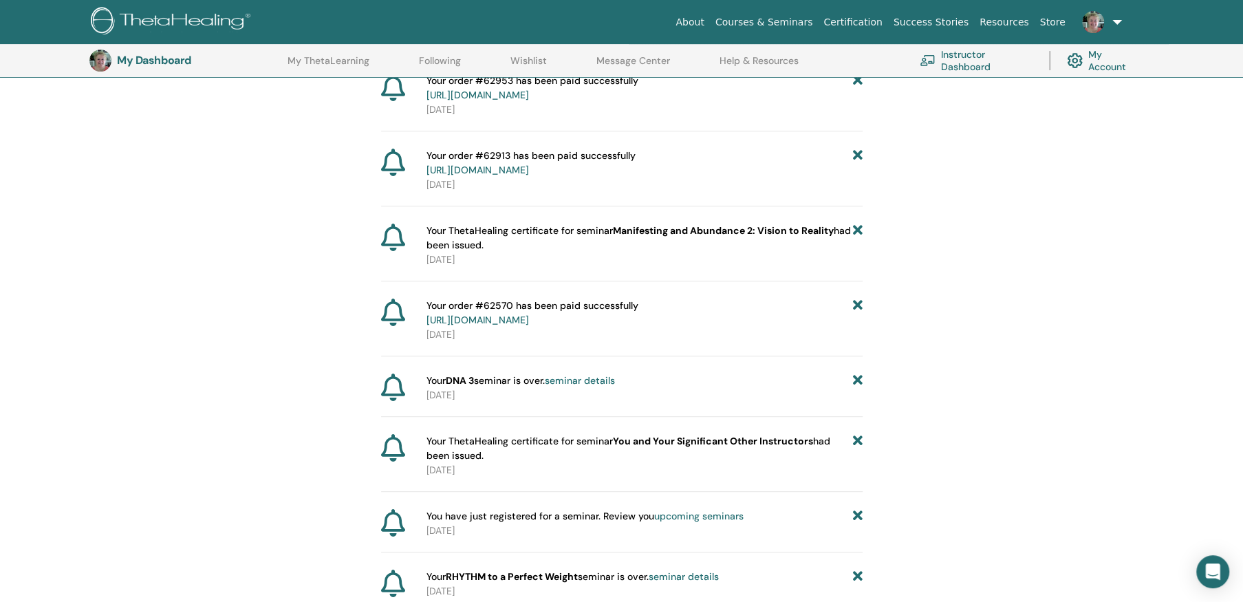
scroll to position [376, 0]
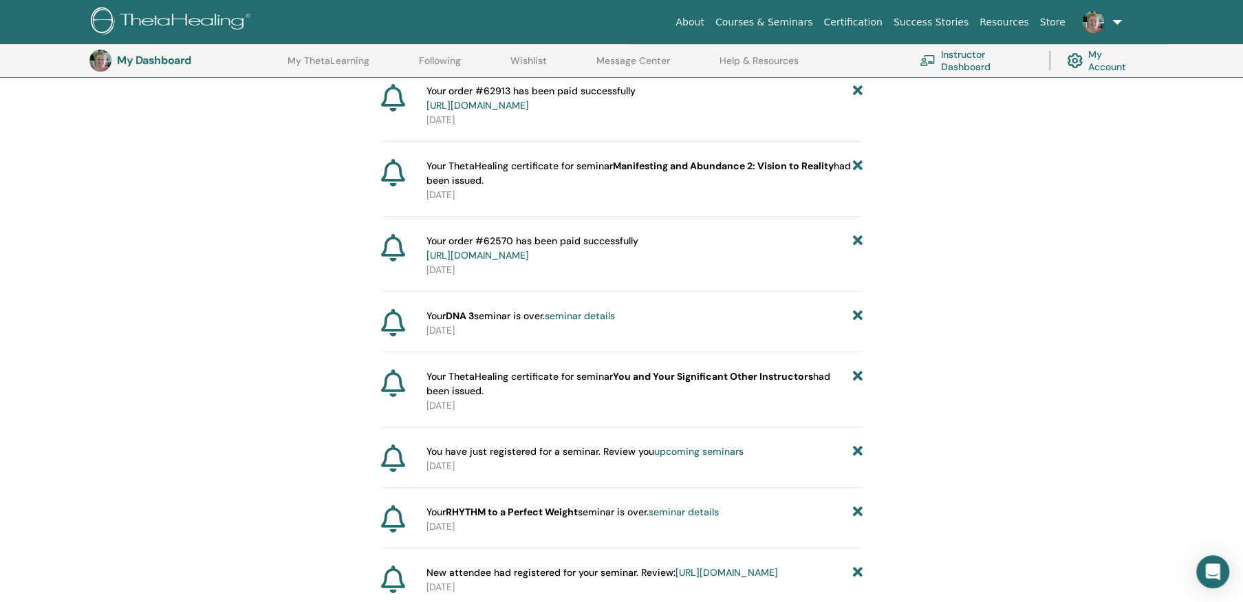
click at [856, 567] on icon at bounding box center [857, 572] width 10 height 14
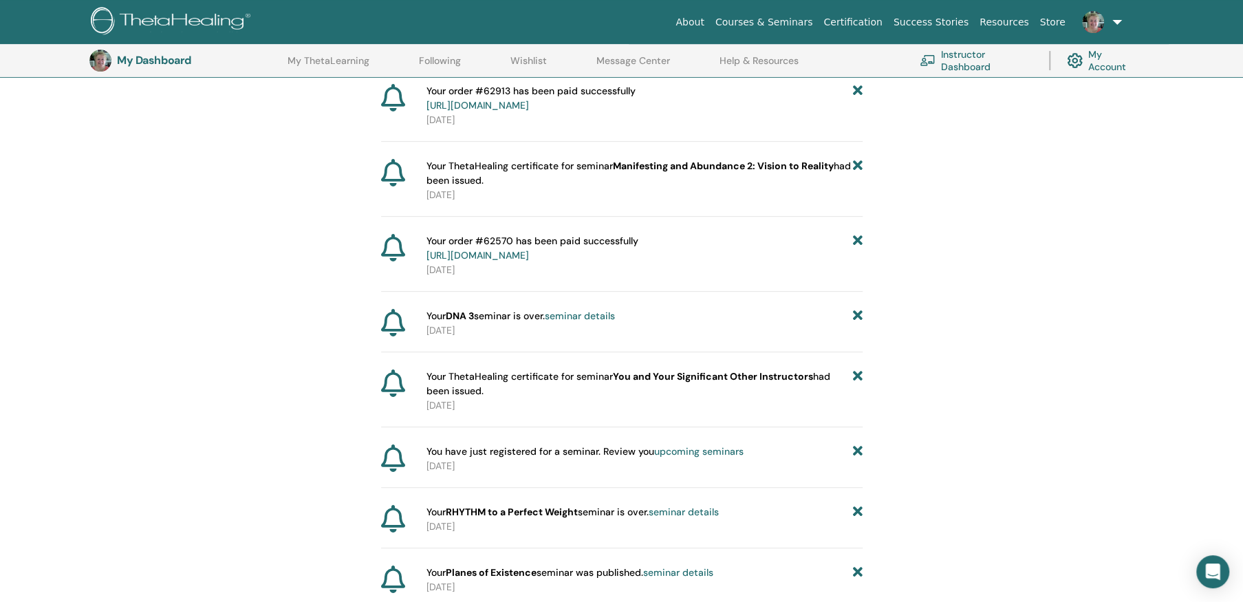
click at [856, 567] on icon at bounding box center [857, 572] width 10 height 14
click at [856, 567] on icon at bounding box center [857, 579] width 10 height 29
click at [856, 566] on icon at bounding box center [857, 572] width 10 height 14
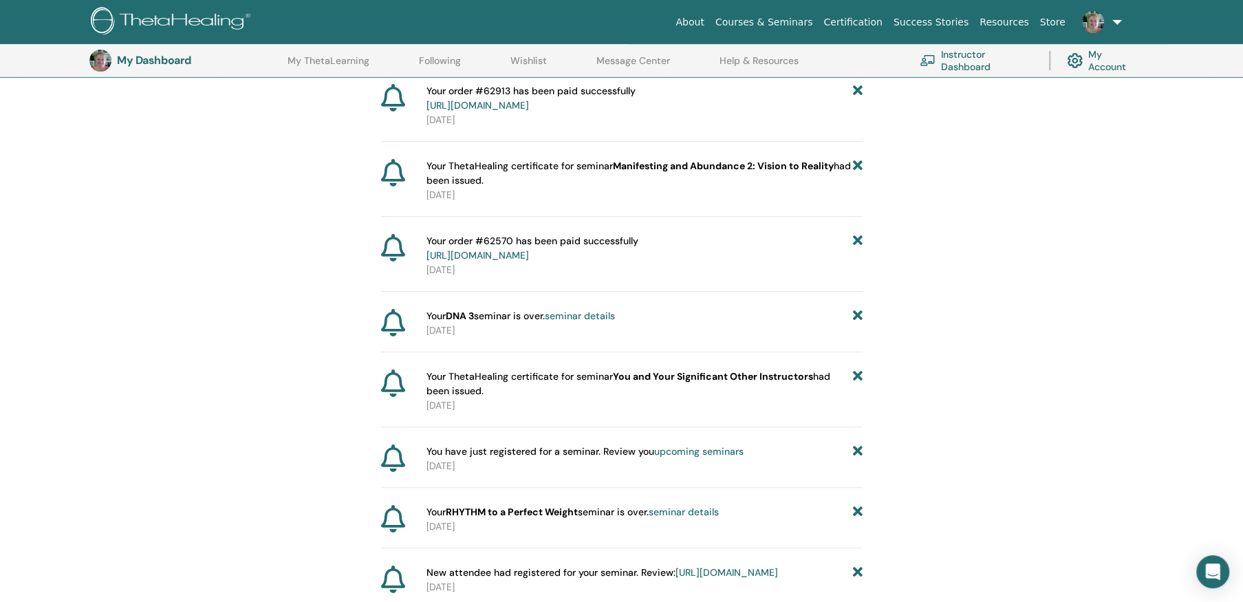
click at [856, 565] on icon at bounding box center [857, 572] width 10 height 14
click at [857, 565] on icon at bounding box center [857, 572] width 10 height 14
click at [856, 565] on icon at bounding box center [857, 579] width 10 height 29
click at [854, 507] on icon at bounding box center [857, 512] width 10 height 14
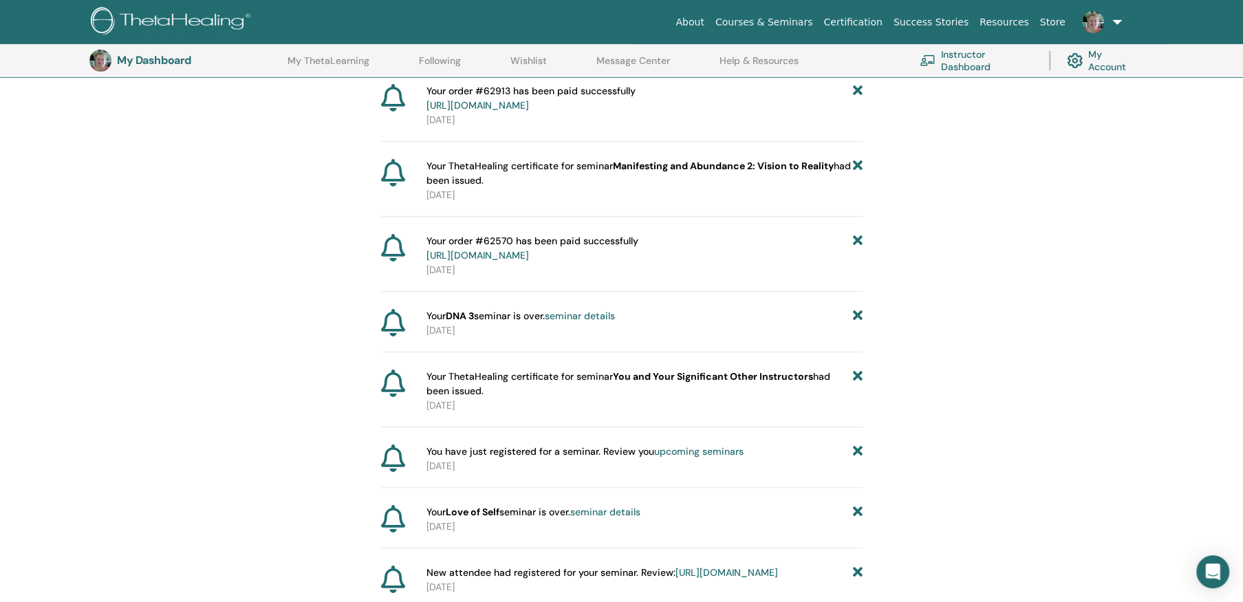
click at [854, 507] on icon at bounding box center [857, 512] width 10 height 14
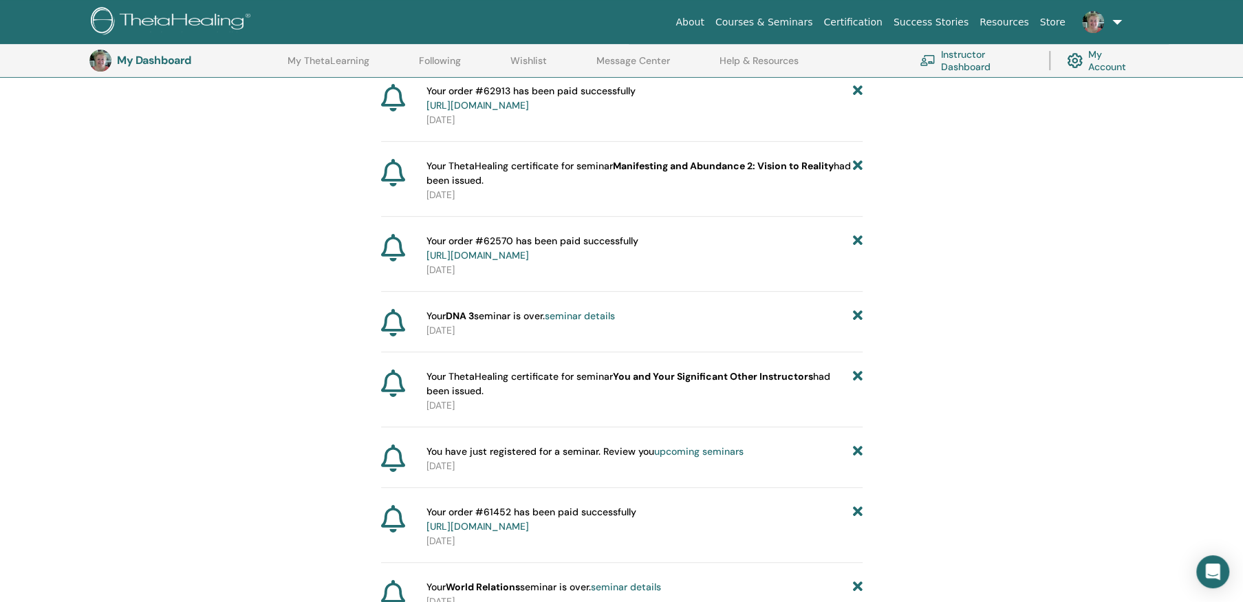
click at [854, 507] on icon at bounding box center [857, 519] width 10 height 29
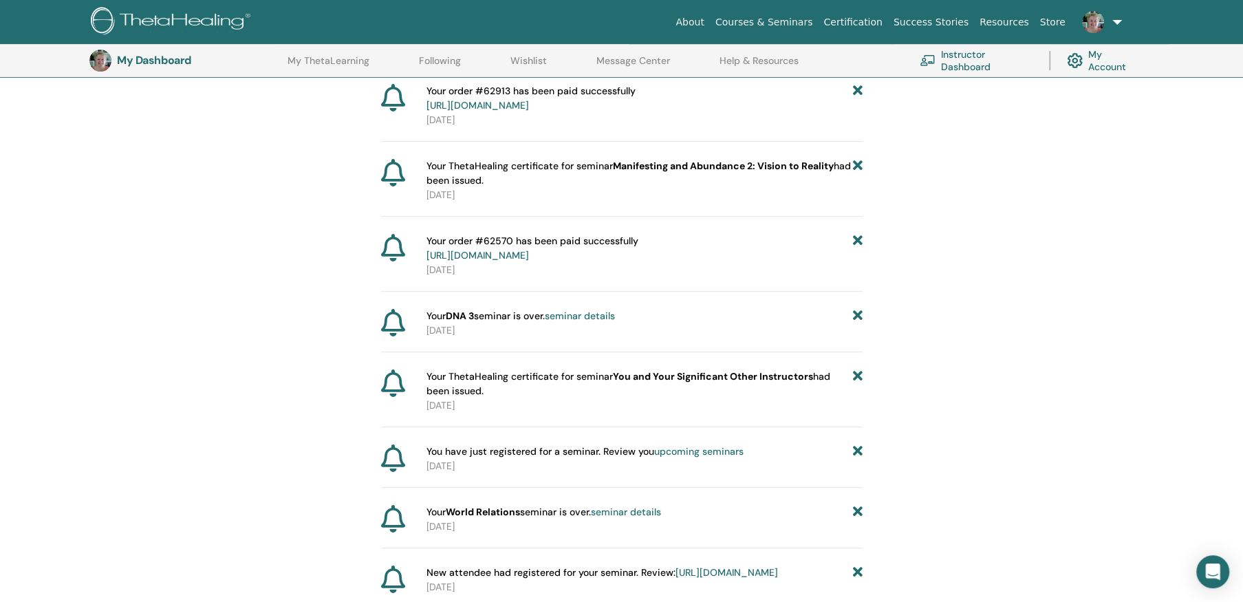
click at [855, 507] on icon at bounding box center [857, 512] width 10 height 14
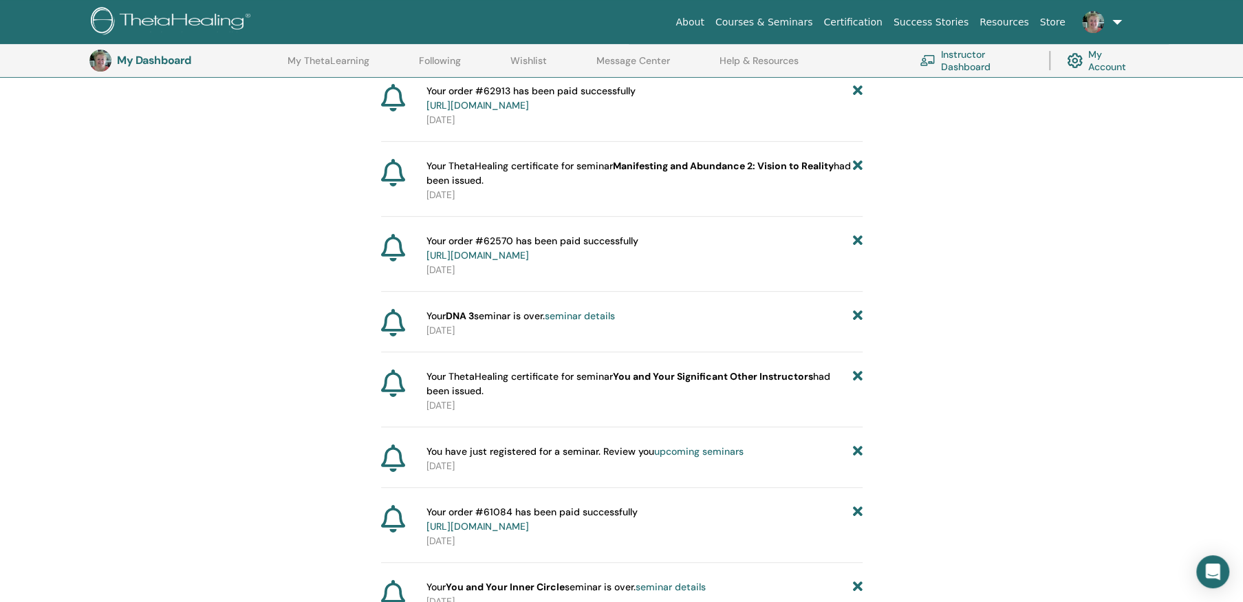
click at [854, 313] on icon at bounding box center [857, 316] width 10 height 14
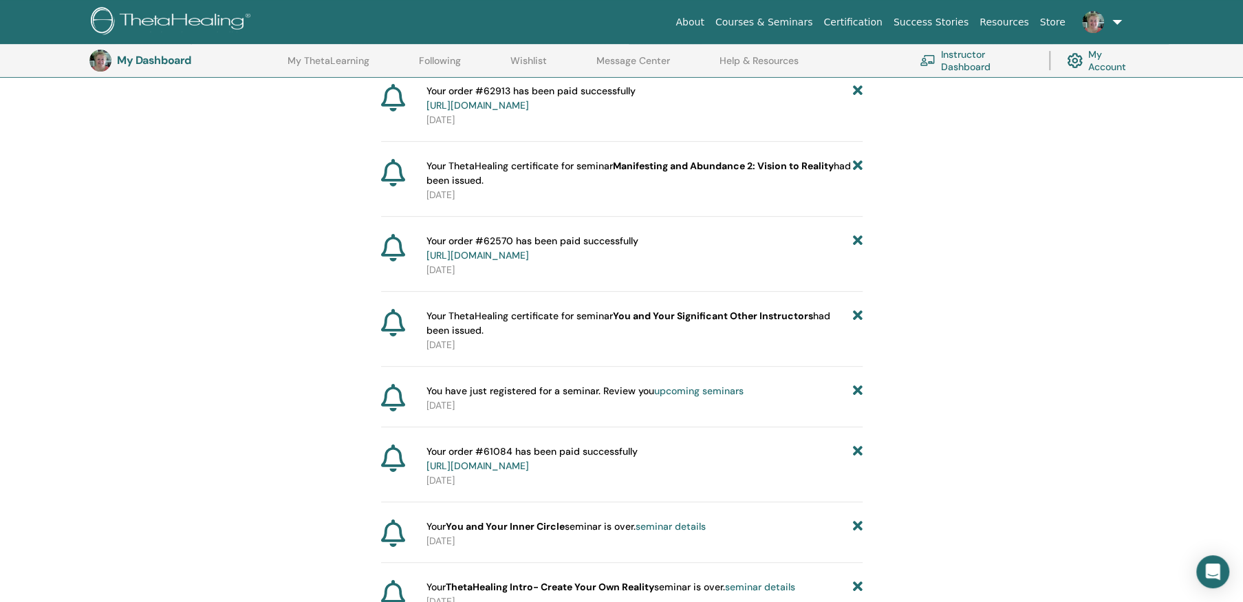
click at [855, 312] on icon at bounding box center [857, 323] width 10 height 29
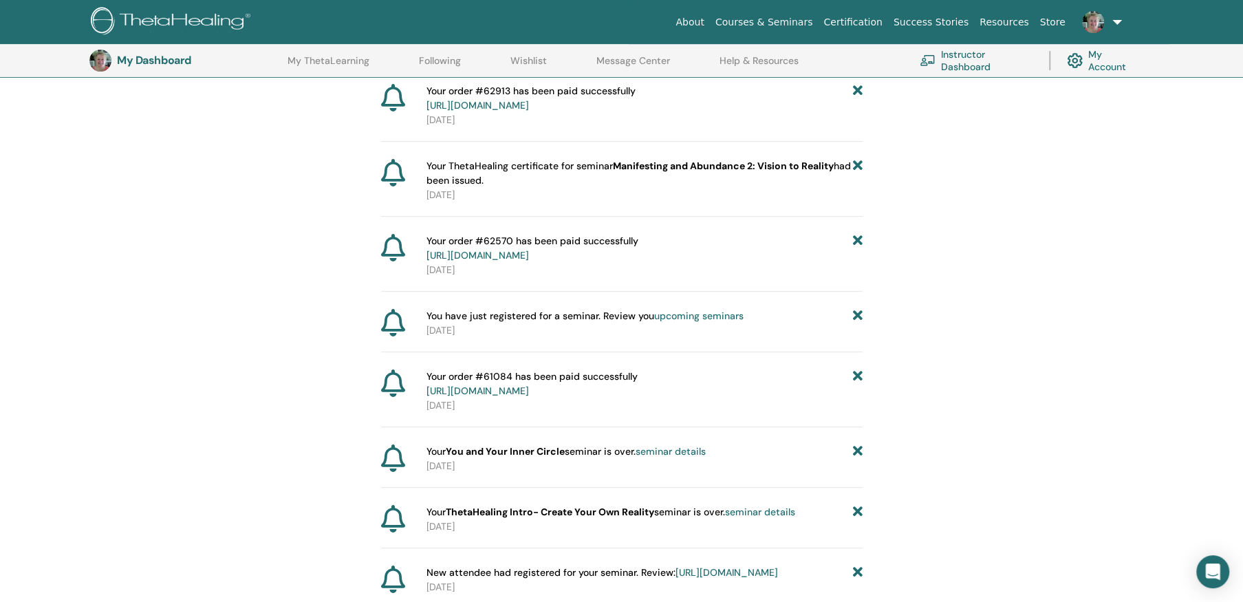
click at [856, 313] on icon at bounding box center [857, 316] width 10 height 14
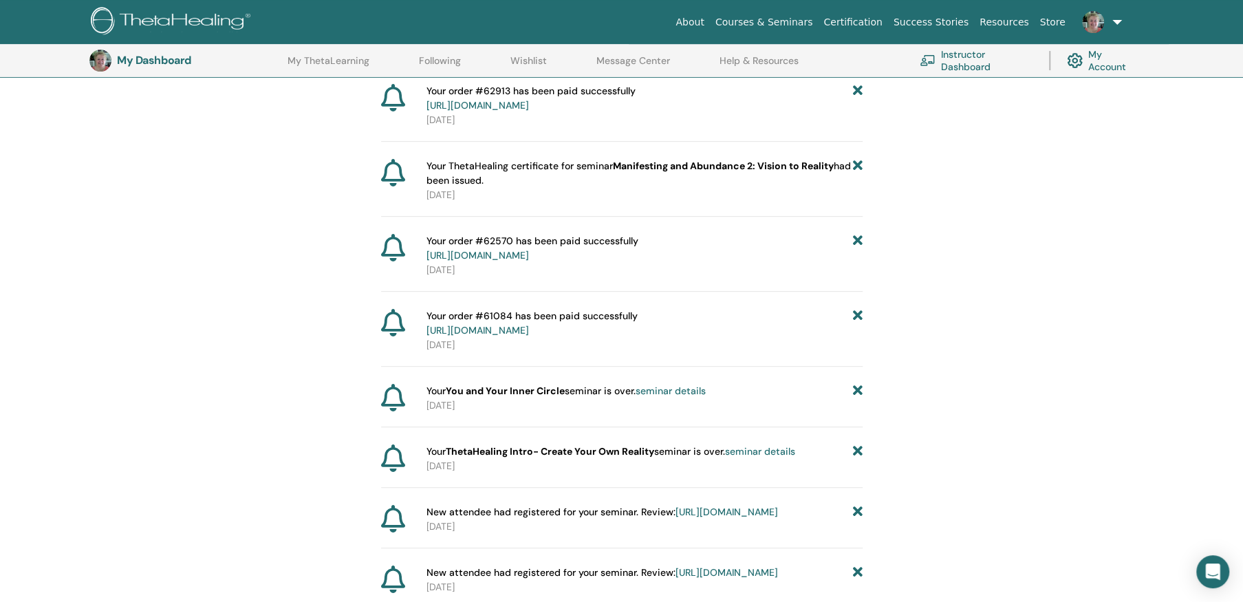
click at [856, 314] on icon at bounding box center [857, 323] width 10 height 29
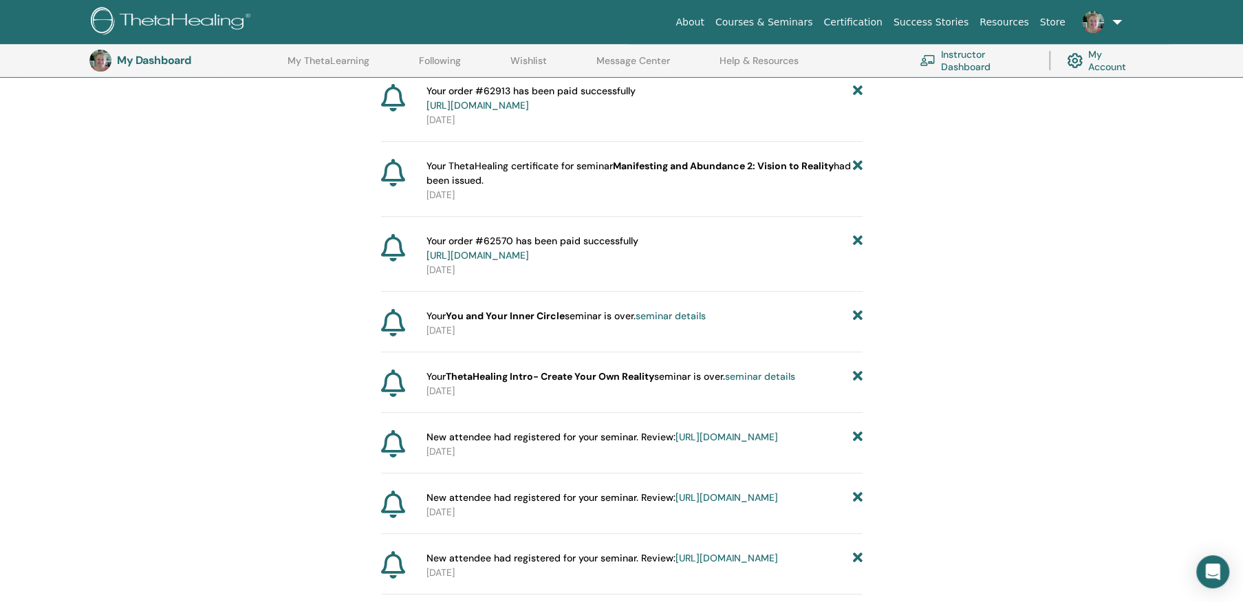
click at [856, 314] on icon at bounding box center [857, 316] width 10 height 14
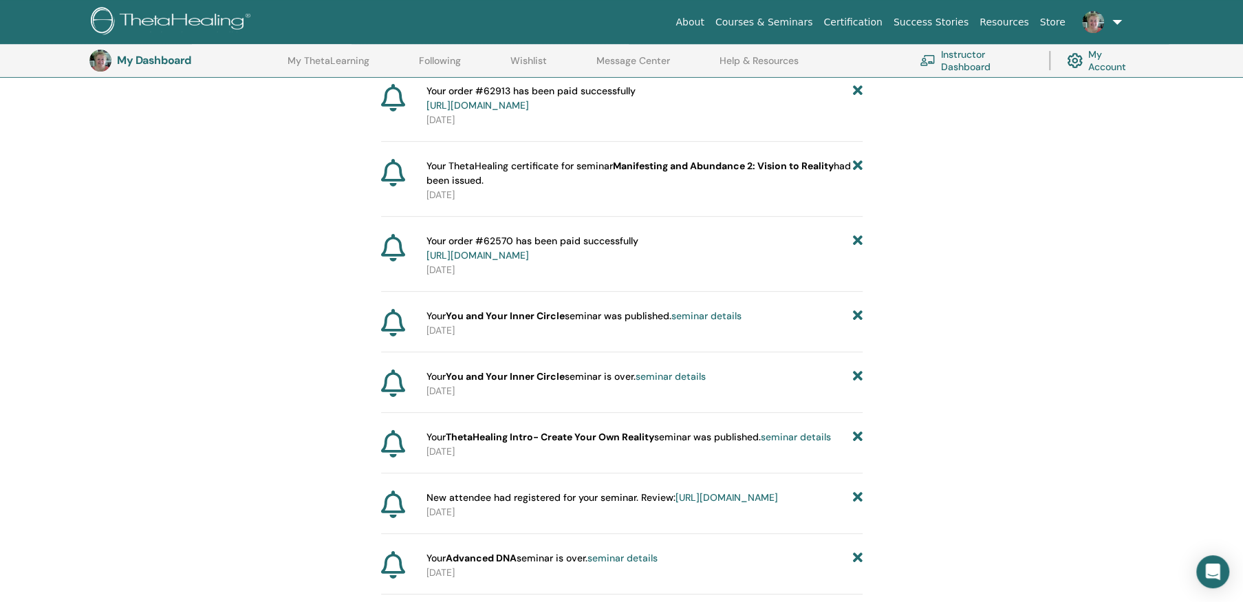
click at [856, 313] on icon at bounding box center [857, 316] width 10 height 14
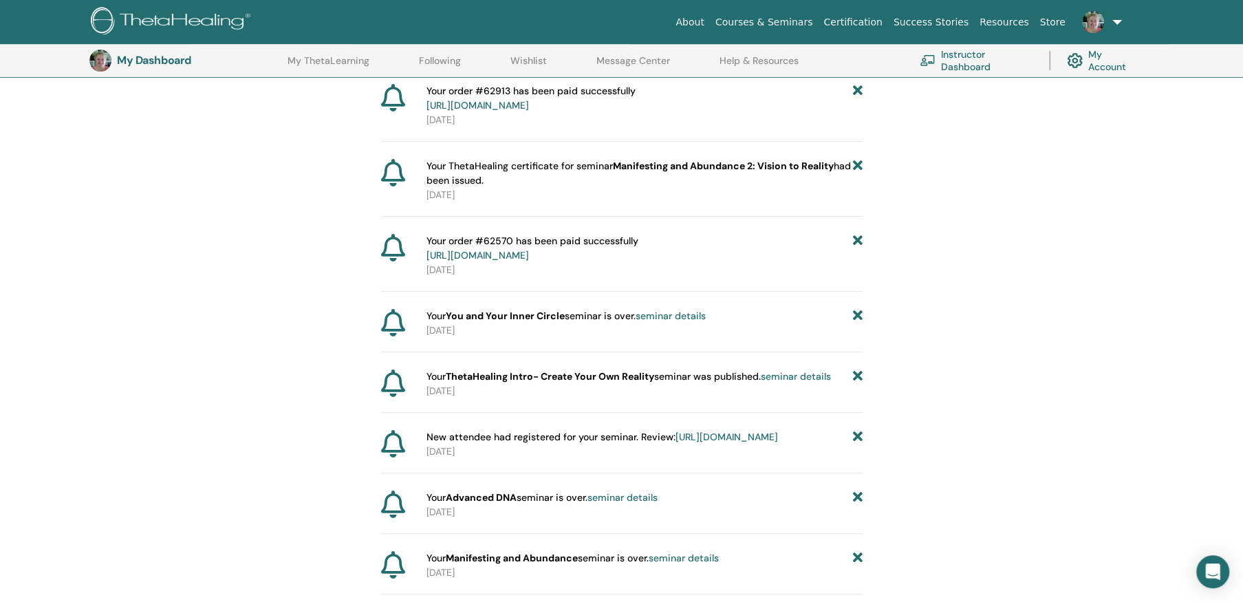
click at [856, 313] on icon at bounding box center [857, 316] width 10 height 14
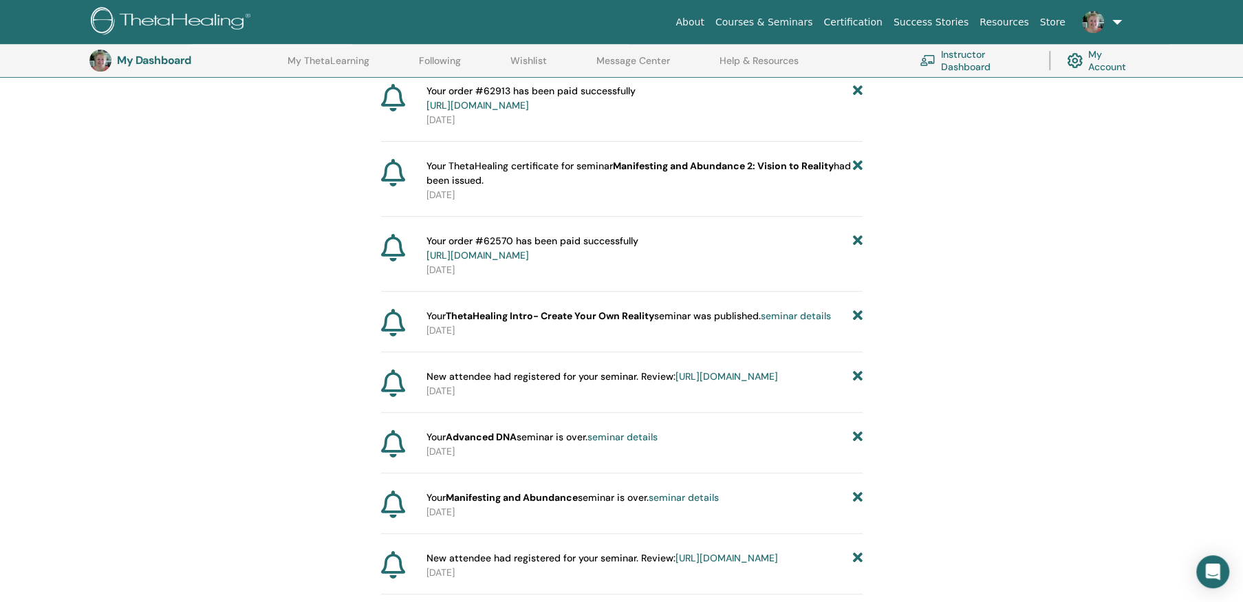
click at [856, 313] on icon at bounding box center [857, 316] width 10 height 14
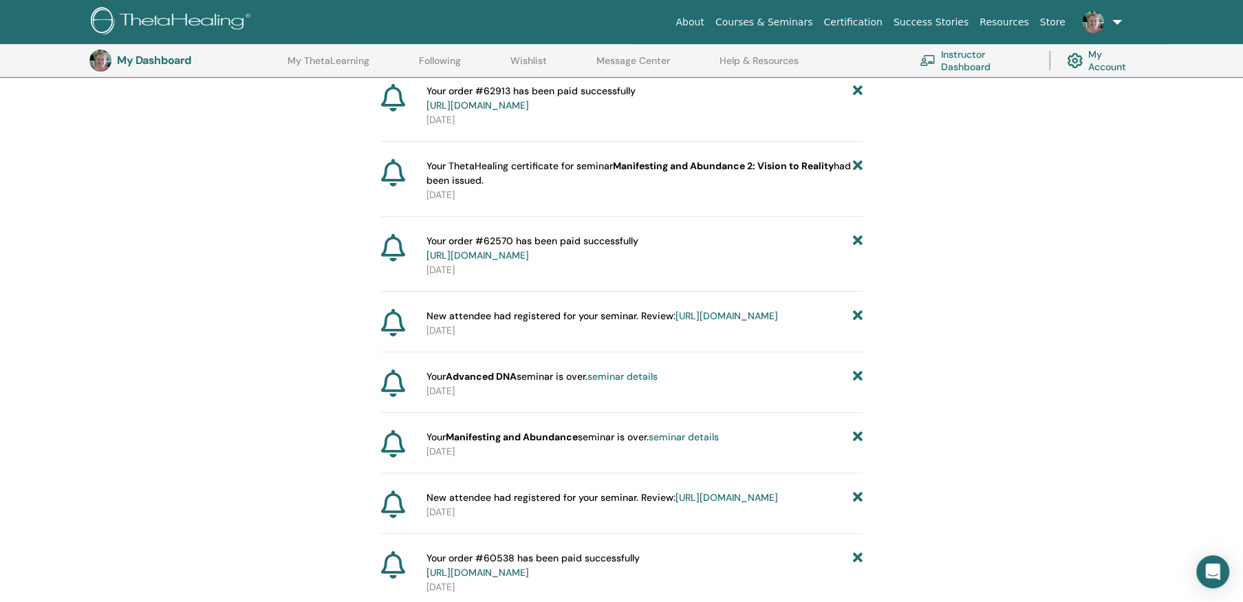
click at [856, 313] on icon at bounding box center [857, 316] width 10 height 14
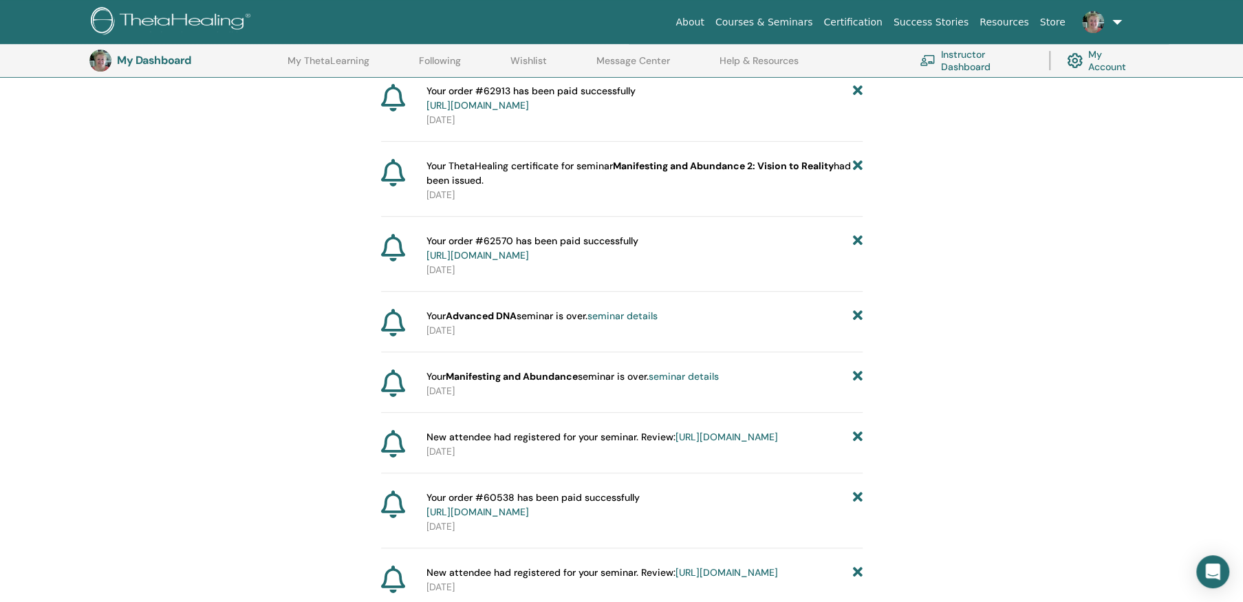
click at [856, 313] on icon at bounding box center [857, 316] width 10 height 14
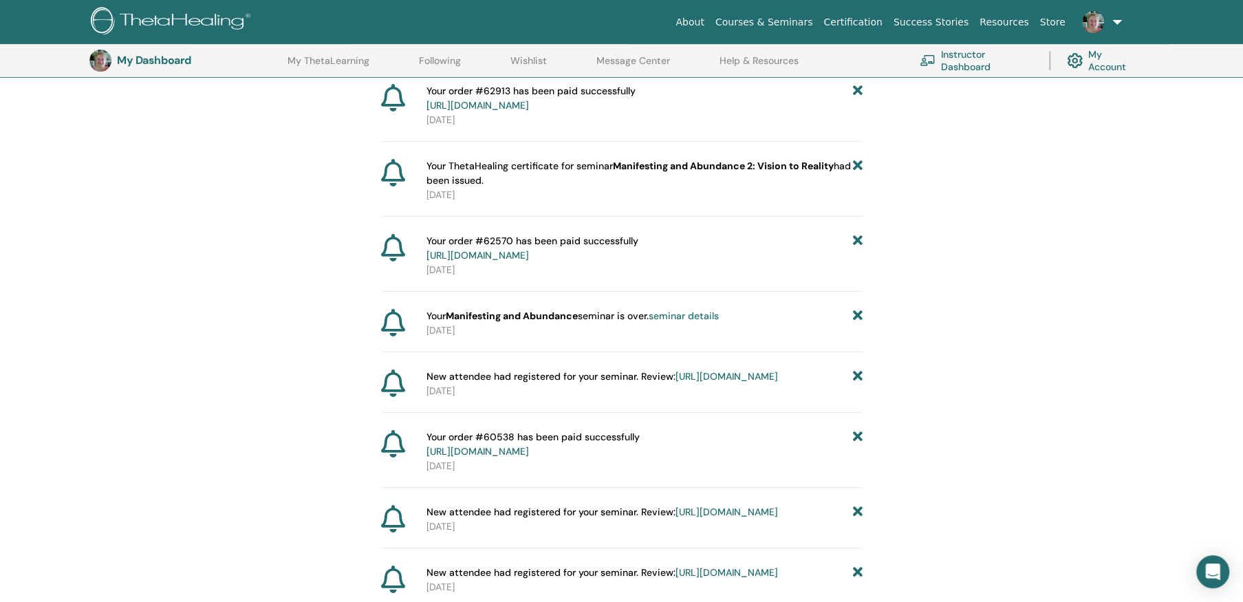
click at [856, 313] on icon at bounding box center [857, 316] width 10 height 14
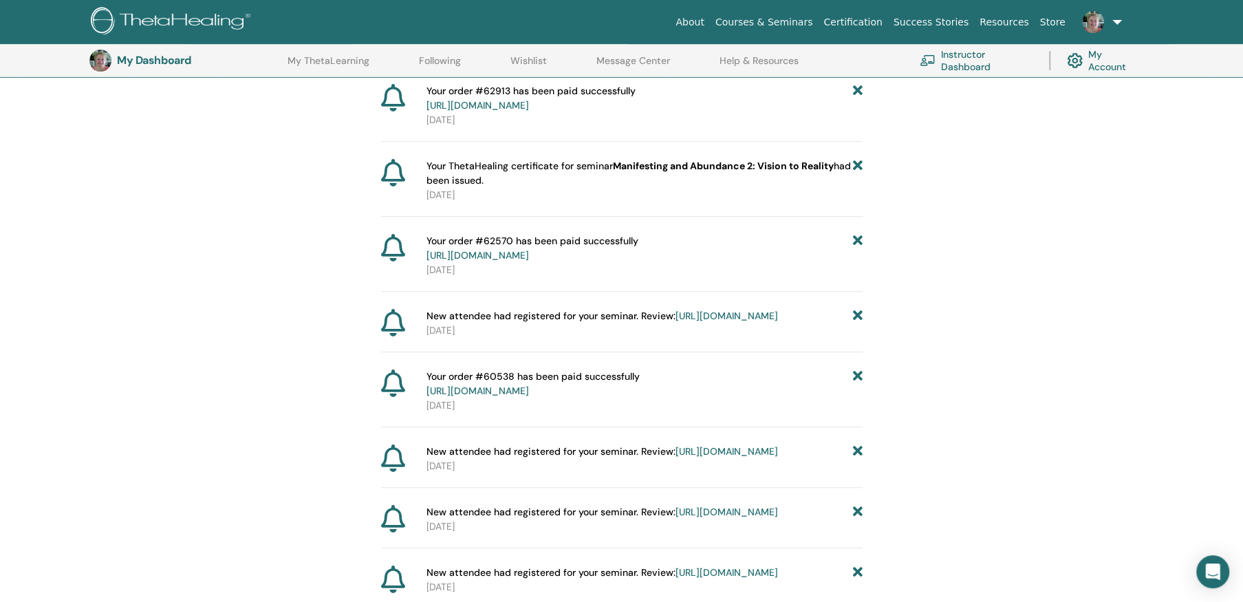
click at [856, 313] on icon at bounding box center [857, 316] width 10 height 14
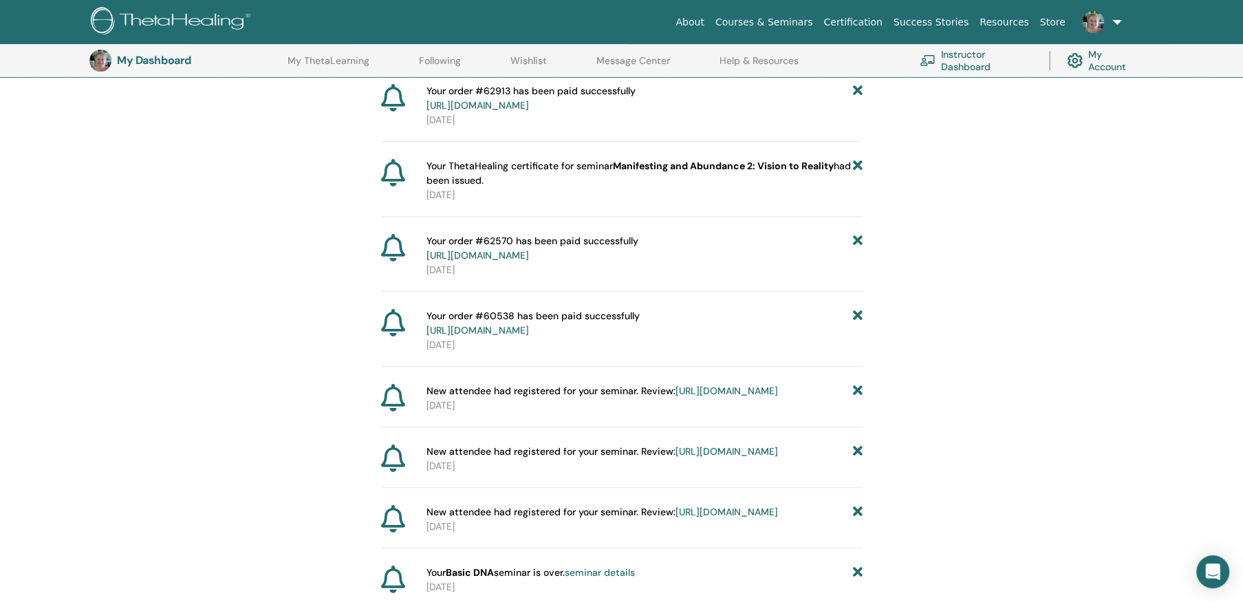
click at [856, 313] on icon at bounding box center [857, 323] width 10 height 29
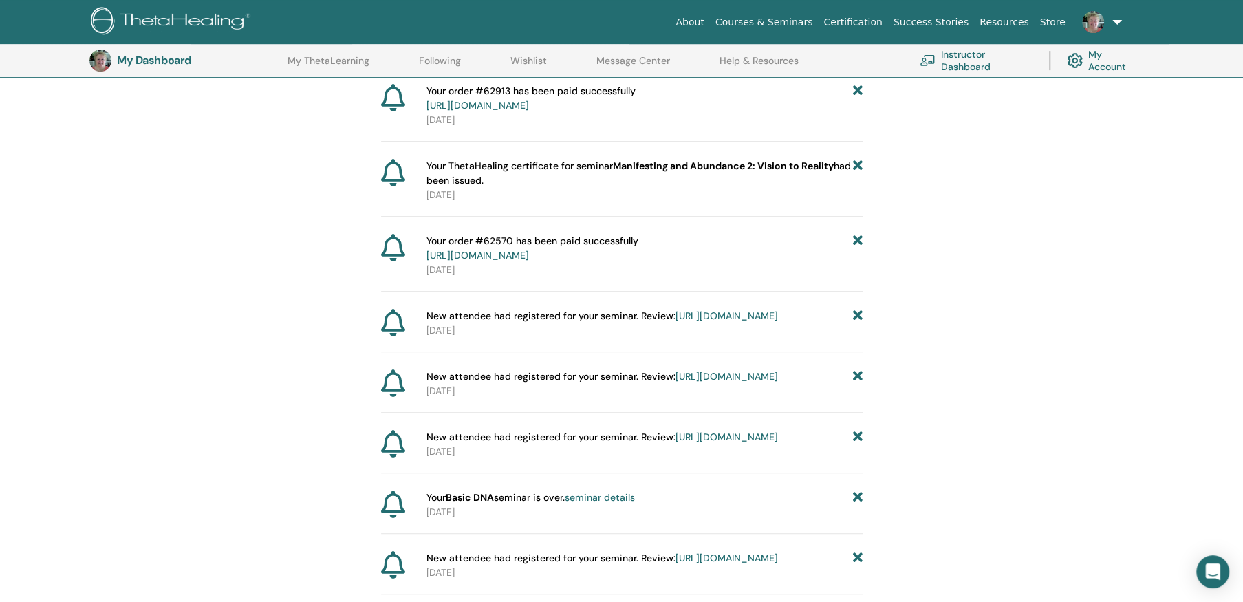
click at [856, 313] on icon at bounding box center [857, 316] width 10 height 14
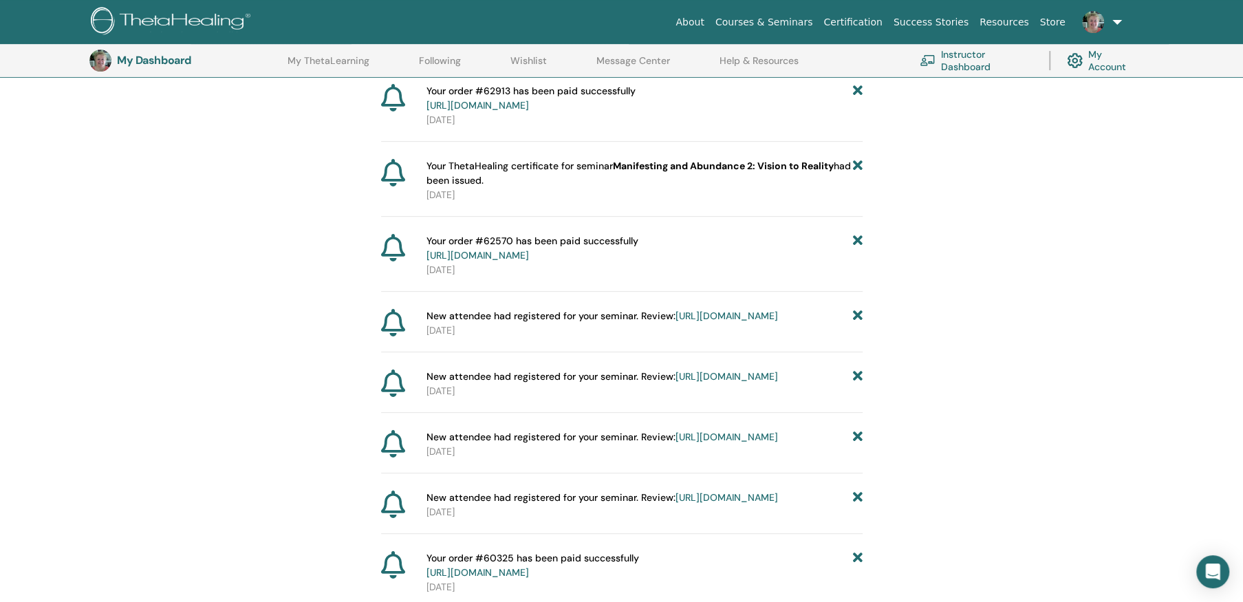
click at [856, 313] on icon at bounding box center [857, 316] width 10 height 14
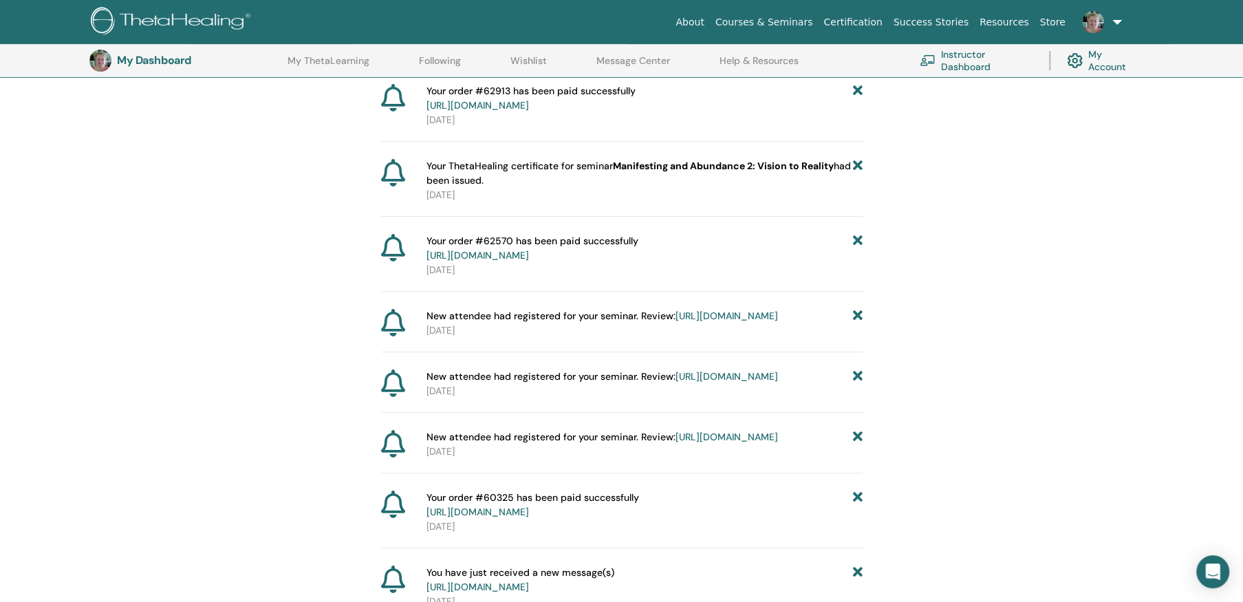
click at [856, 313] on icon at bounding box center [857, 316] width 10 height 14
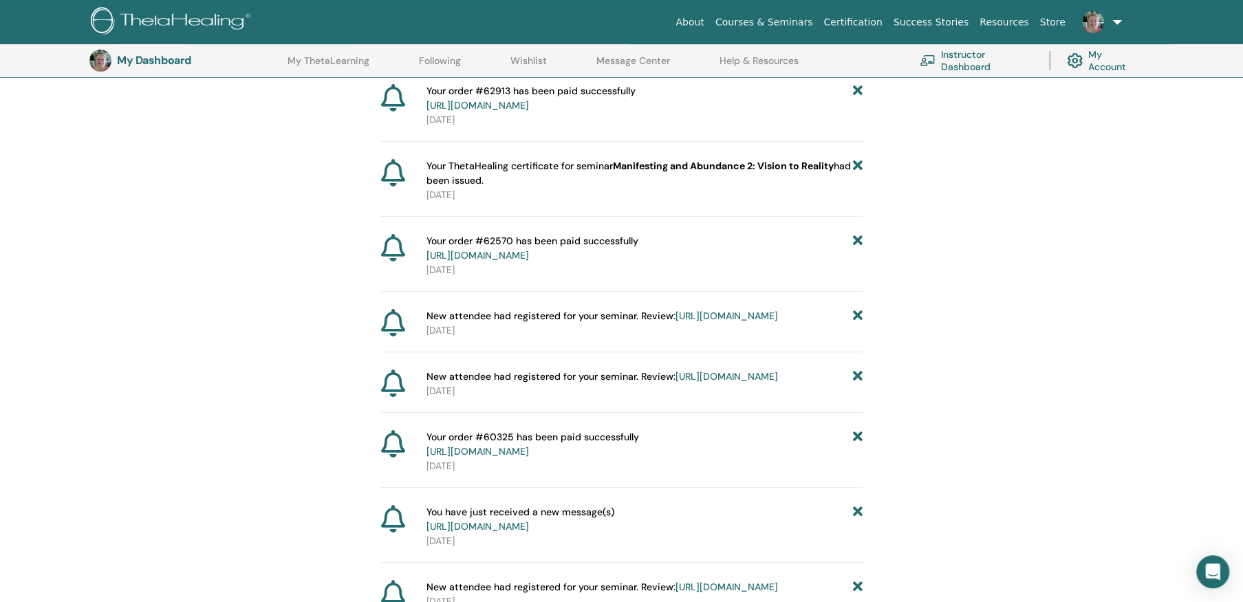
click at [856, 313] on icon at bounding box center [857, 316] width 10 height 14
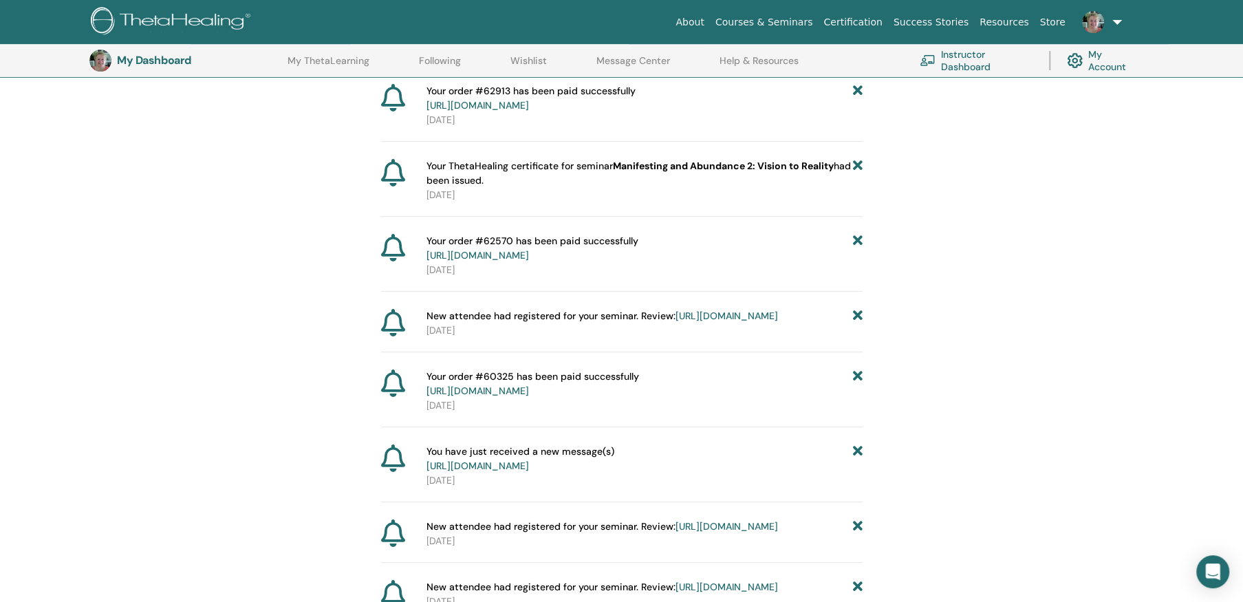
click at [856, 313] on icon at bounding box center [857, 316] width 10 height 14
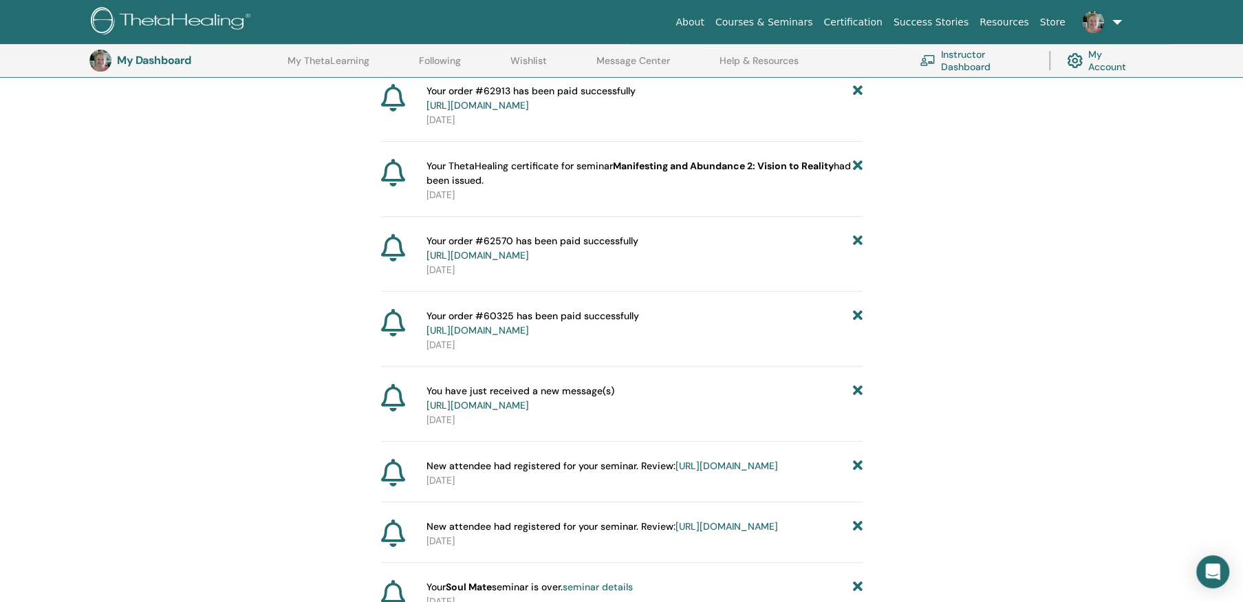
click at [856, 313] on icon at bounding box center [857, 323] width 10 height 29
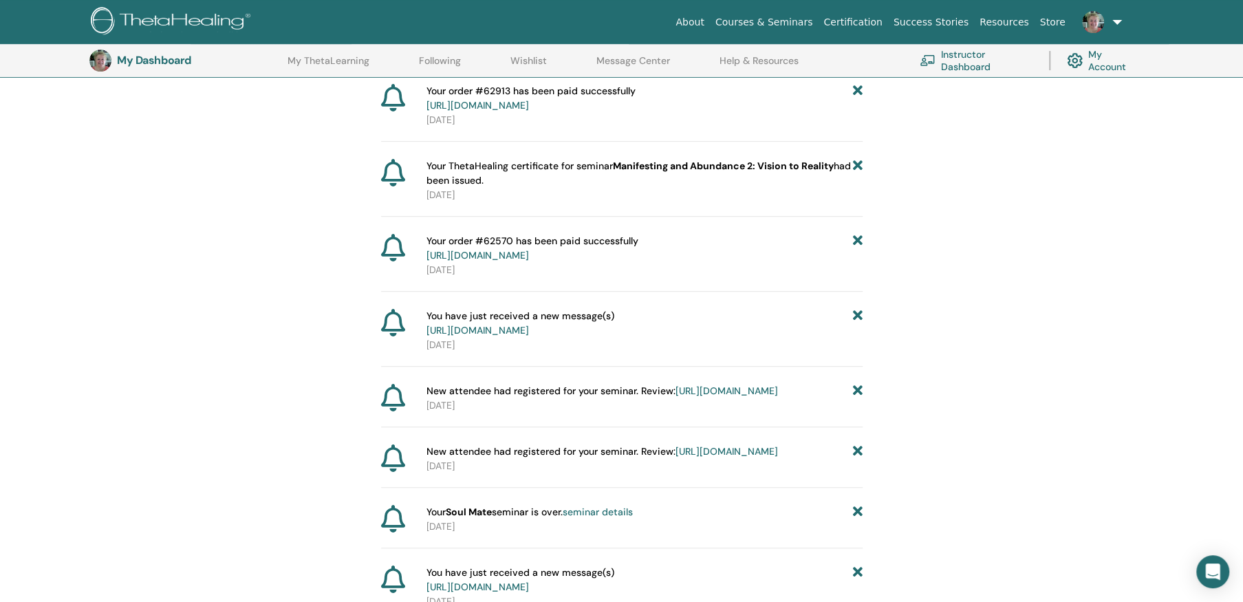
click at [856, 313] on icon at bounding box center [857, 323] width 10 height 29
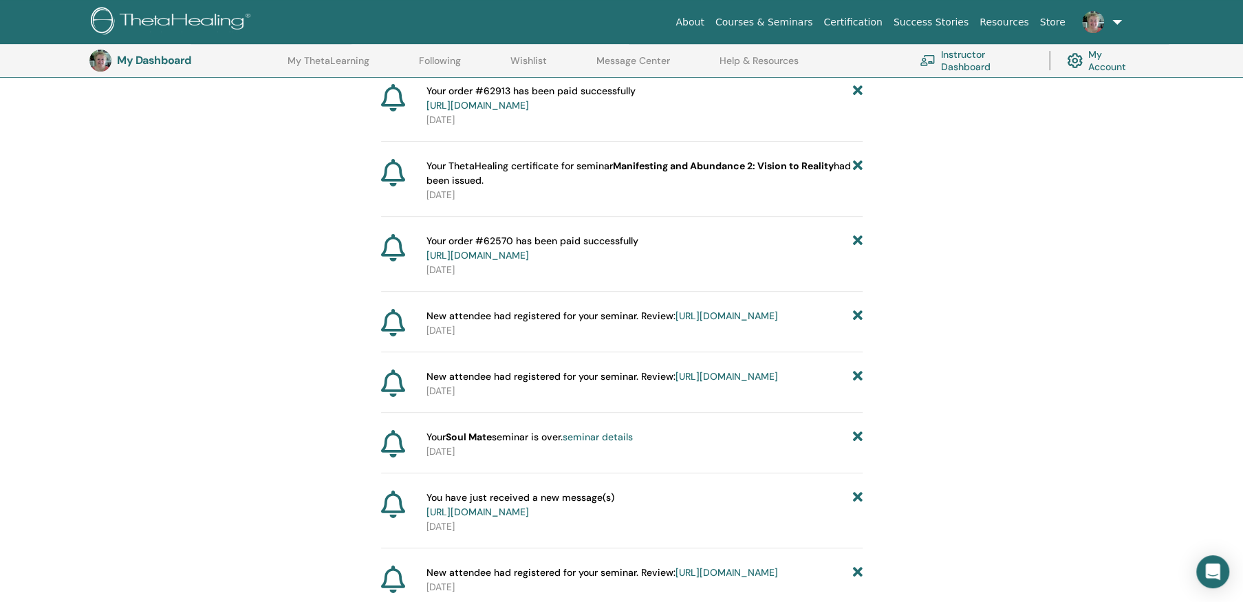
click at [856, 313] on icon at bounding box center [857, 316] width 10 height 14
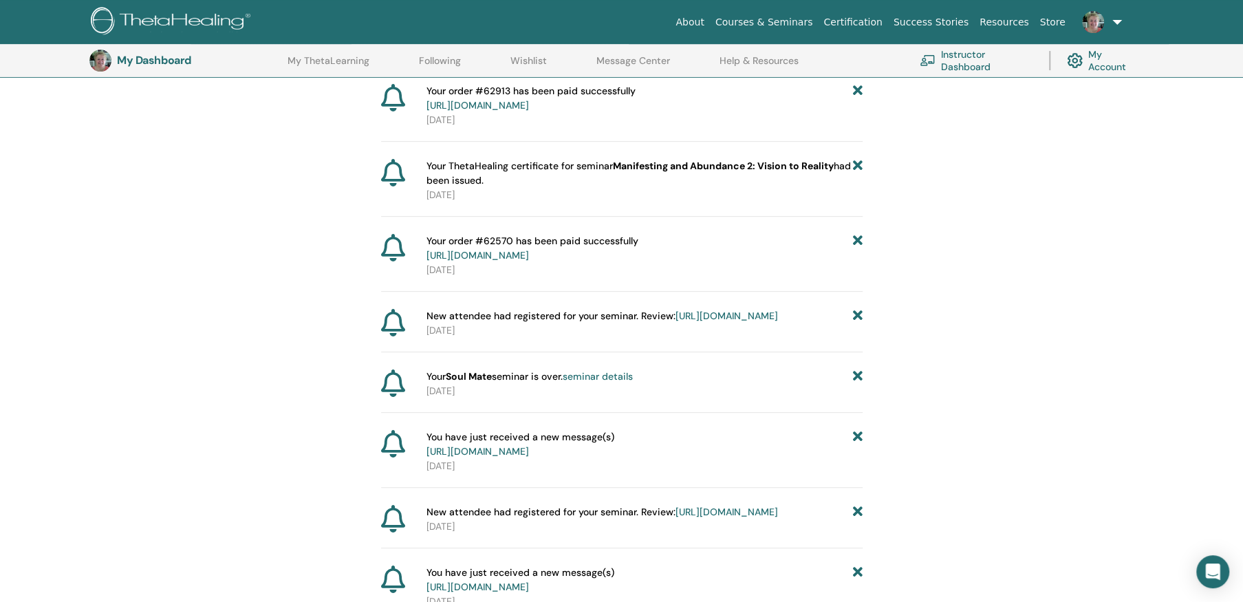
click at [856, 313] on icon at bounding box center [857, 316] width 10 height 14
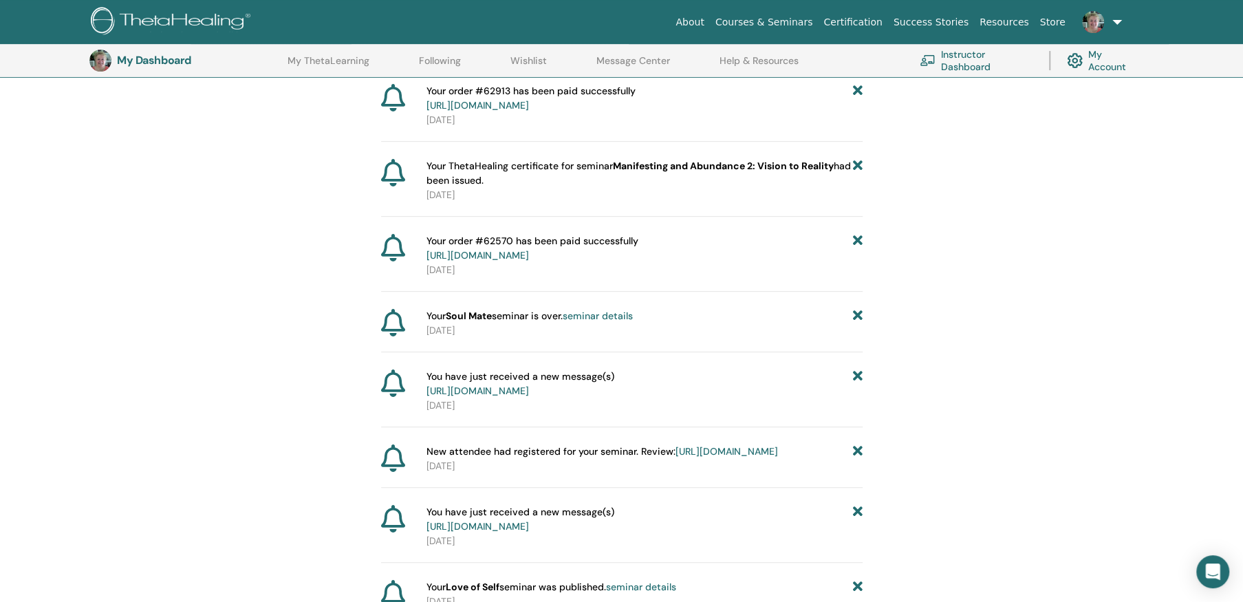
click at [856, 313] on icon at bounding box center [857, 316] width 10 height 14
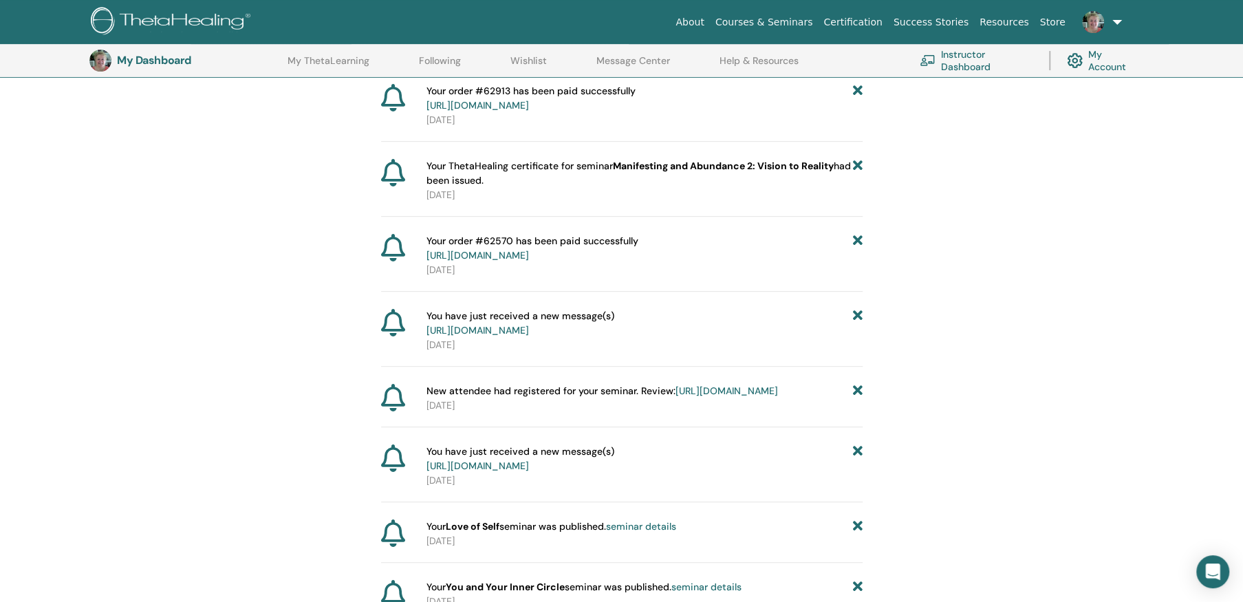
click at [856, 313] on icon at bounding box center [857, 323] width 10 height 29
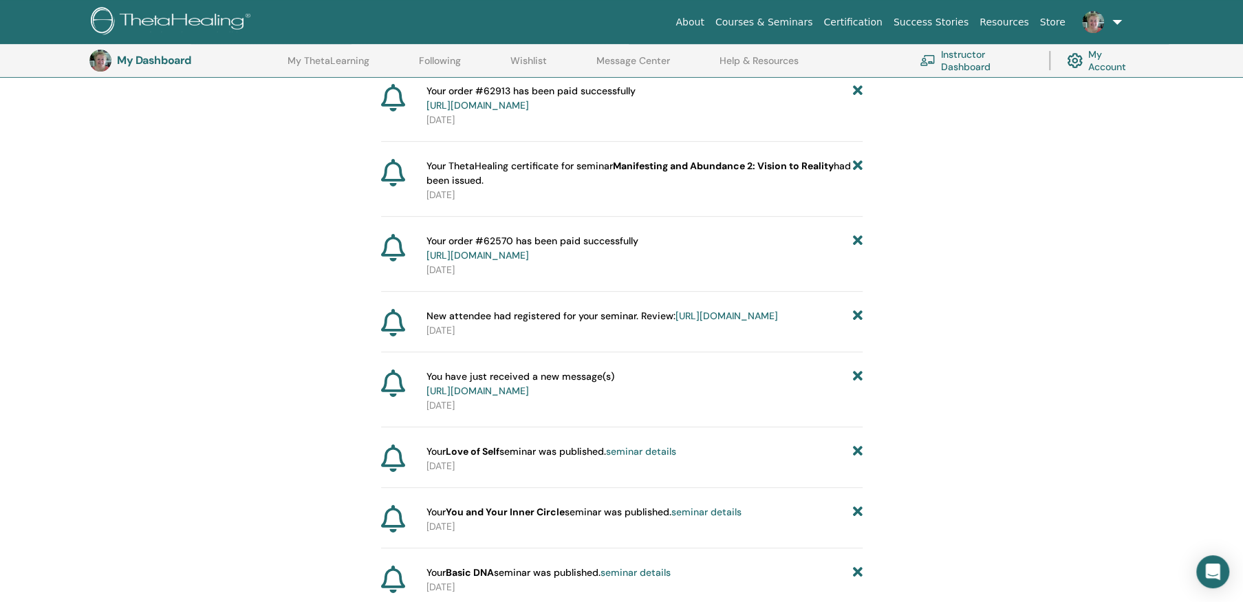
click at [856, 313] on icon at bounding box center [857, 316] width 10 height 14
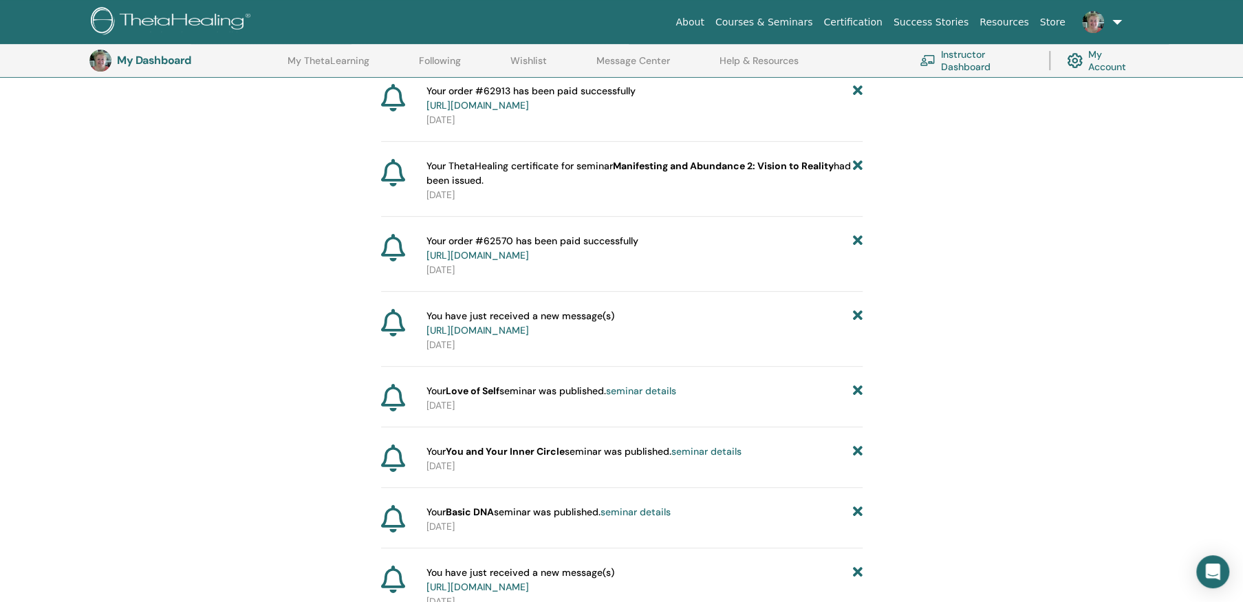
click at [856, 313] on icon at bounding box center [857, 323] width 10 height 29
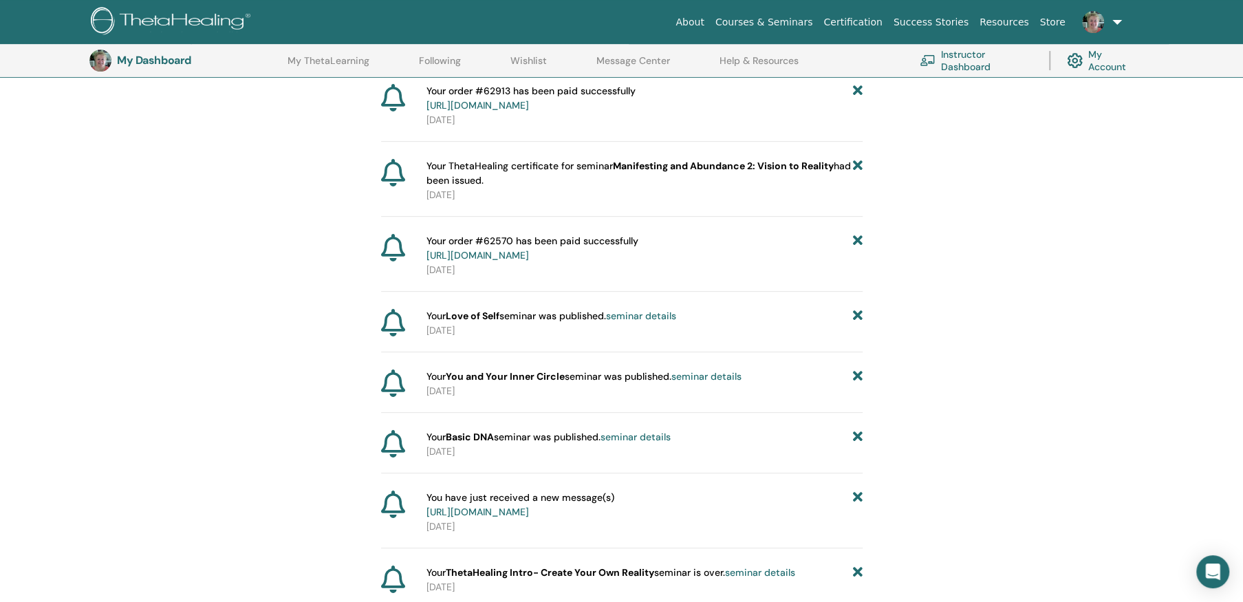
click at [856, 313] on icon at bounding box center [857, 316] width 10 height 14
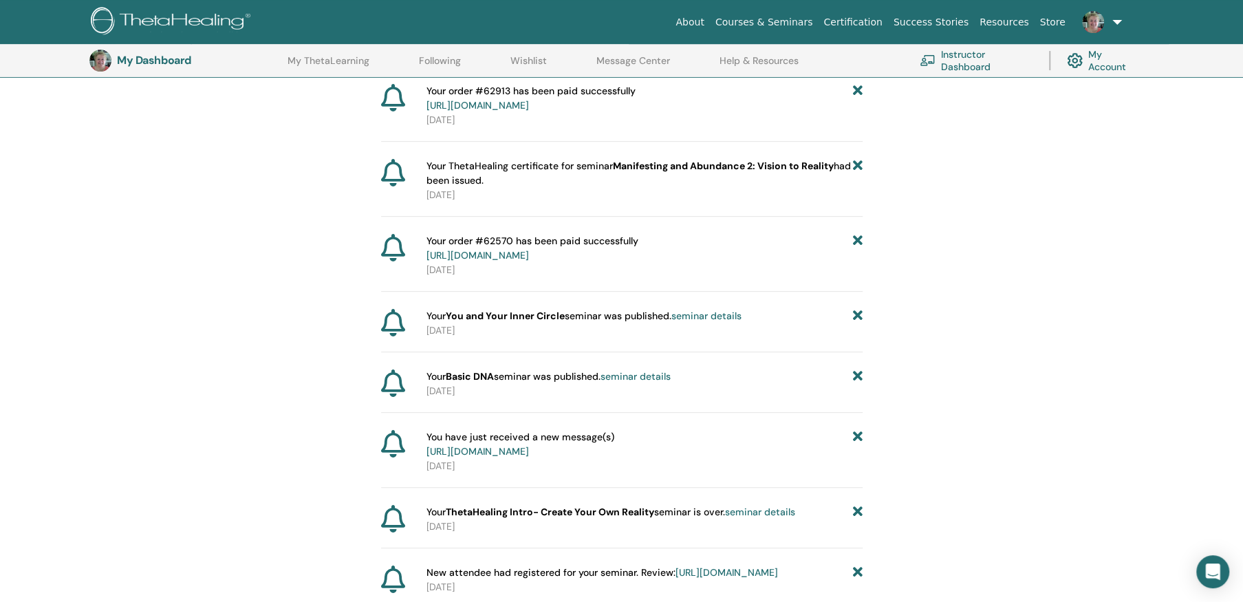
click at [856, 313] on icon at bounding box center [857, 316] width 10 height 14
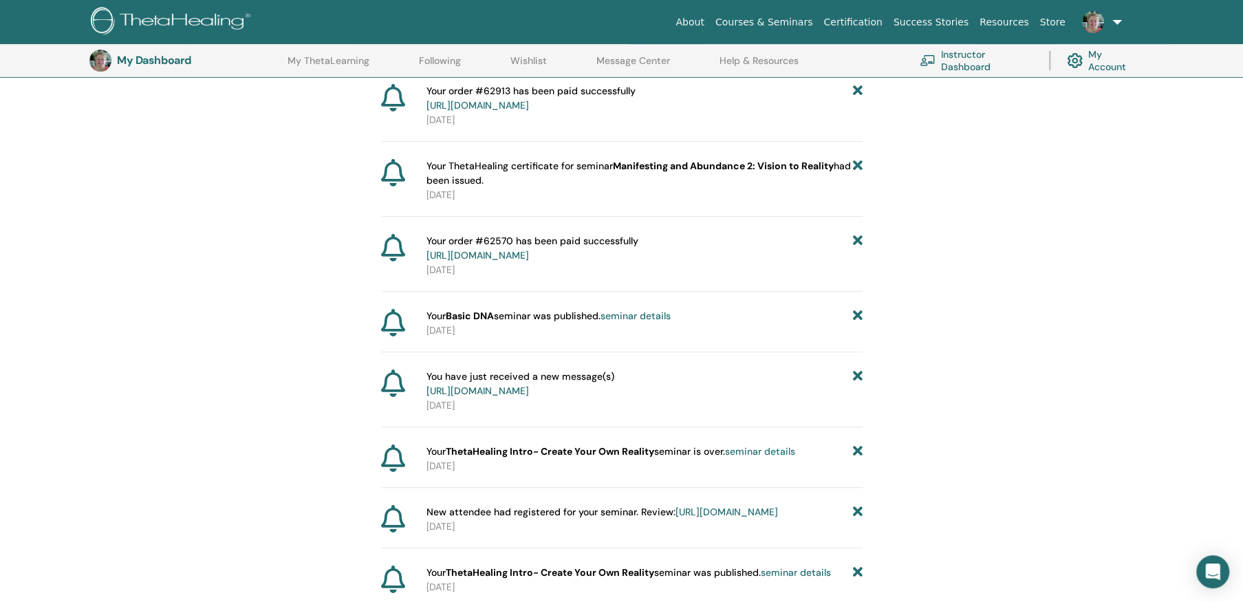
click at [856, 313] on icon at bounding box center [857, 316] width 10 height 14
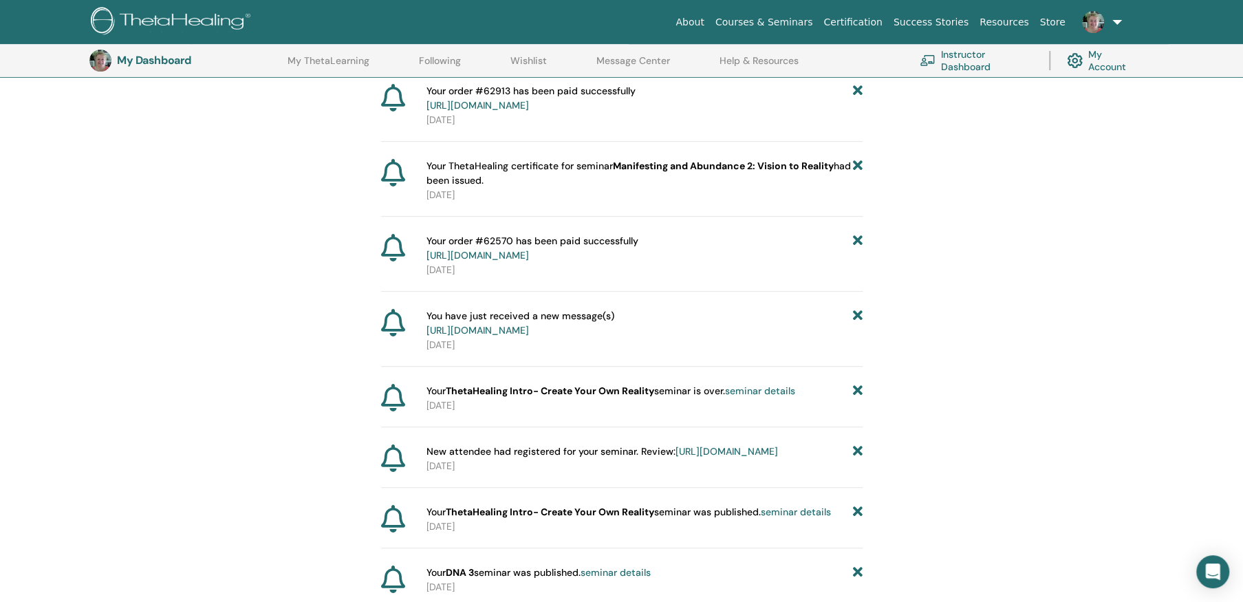
click at [856, 313] on icon at bounding box center [857, 323] width 10 height 29
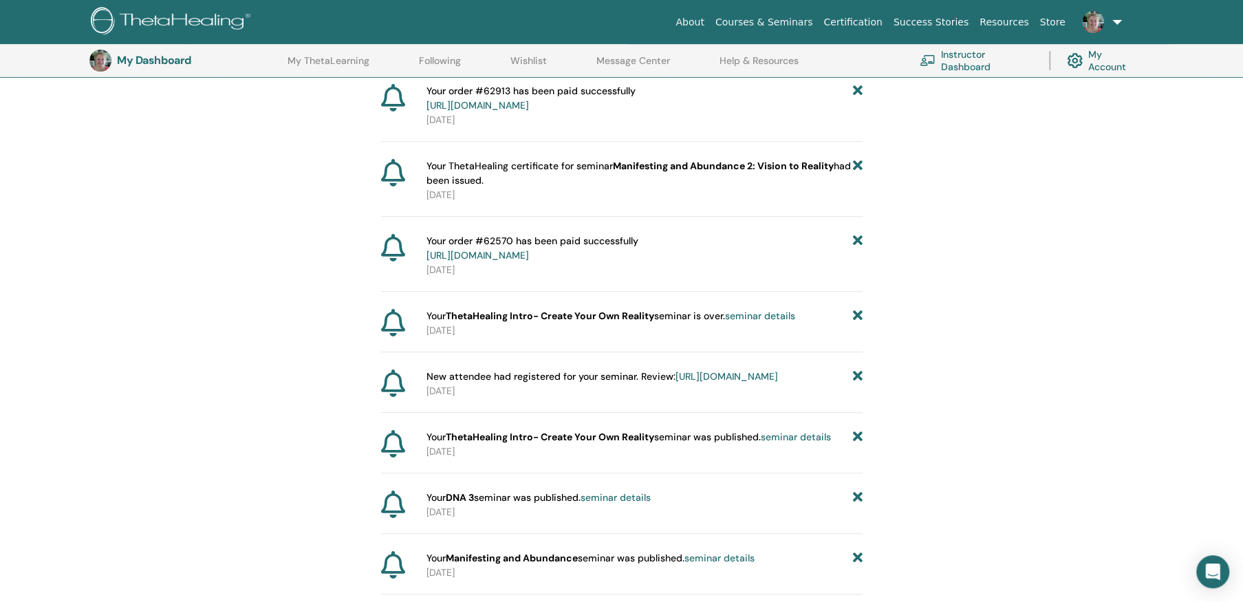
click at [856, 313] on icon at bounding box center [857, 316] width 10 height 14
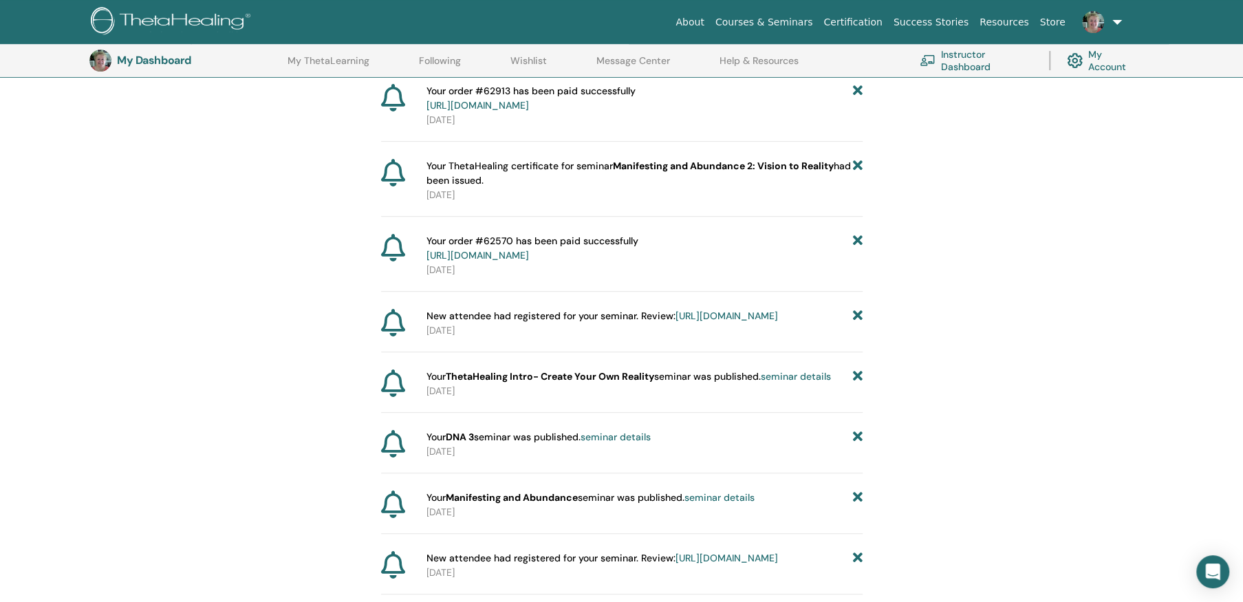
click at [856, 313] on icon at bounding box center [857, 316] width 10 height 14
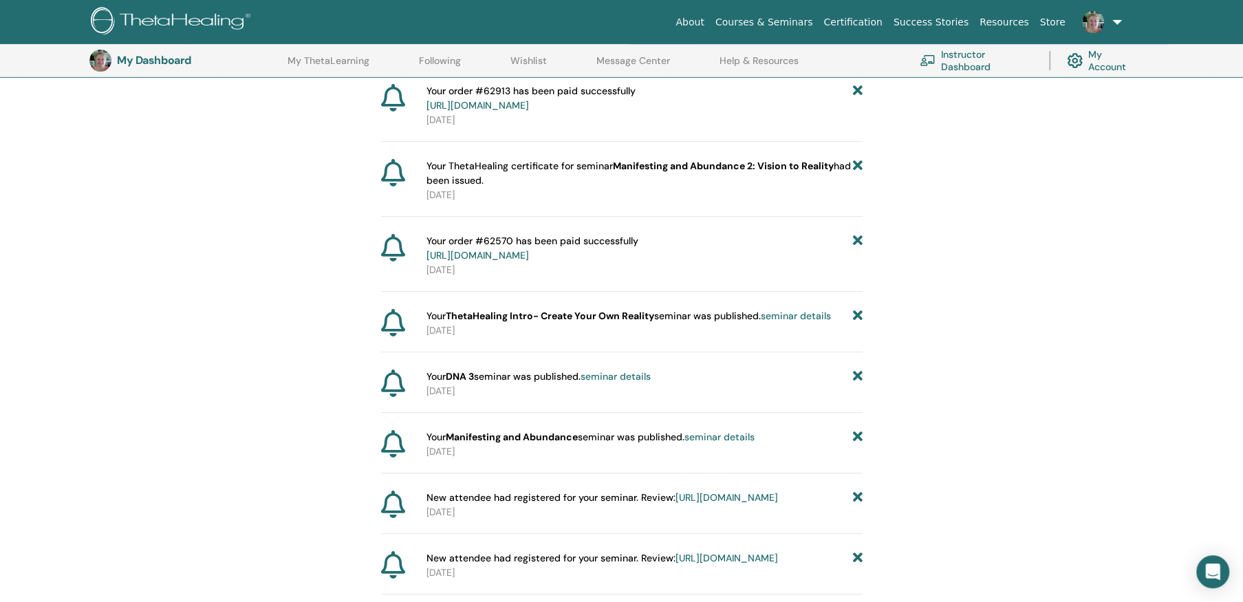
click at [856, 313] on icon at bounding box center [857, 316] width 10 height 14
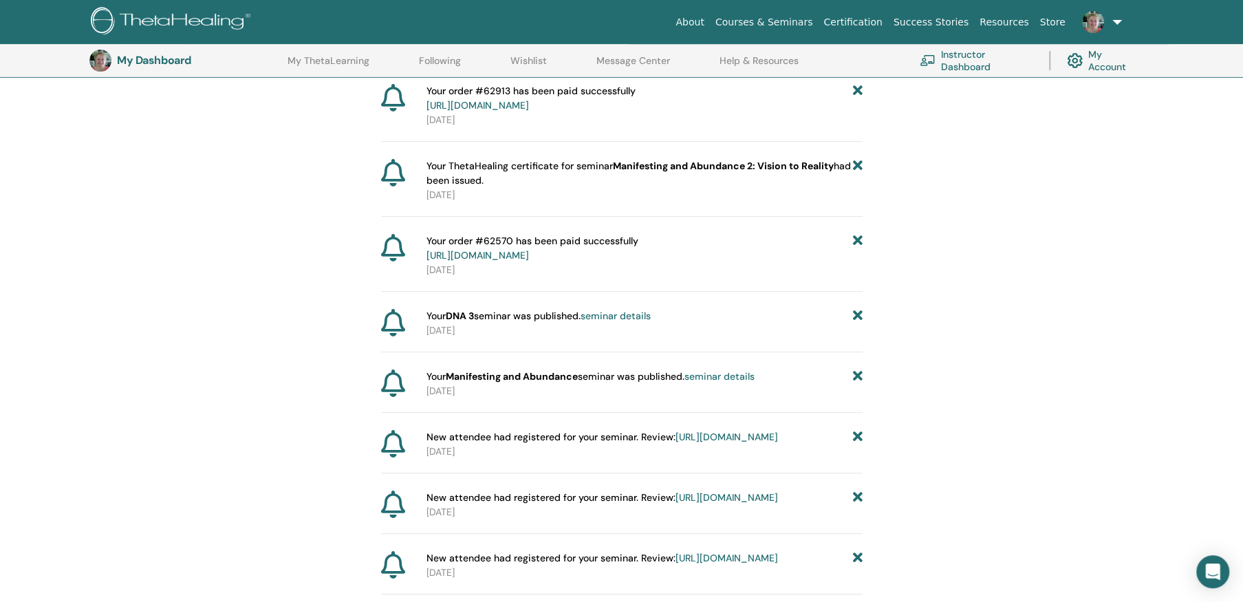
click at [856, 313] on icon at bounding box center [857, 316] width 10 height 14
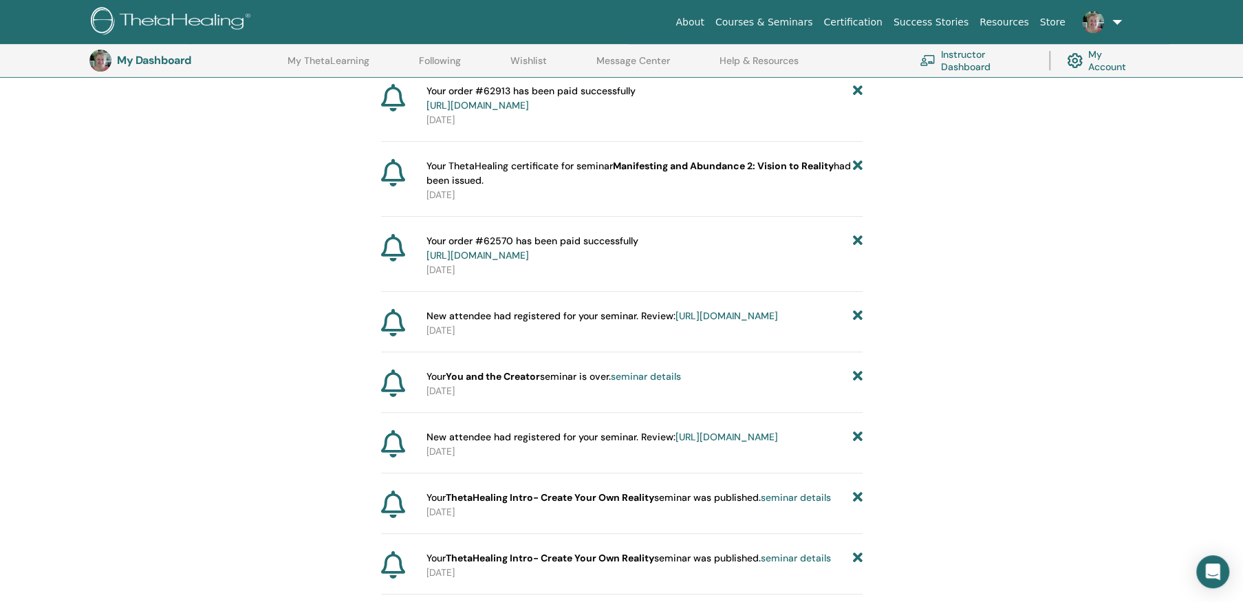
click at [856, 313] on icon at bounding box center [857, 316] width 10 height 14
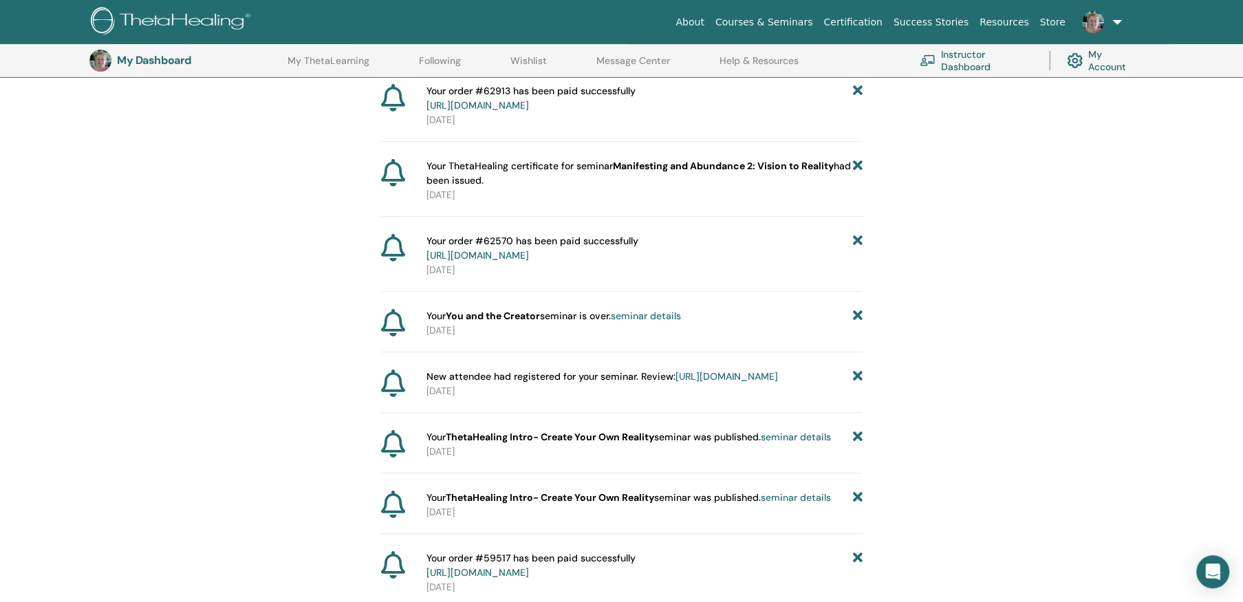
click at [856, 313] on icon at bounding box center [857, 316] width 10 height 14
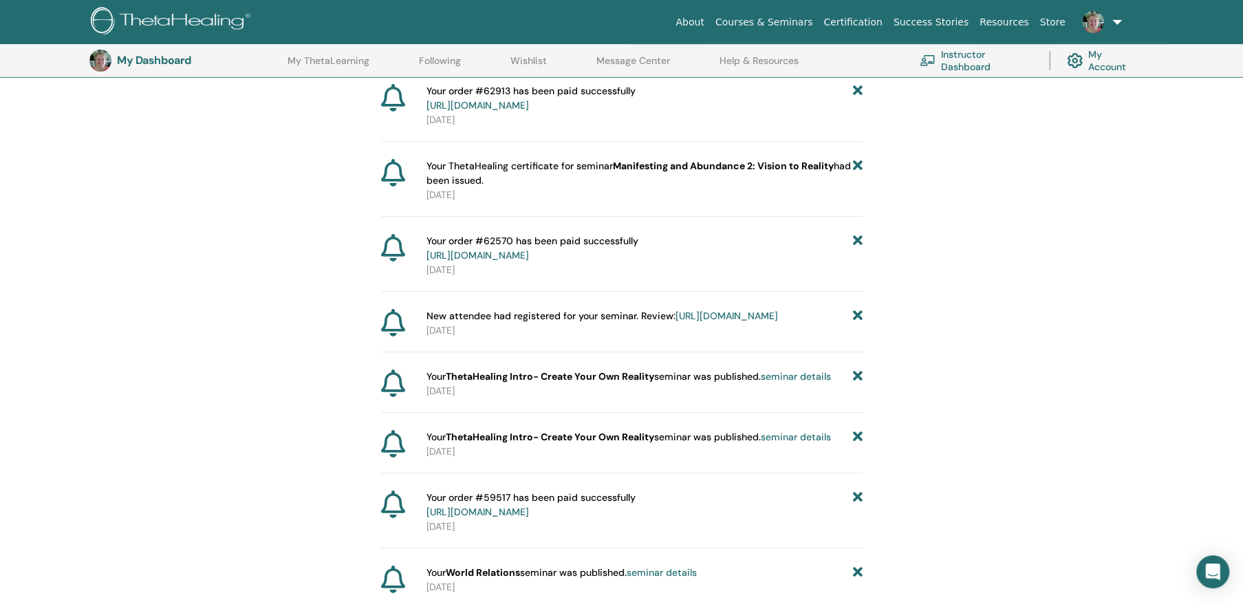
click at [856, 313] on icon at bounding box center [857, 316] width 10 height 14
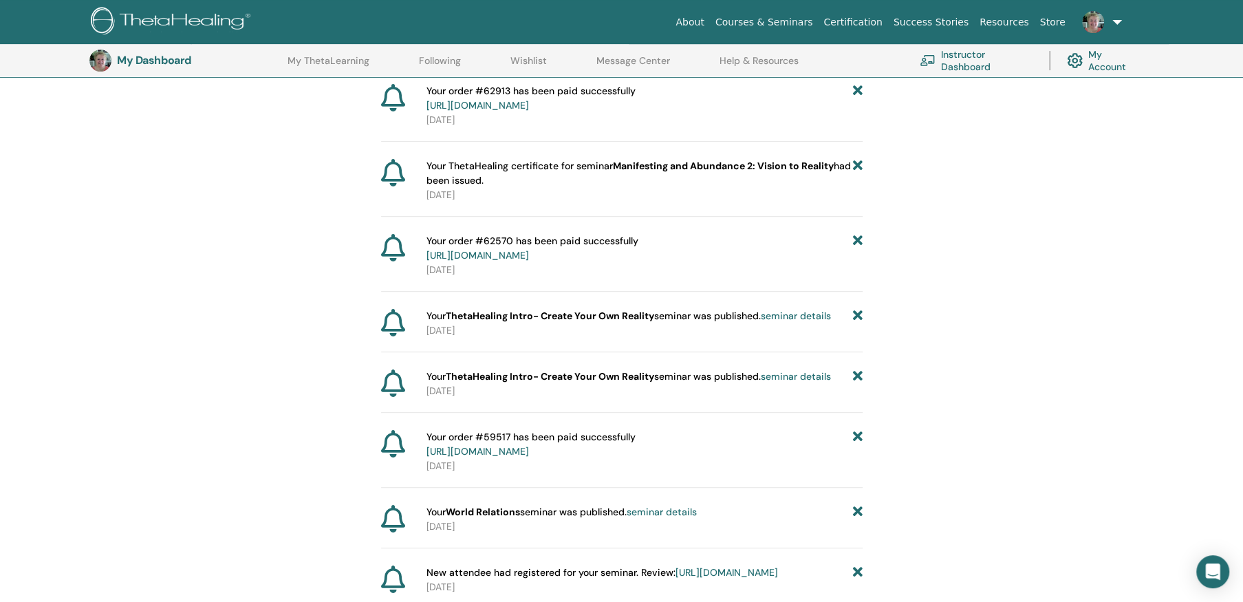
click at [856, 313] on icon at bounding box center [857, 316] width 10 height 14
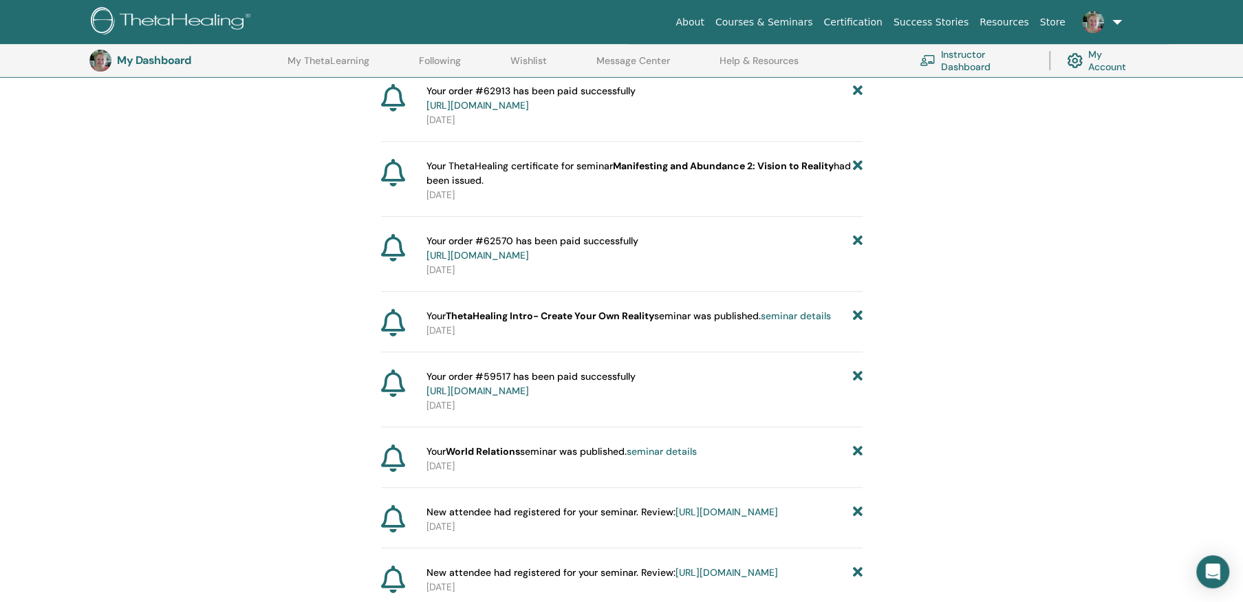
click at [856, 313] on icon at bounding box center [857, 316] width 10 height 14
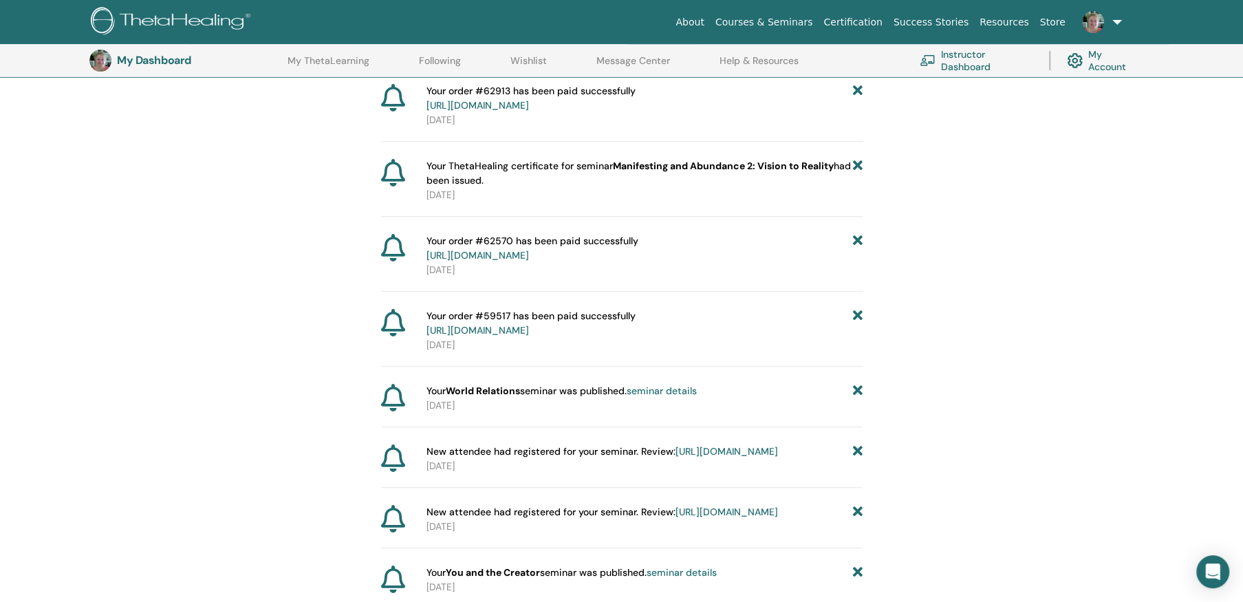
click at [856, 313] on icon at bounding box center [857, 323] width 10 height 29
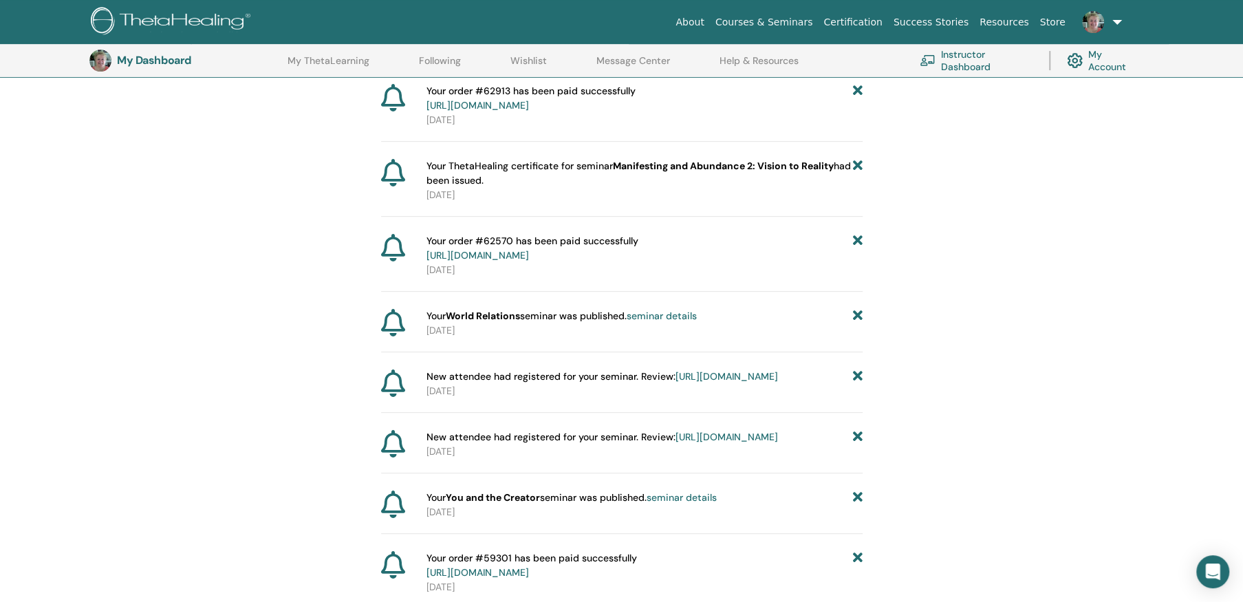
click at [856, 313] on icon at bounding box center [857, 316] width 10 height 14
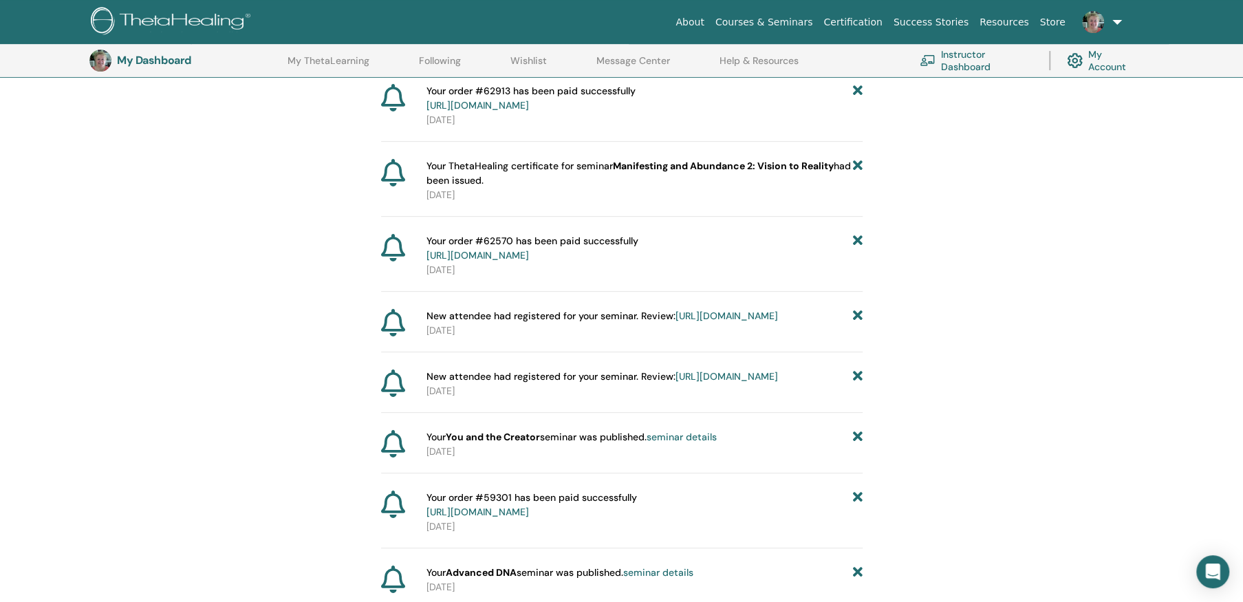
click at [856, 313] on icon at bounding box center [857, 316] width 10 height 14
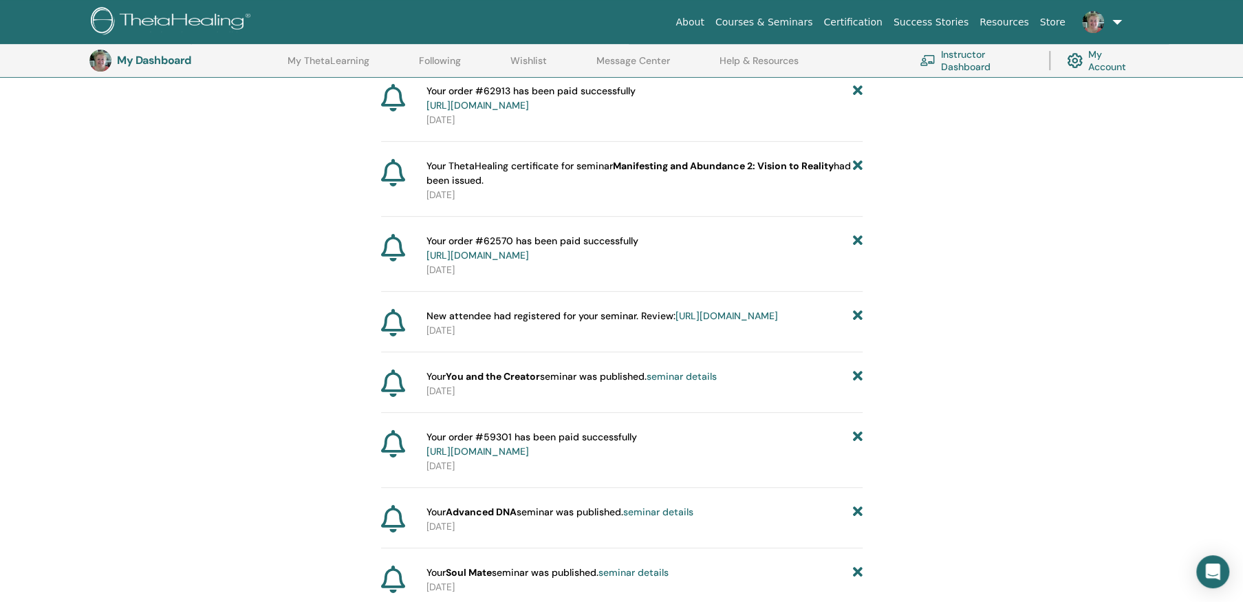
click at [856, 313] on icon at bounding box center [857, 316] width 10 height 14
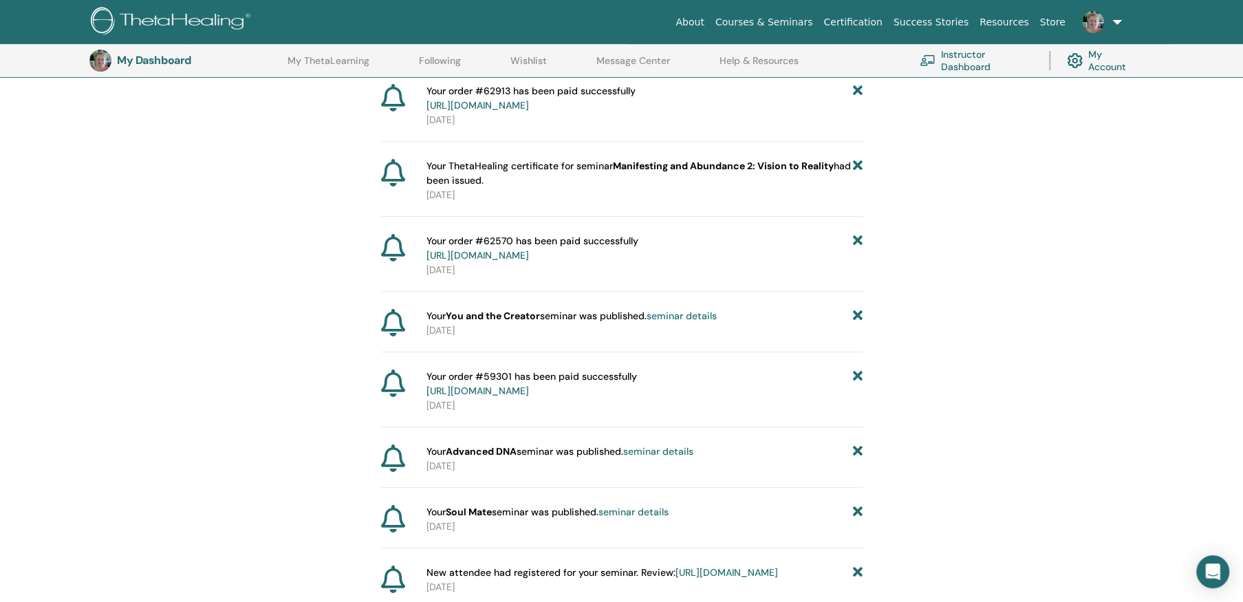
click at [856, 313] on icon at bounding box center [857, 316] width 10 height 14
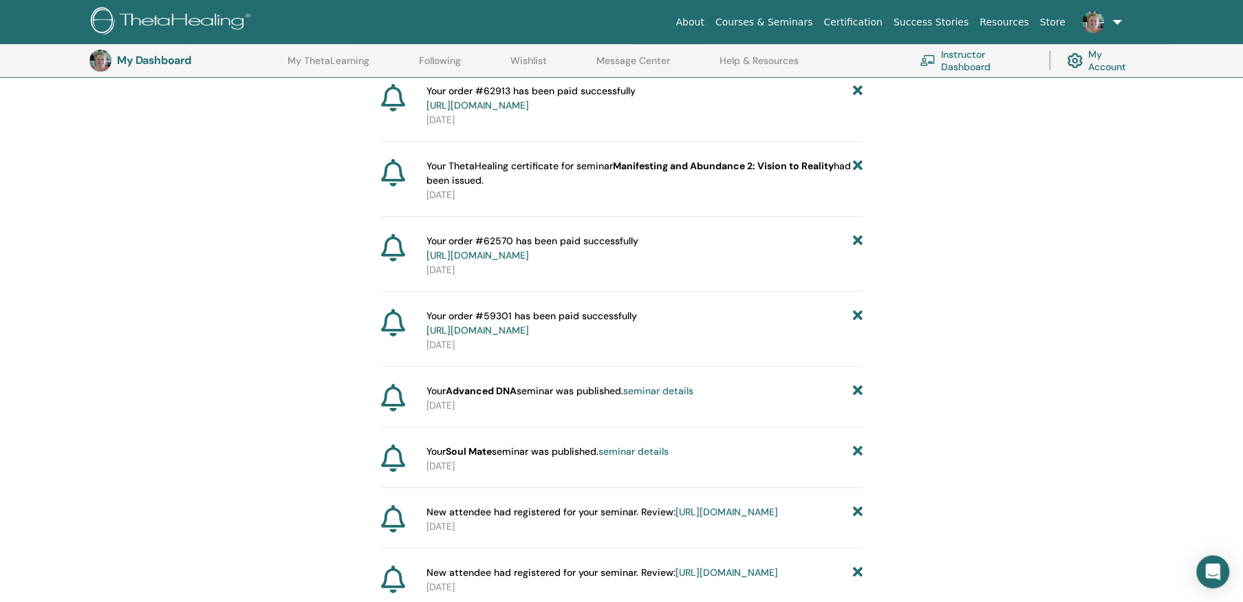
click at [856, 313] on icon at bounding box center [857, 323] width 10 height 29
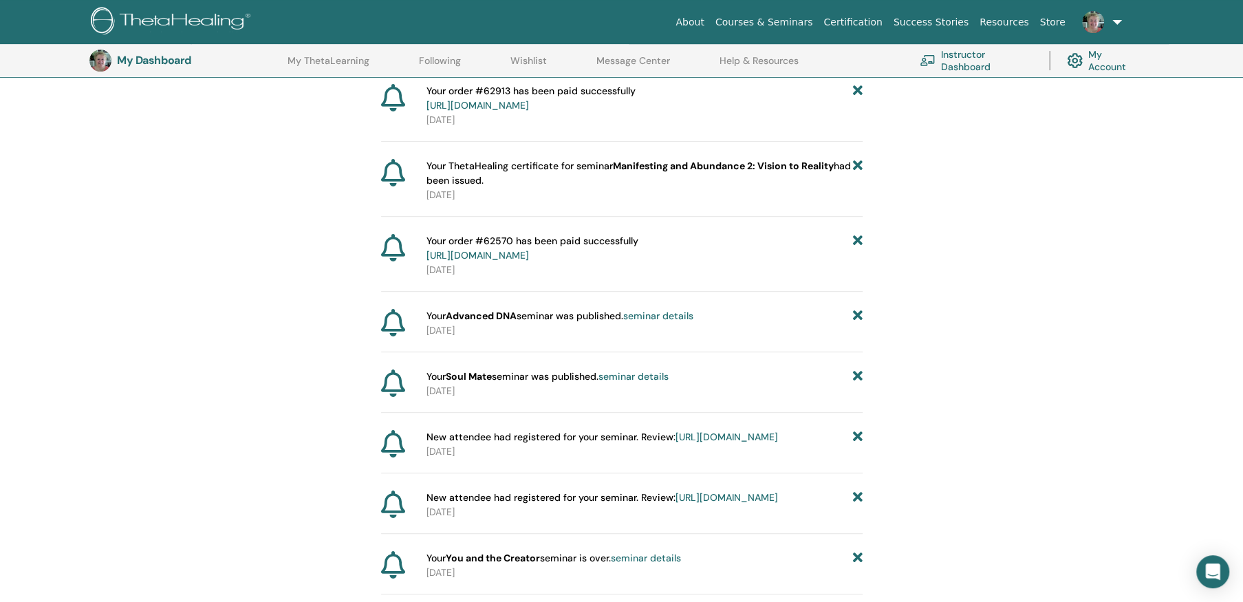
click at [856, 313] on icon at bounding box center [857, 316] width 10 height 14
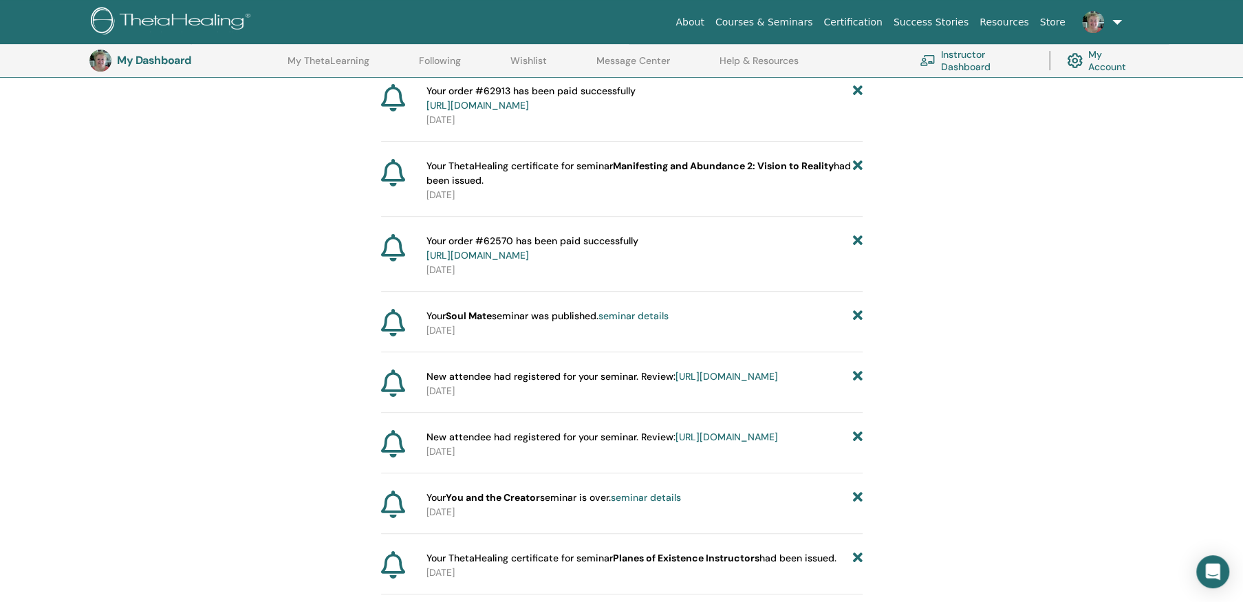
click at [856, 313] on icon at bounding box center [857, 316] width 10 height 14
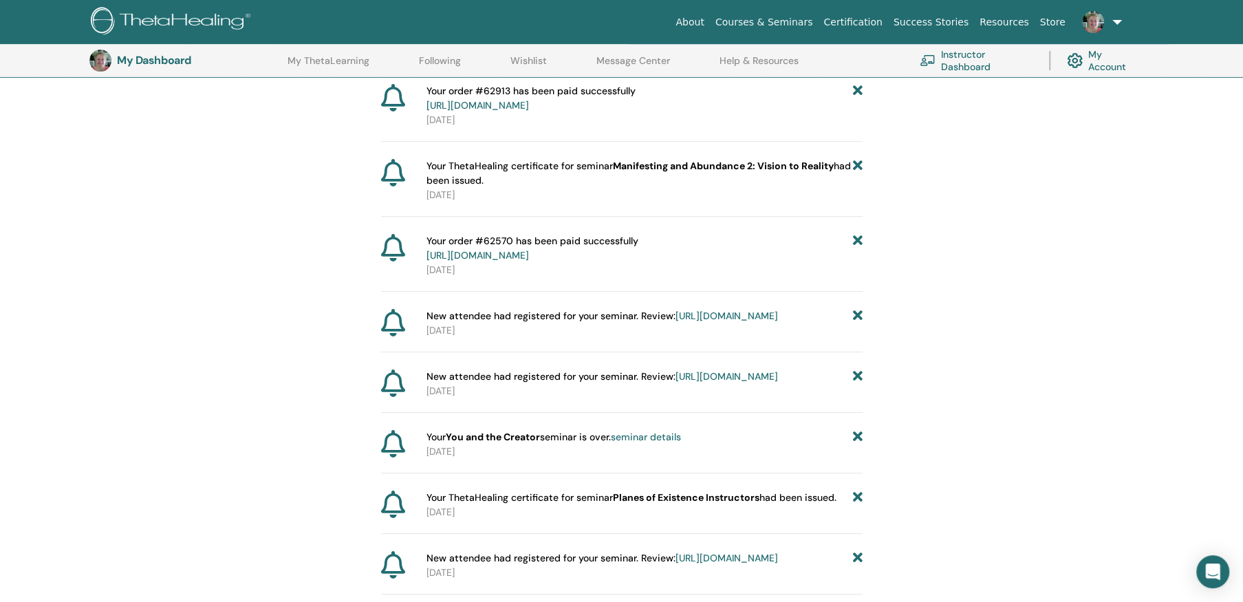
click at [856, 313] on icon at bounding box center [857, 316] width 10 height 14
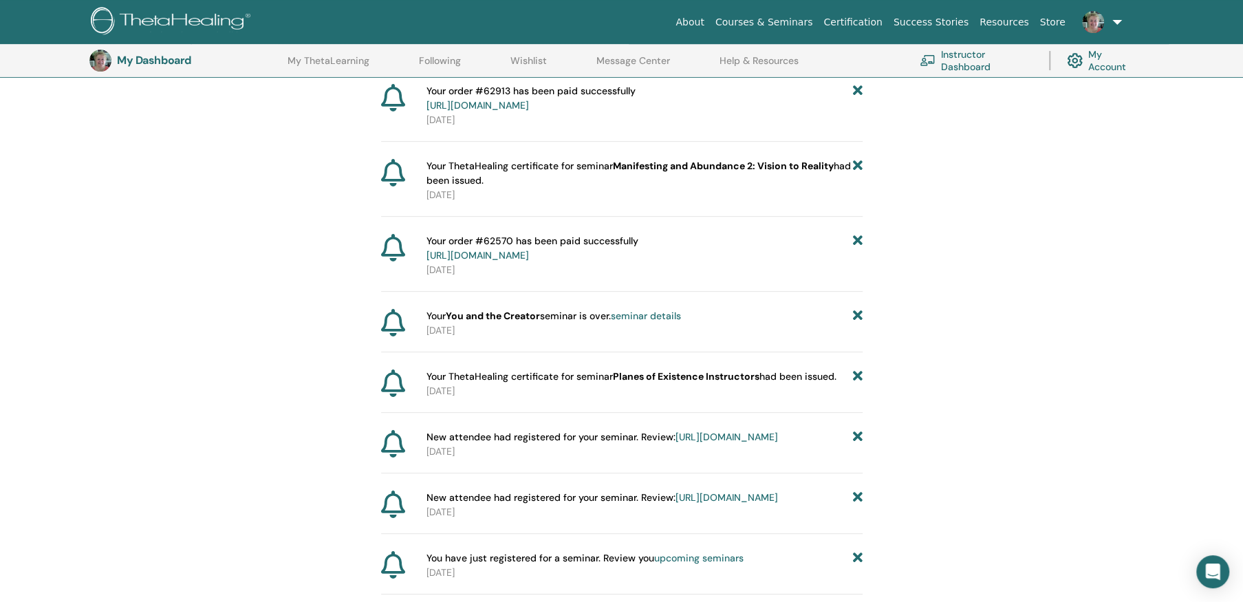
click at [856, 313] on icon at bounding box center [857, 316] width 10 height 14
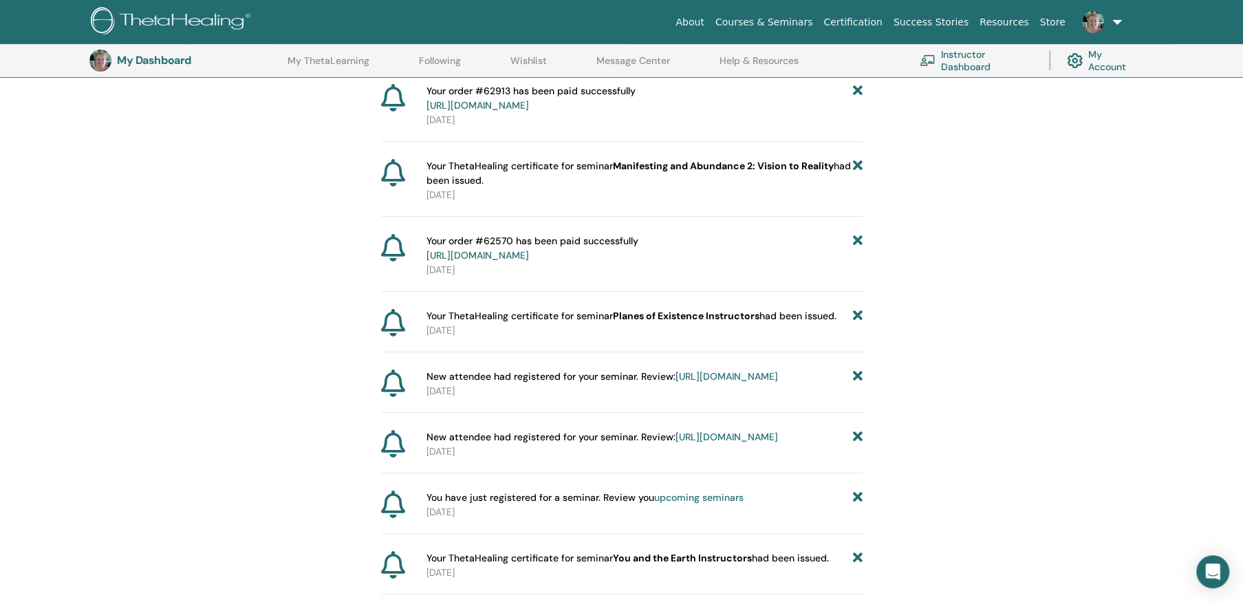
click at [856, 313] on icon at bounding box center [857, 316] width 10 height 14
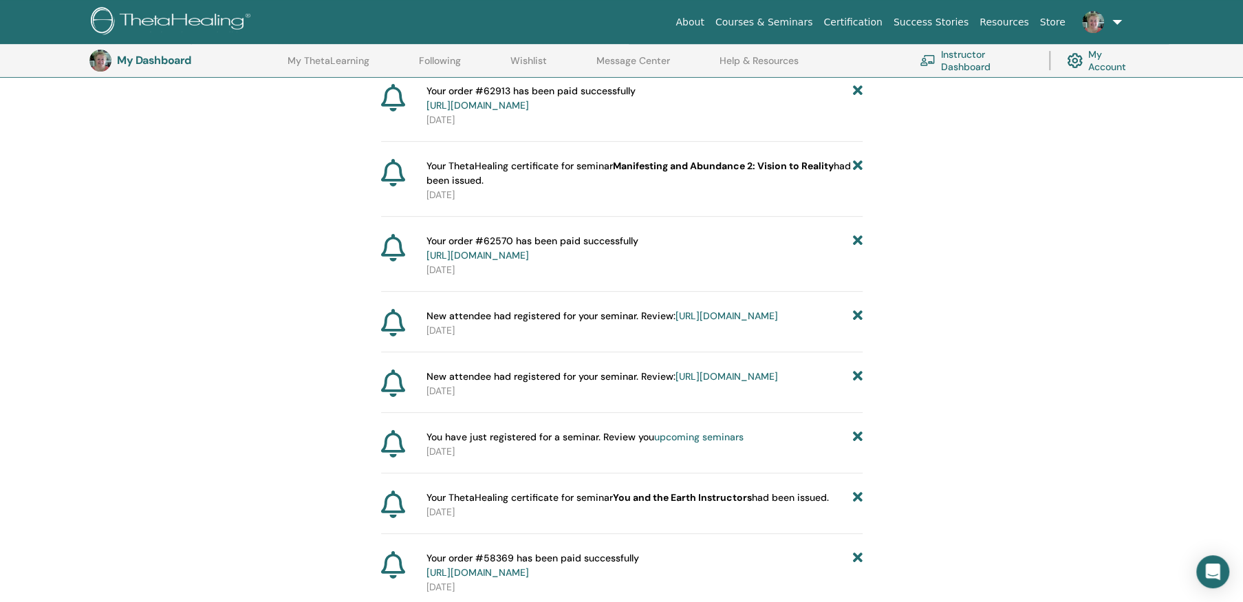
click at [856, 313] on icon at bounding box center [857, 316] width 10 height 14
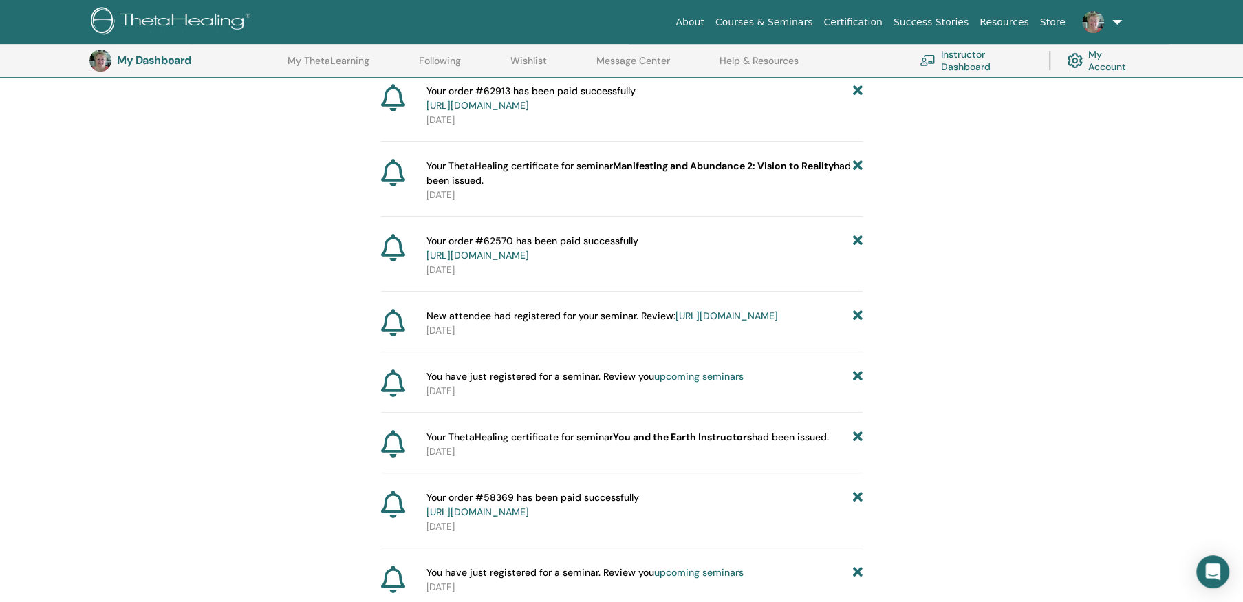
click at [856, 313] on icon at bounding box center [857, 316] width 10 height 14
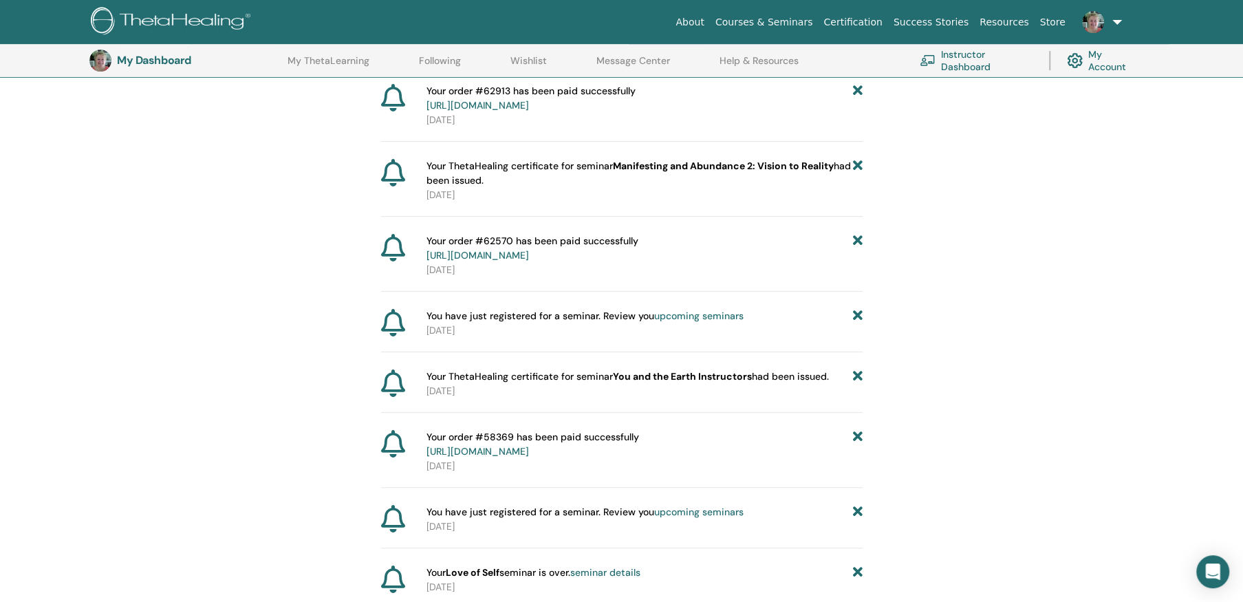
click at [856, 313] on icon at bounding box center [857, 316] width 10 height 14
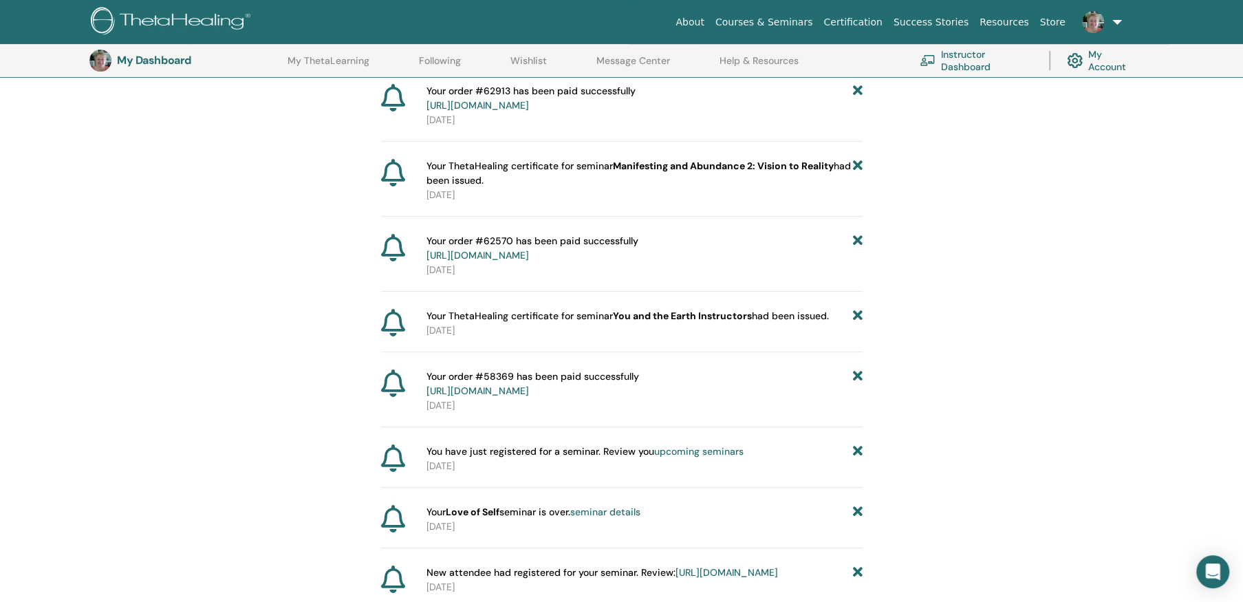
click at [856, 314] on icon at bounding box center [857, 316] width 10 height 14
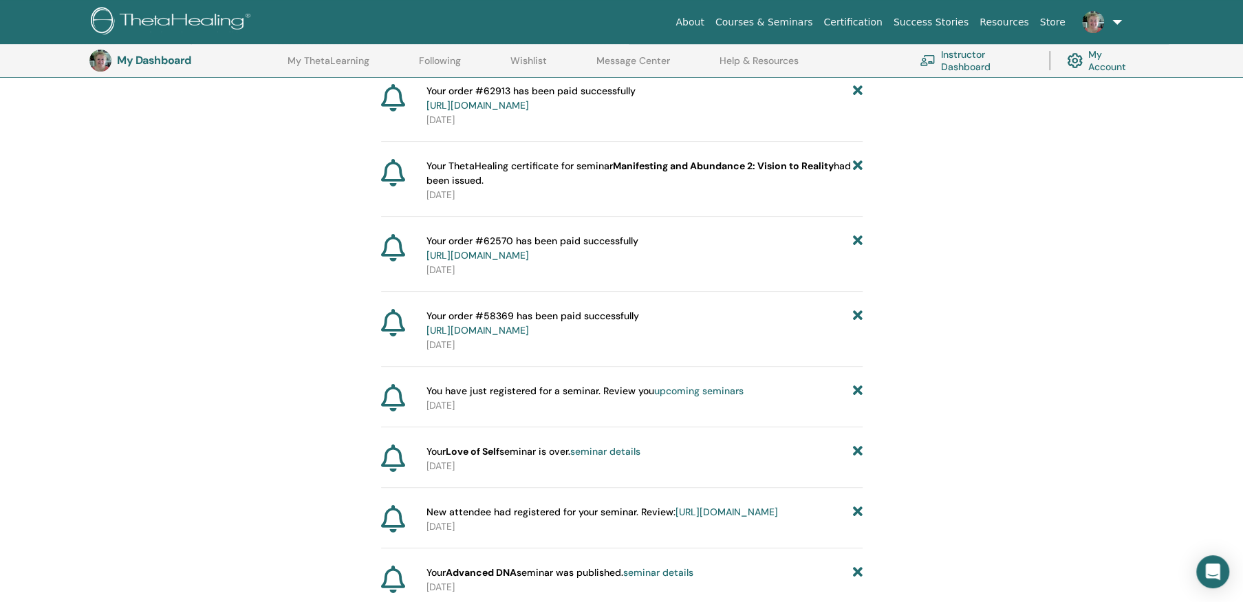
click at [856, 314] on icon at bounding box center [857, 323] width 10 height 29
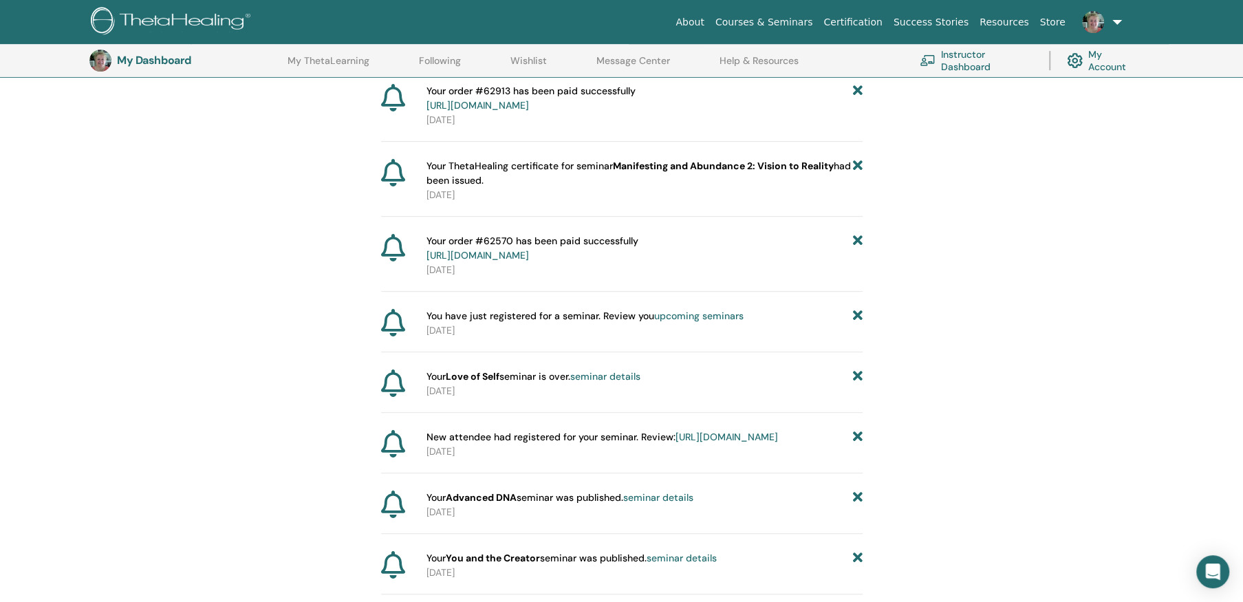
click at [856, 314] on icon at bounding box center [857, 316] width 10 height 14
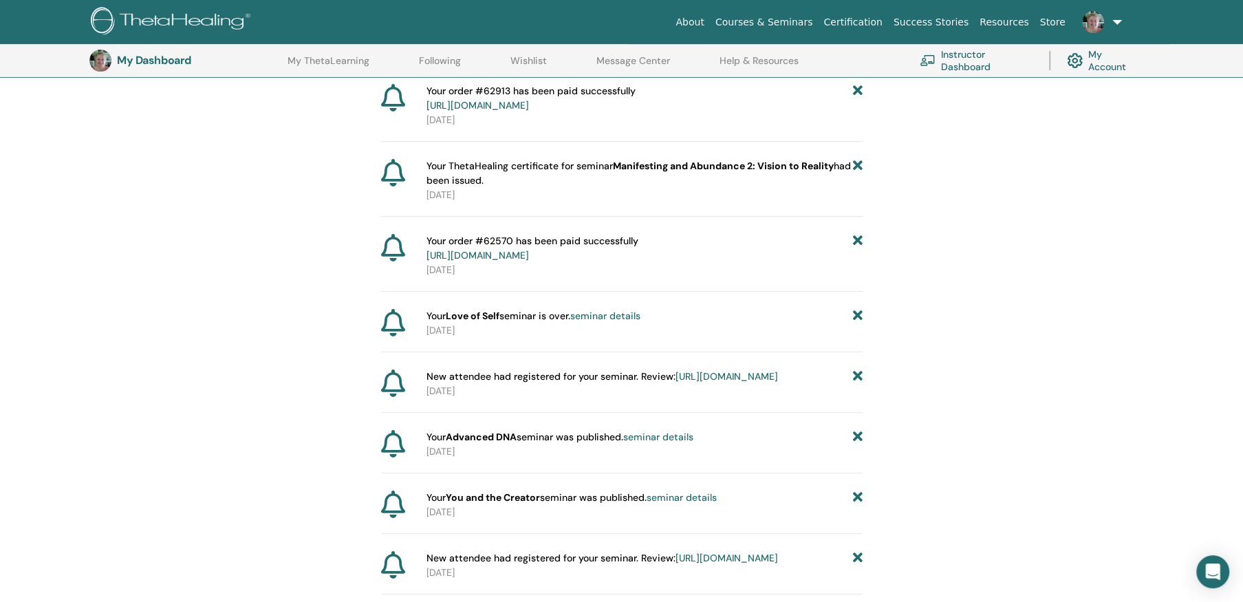
click at [856, 314] on icon at bounding box center [857, 316] width 10 height 14
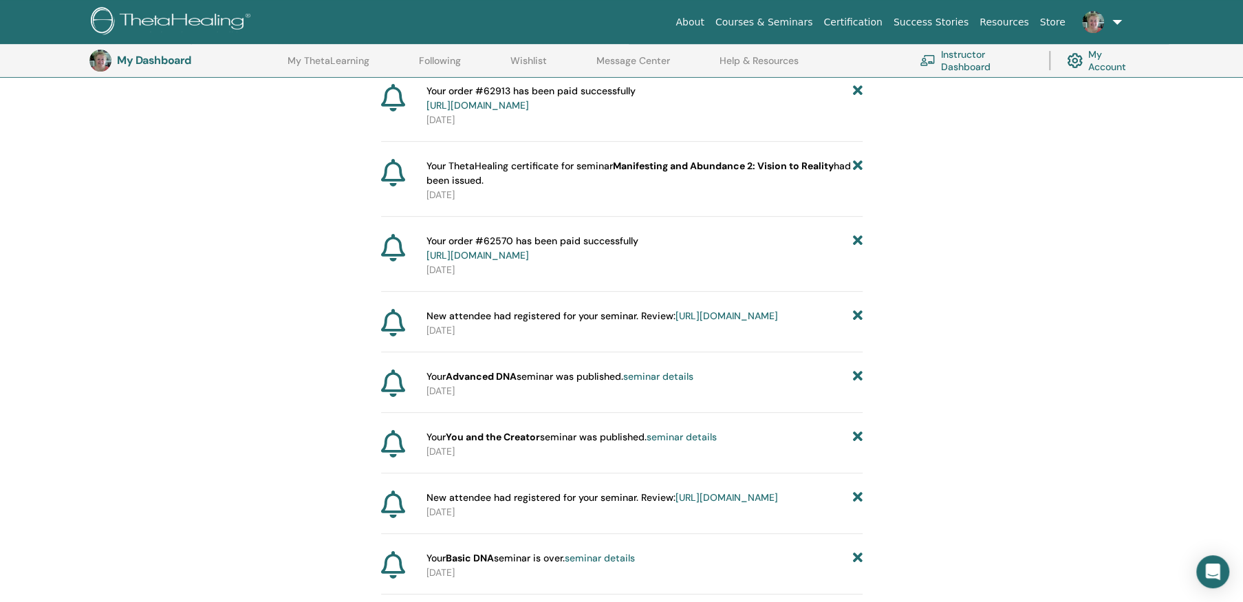
click at [856, 314] on icon at bounding box center [857, 316] width 10 height 14
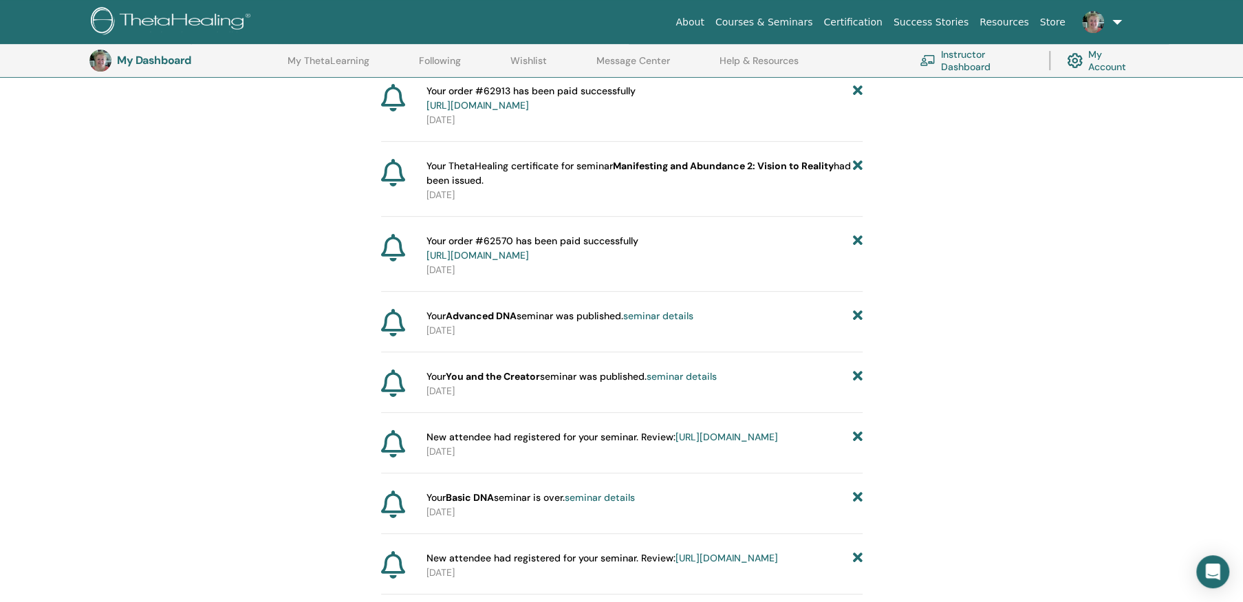
click at [856, 314] on icon at bounding box center [857, 316] width 10 height 14
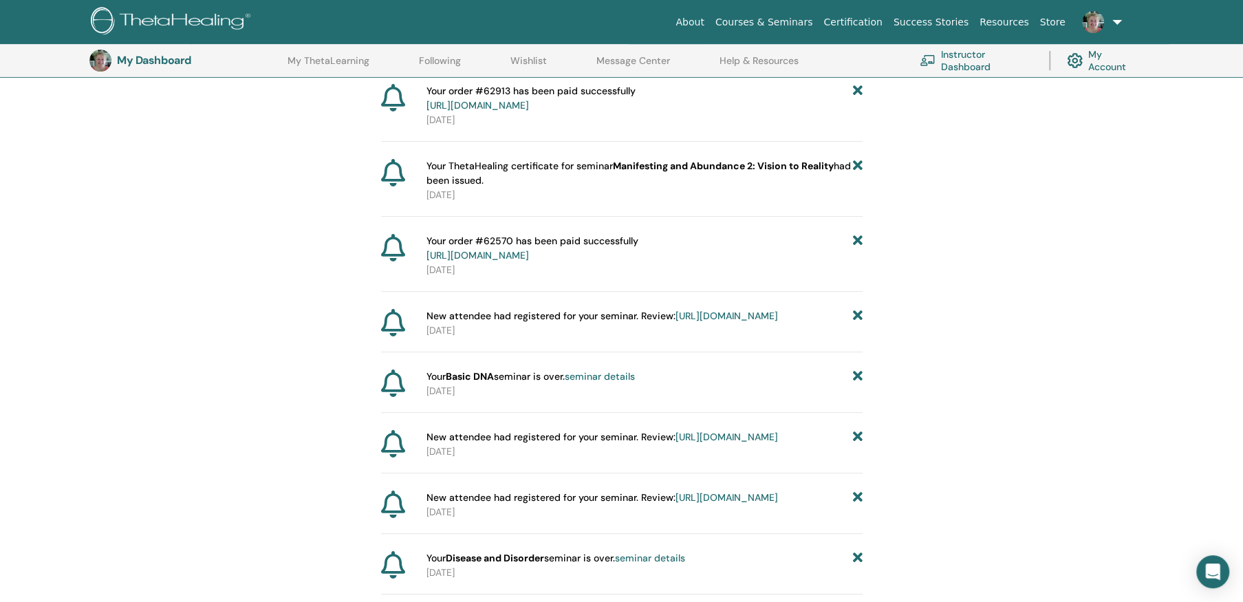
click at [856, 314] on icon at bounding box center [857, 316] width 10 height 14
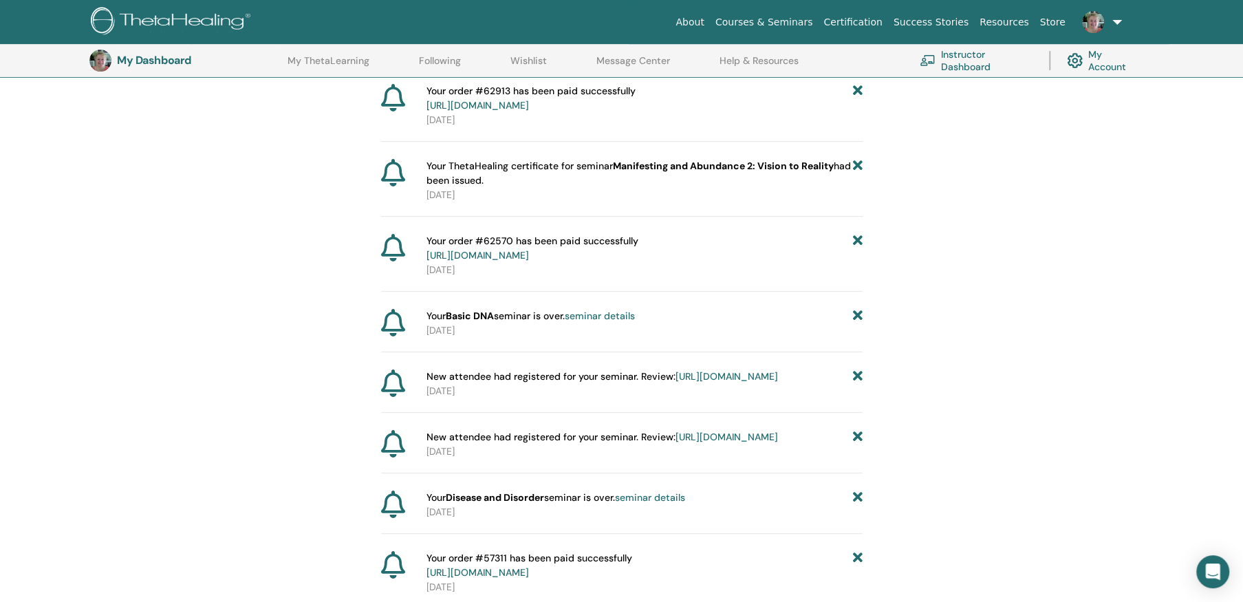
click at [856, 314] on icon at bounding box center [857, 316] width 10 height 14
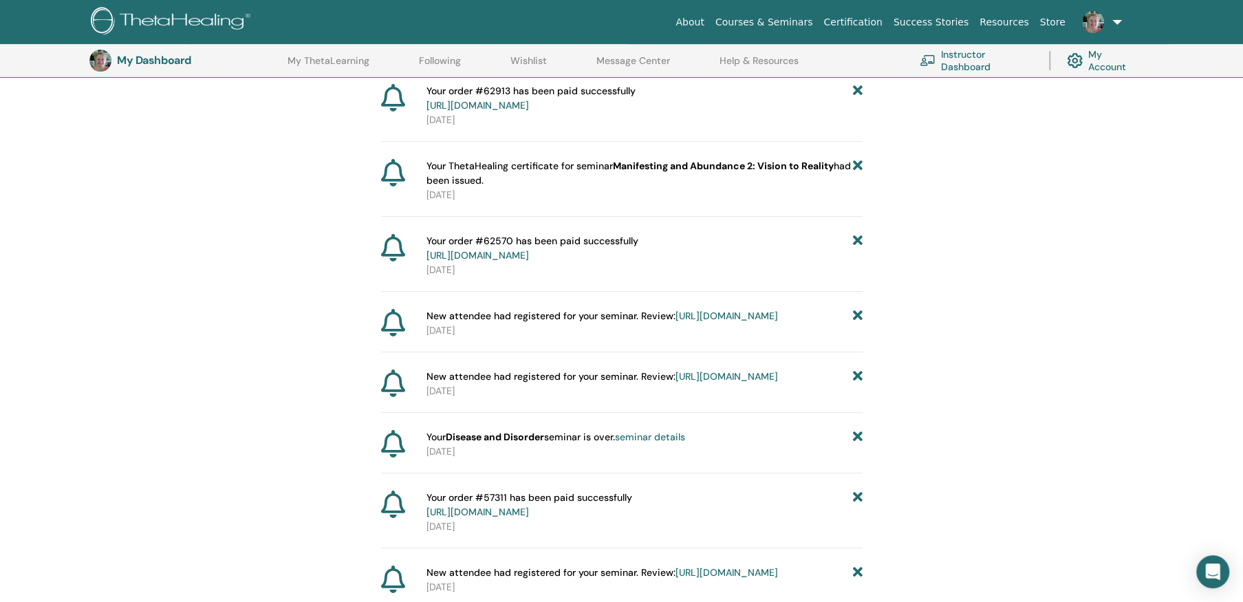
click at [856, 314] on icon at bounding box center [857, 316] width 10 height 14
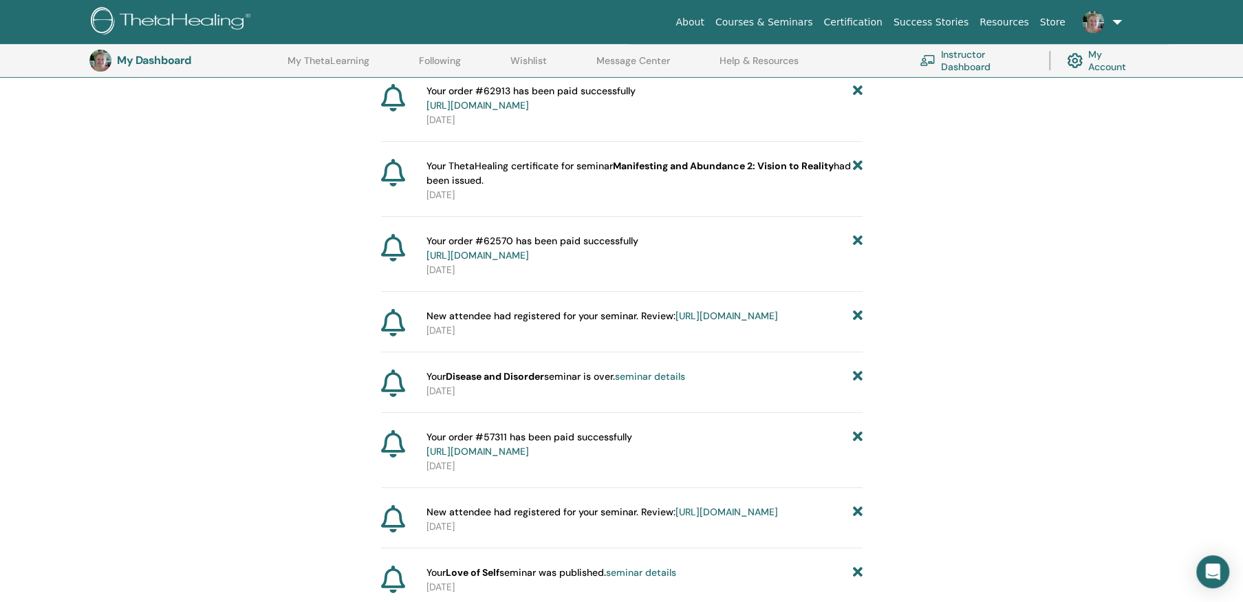
click at [856, 314] on icon at bounding box center [857, 316] width 10 height 14
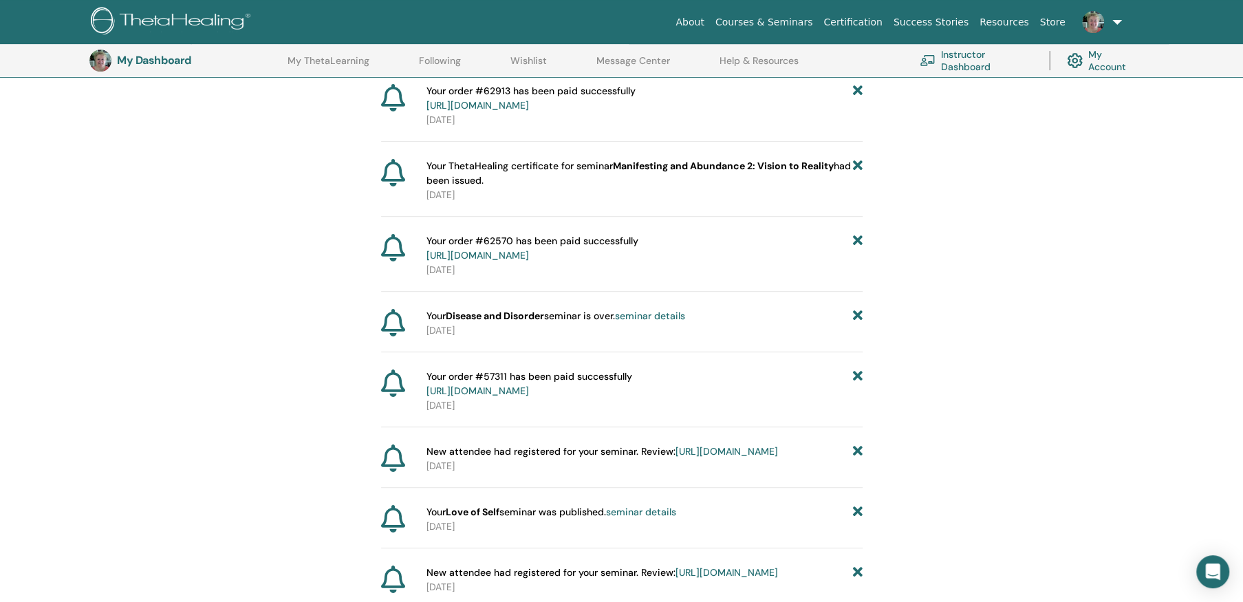
click at [856, 314] on icon at bounding box center [857, 316] width 10 height 14
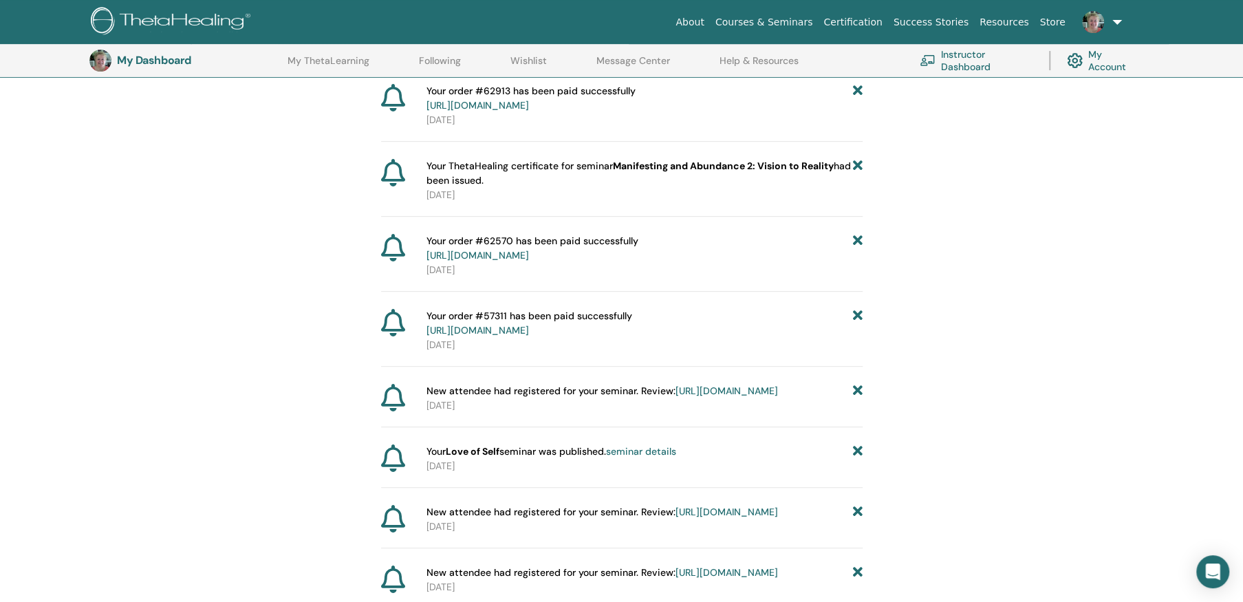
click at [856, 314] on icon at bounding box center [857, 323] width 10 height 29
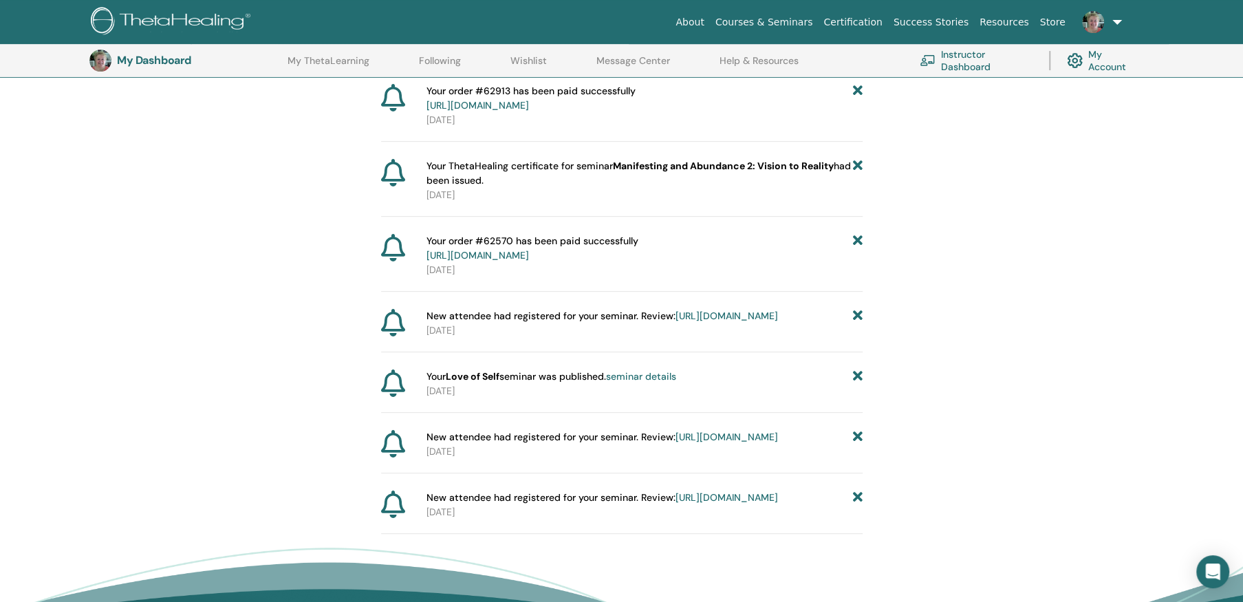
click at [856, 314] on icon at bounding box center [857, 316] width 10 height 14
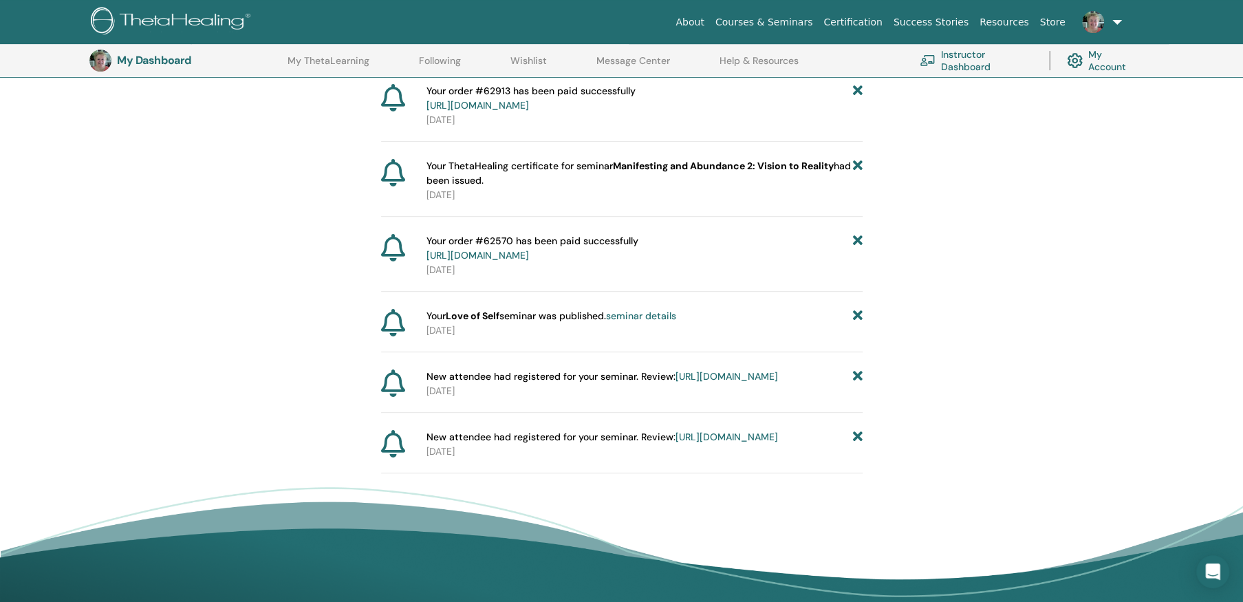
click at [856, 314] on icon at bounding box center [857, 316] width 10 height 14
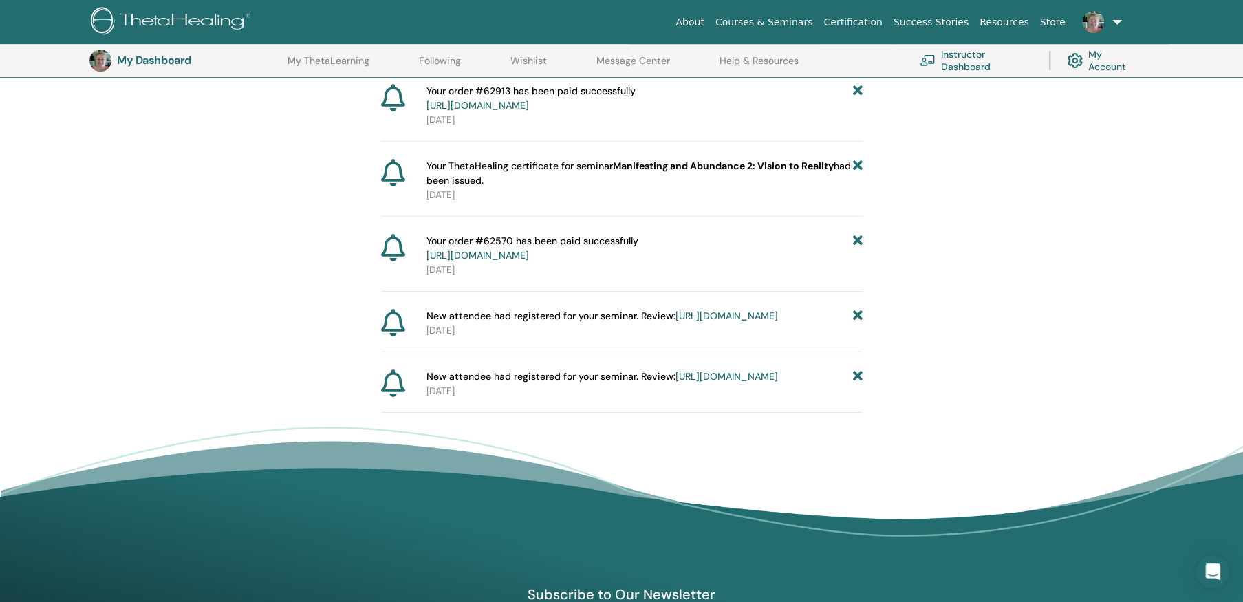
click at [856, 314] on icon at bounding box center [857, 316] width 10 height 14
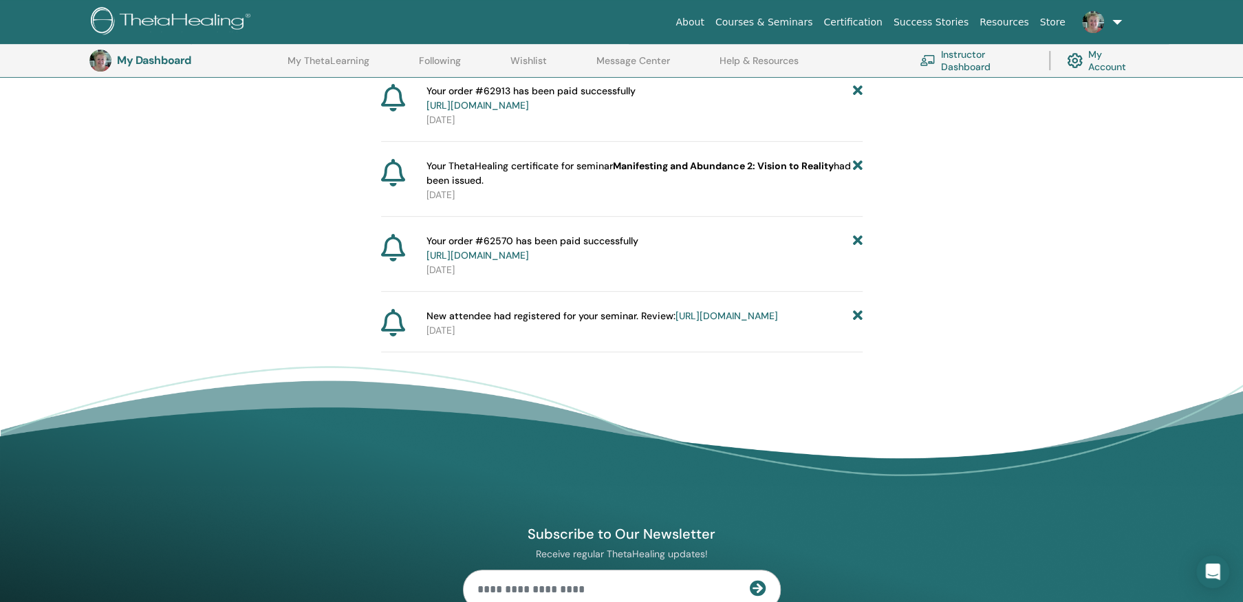
click at [856, 314] on icon at bounding box center [857, 316] width 10 height 14
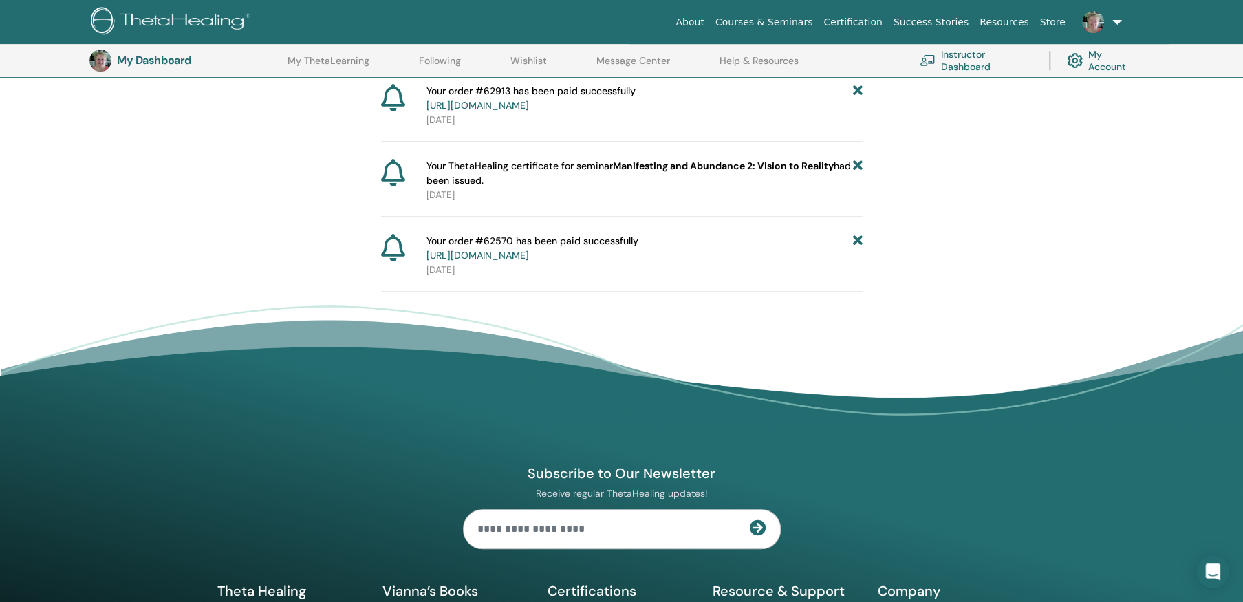
click at [858, 162] on icon at bounding box center [857, 173] width 10 height 29
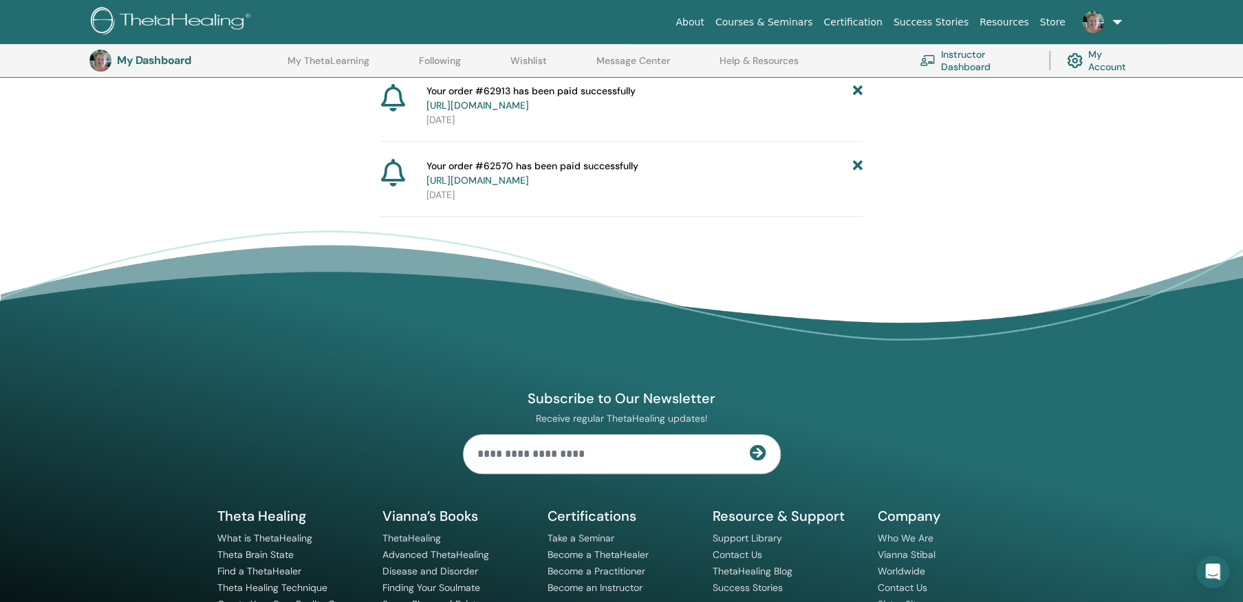
click at [858, 161] on icon at bounding box center [857, 173] width 10 height 29
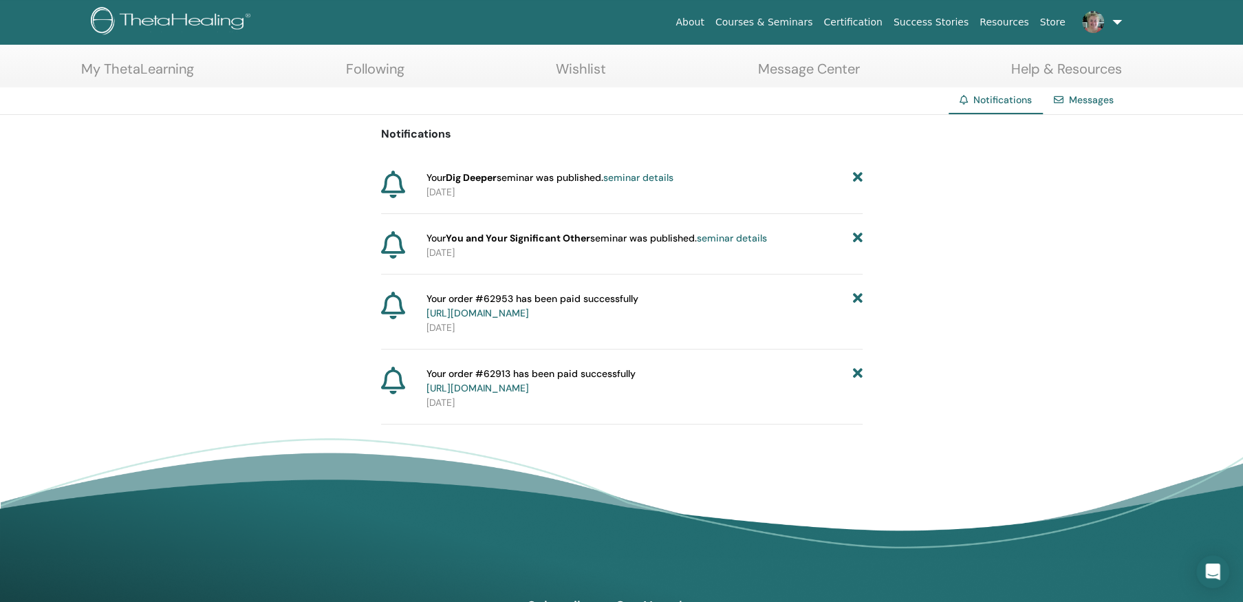
scroll to position [0, 0]
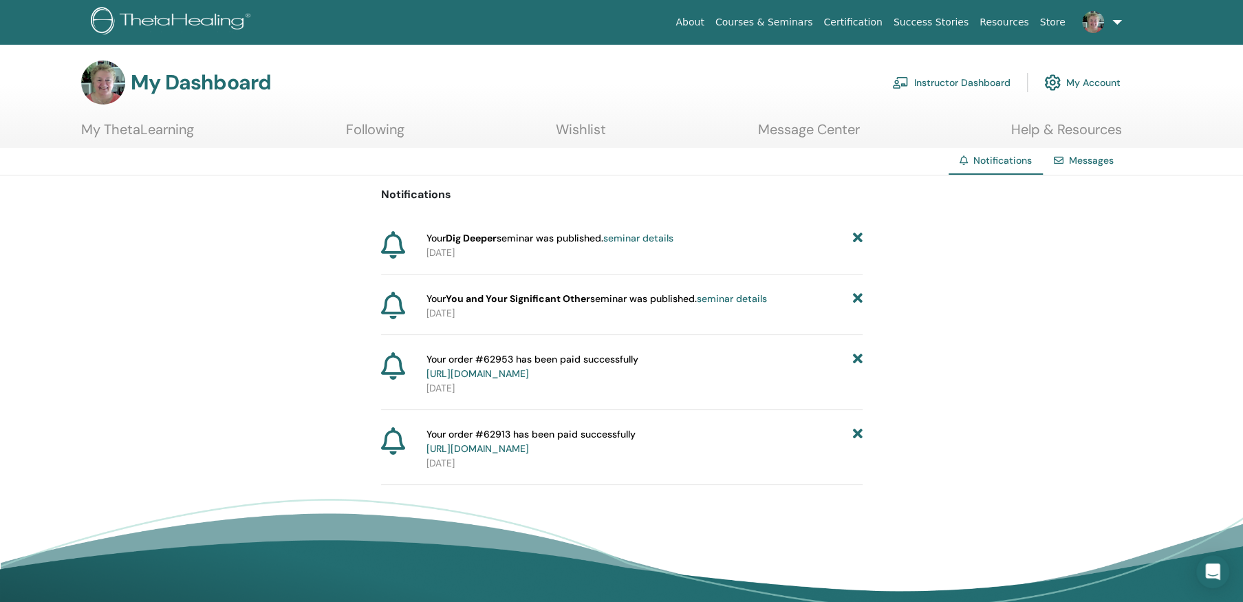
click at [855, 353] on icon at bounding box center [857, 366] width 10 height 29
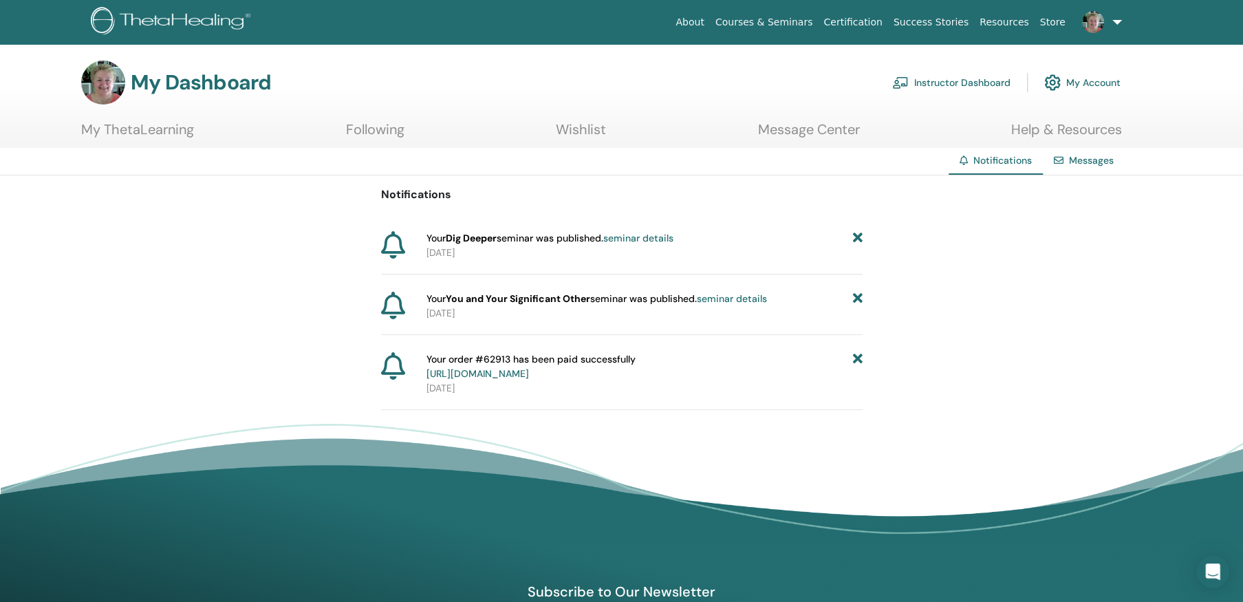
click at [855, 353] on icon at bounding box center [857, 366] width 10 height 29
